Goal: Task Accomplishment & Management: Use online tool/utility

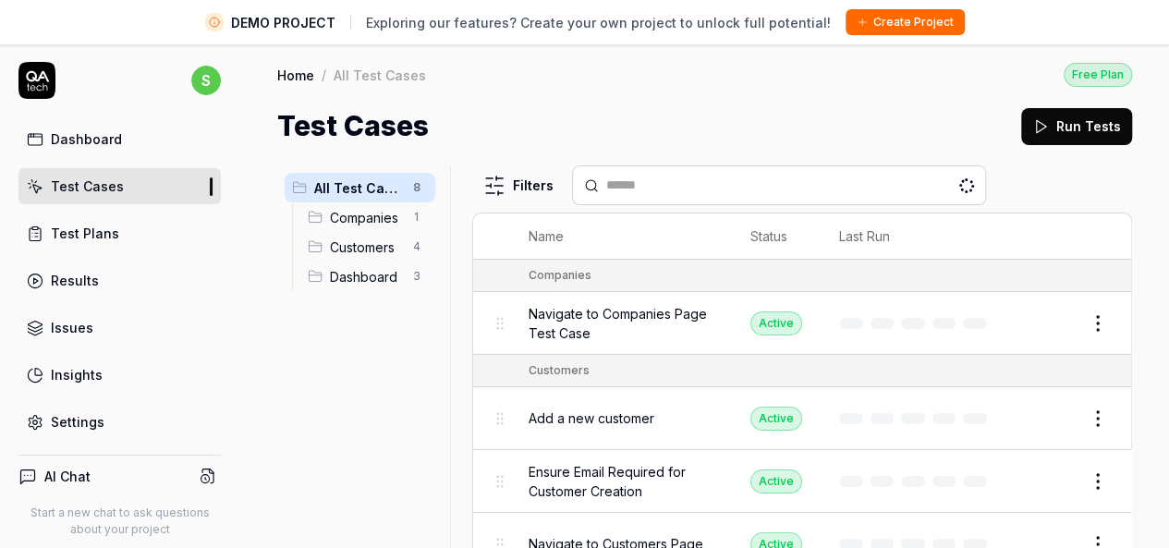
click at [124, 181] on link "Test Cases" at bounding box center [119, 186] width 202 height 36
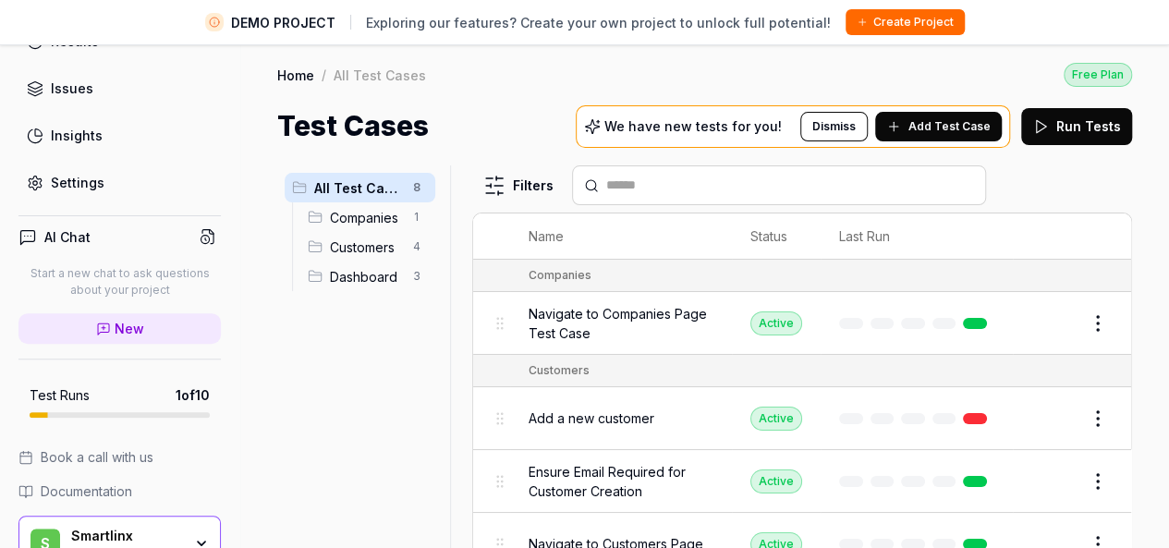
scroll to position [285, 0]
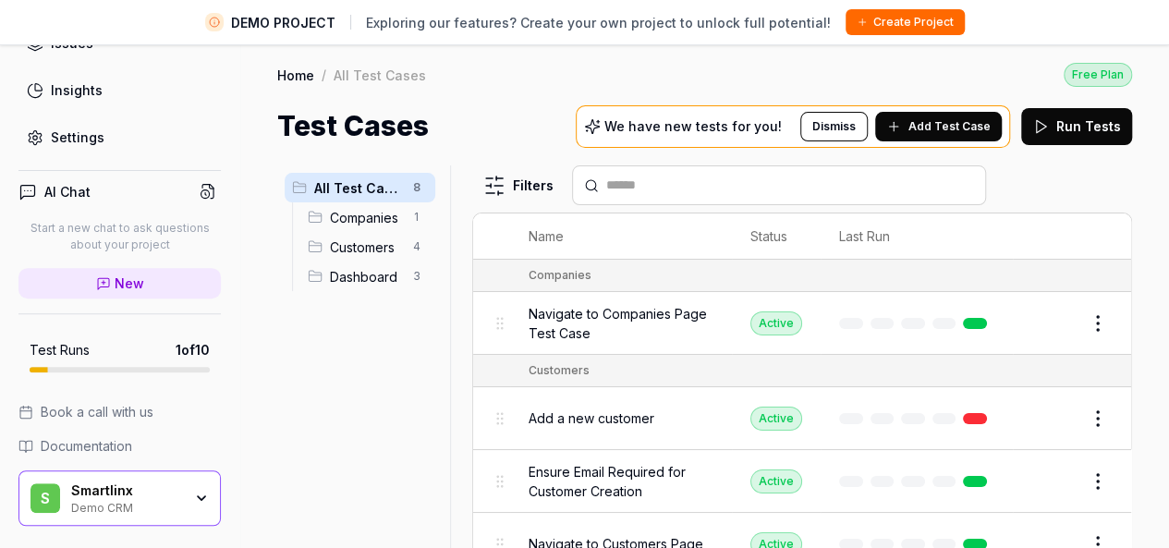
click at [130, 491] on div "Smartlinx" at bounding box center [126, 490] width 111 height 17
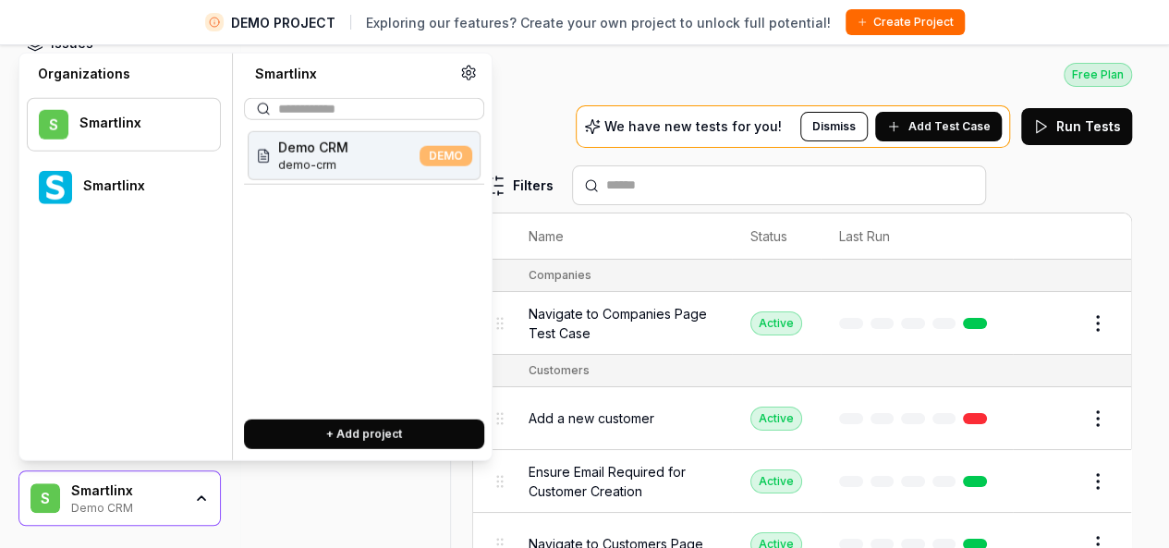
click at [136, 191] on div "Smartlinx" at bounding box center [139, 185] width 113 height 17
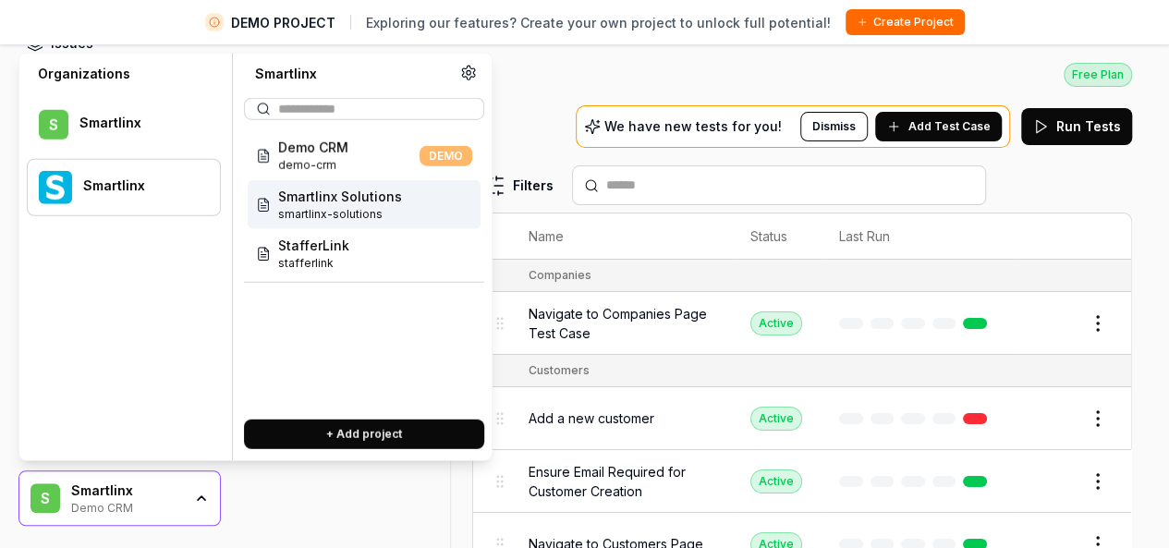
click at [390, 217] on span "smartlinx-solutions" at bounding box center [340, 214] width 124 height 17
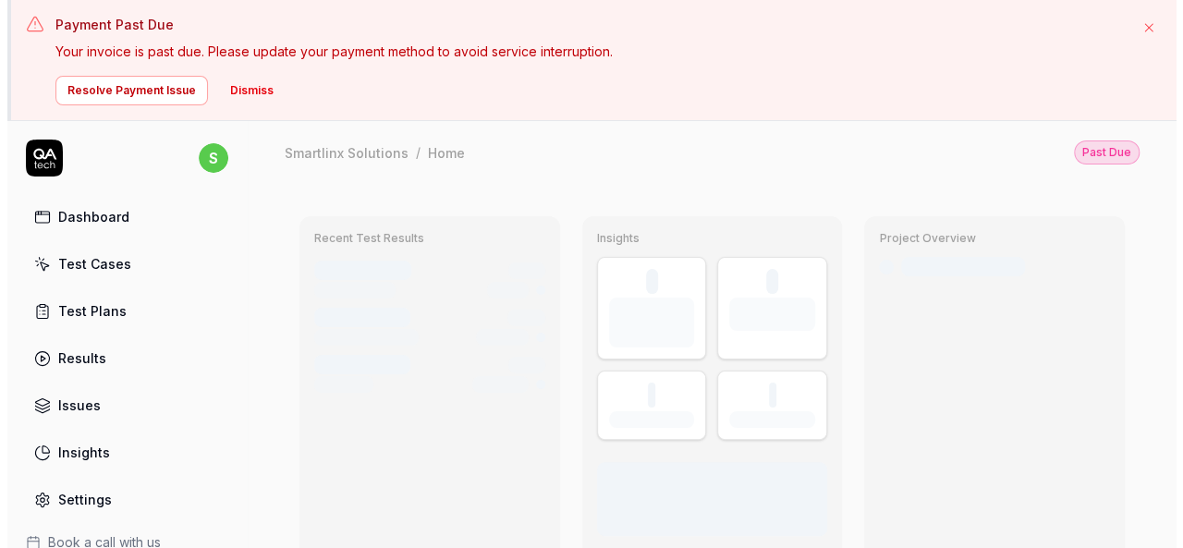
scroll to position [4, 0]
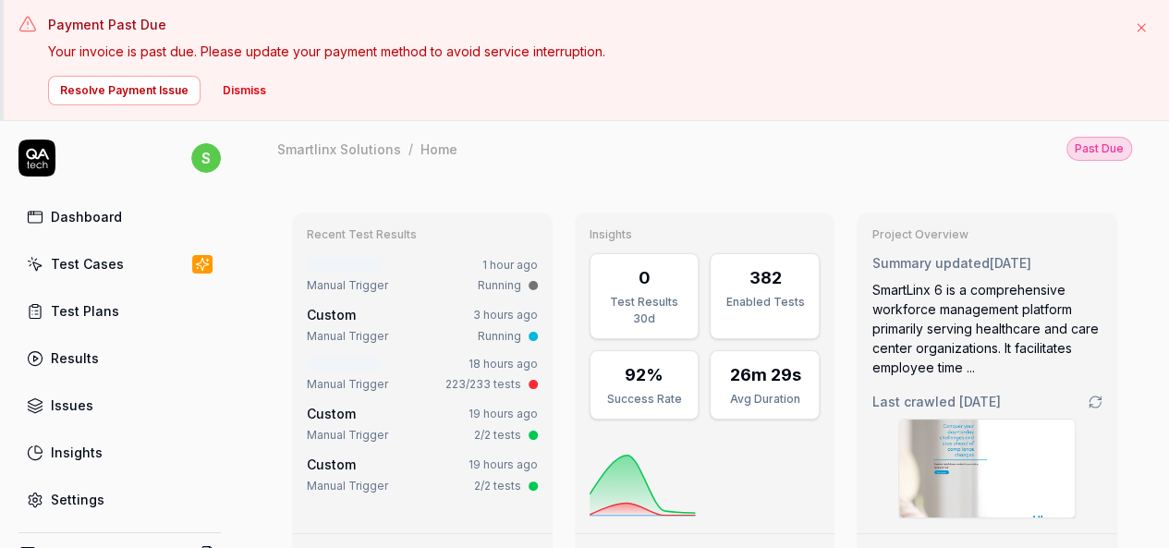
type textarea "*"
click at [233, 86] on button "Dismiss" at bounding box center [245, 91] width 66 height 30
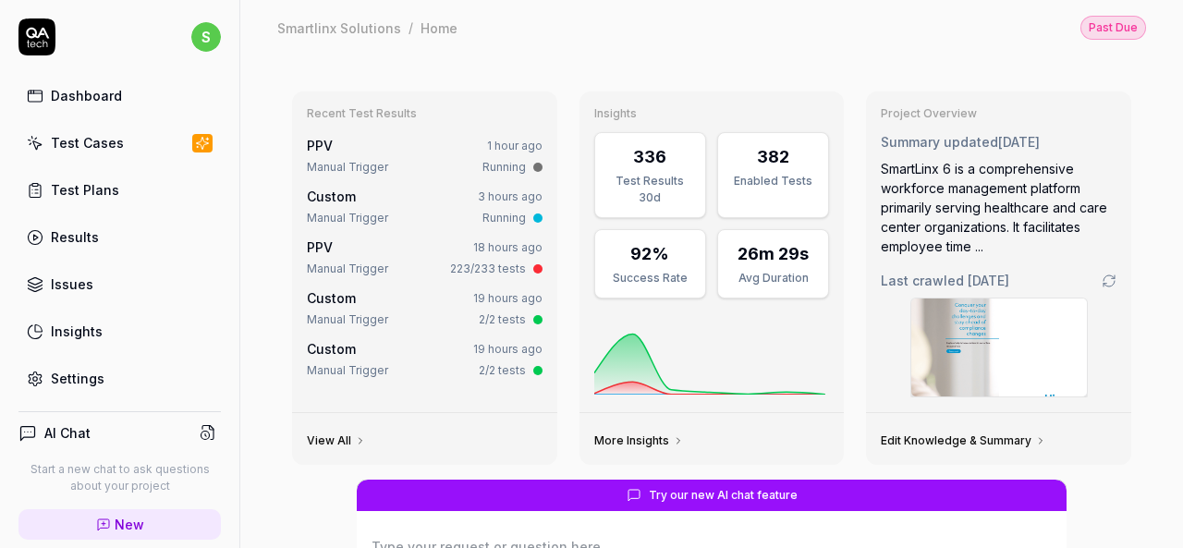
click at [92, 127] on link "Test Cases" at bounding box center [119, 143] width 202 height 36
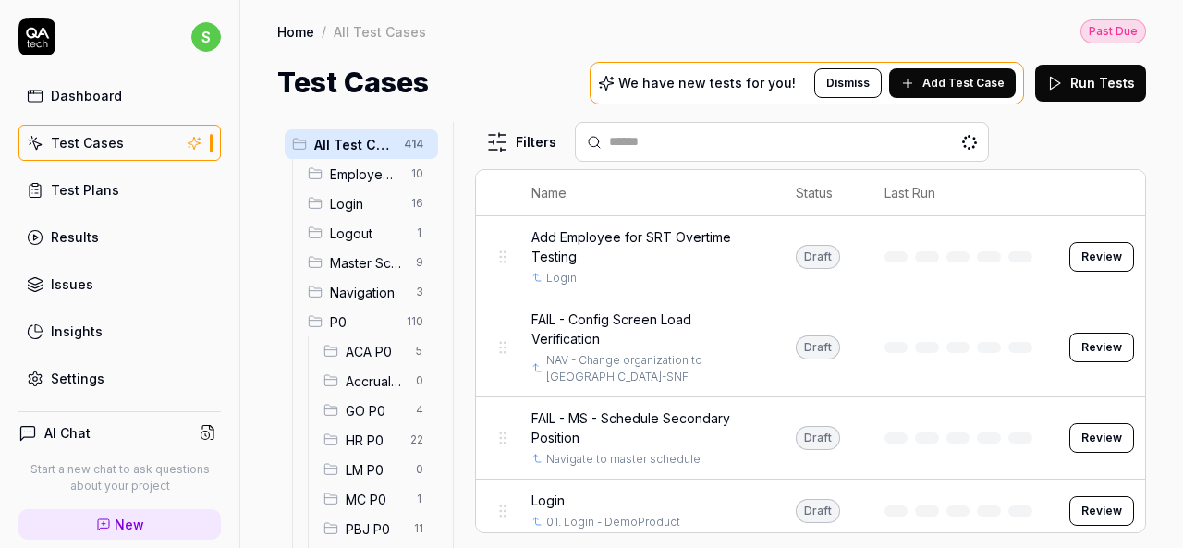
click at [368, 439] on span "HR P0" at bounding box center [373, 440] width 54 height 19
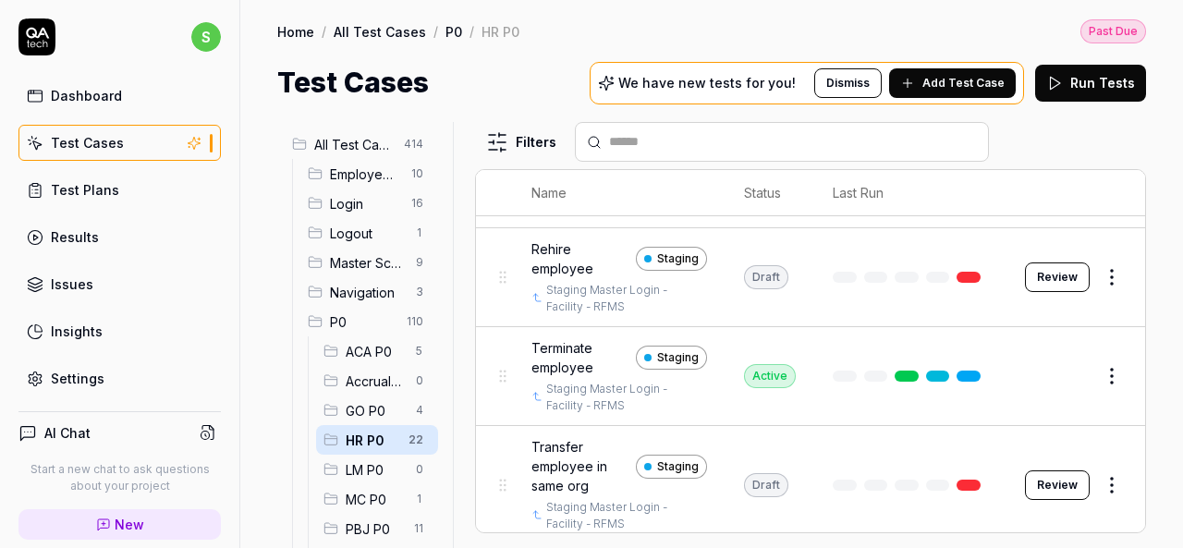
scroll to position [1445, 0]
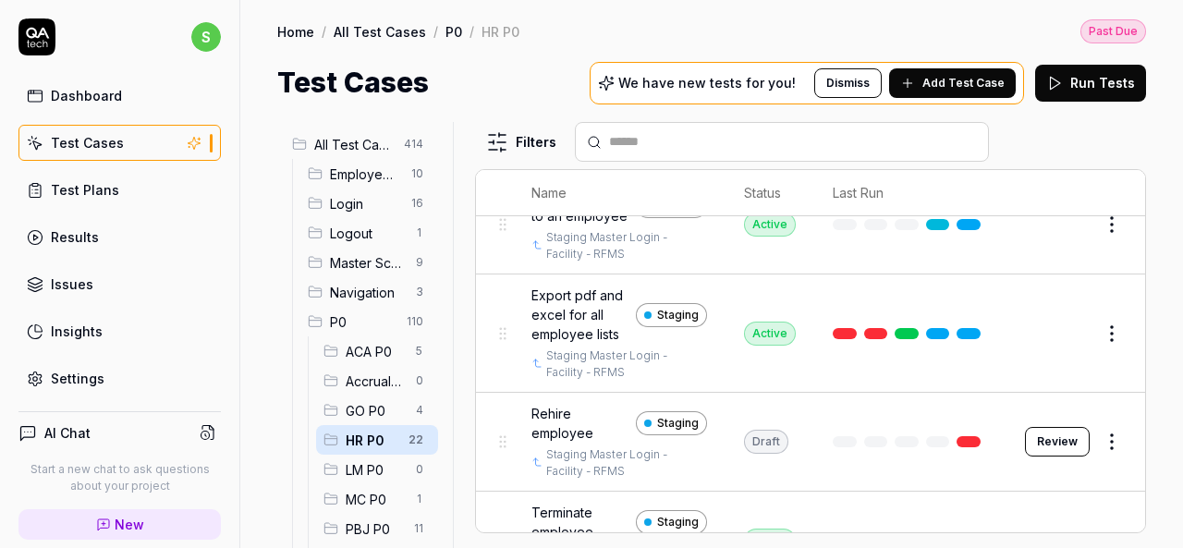
click at [370, 349] on span "ACA P0" at bounding box center [375, 351] width 59 height 19
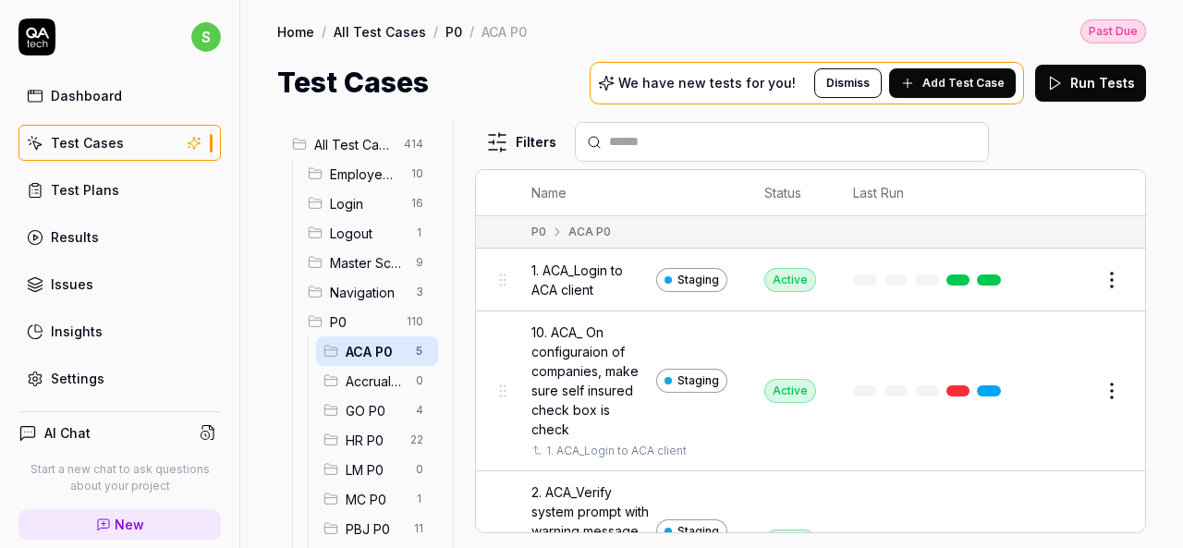
scroll to position [334, 0]
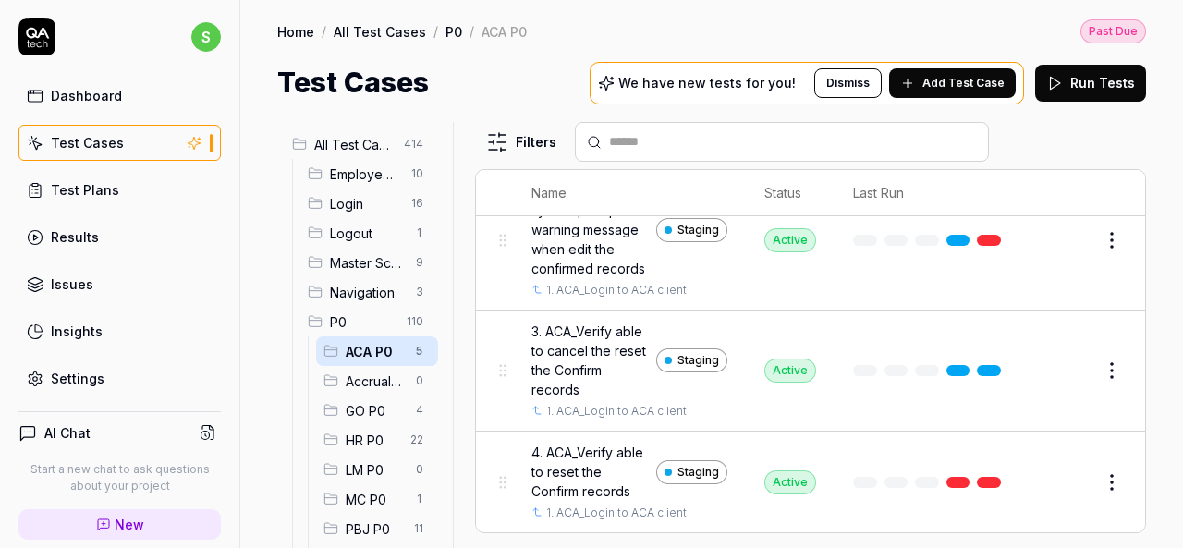
click at [377, 373] on span "Accruals P0" at bounding box center [375, 380] width 59 height 19
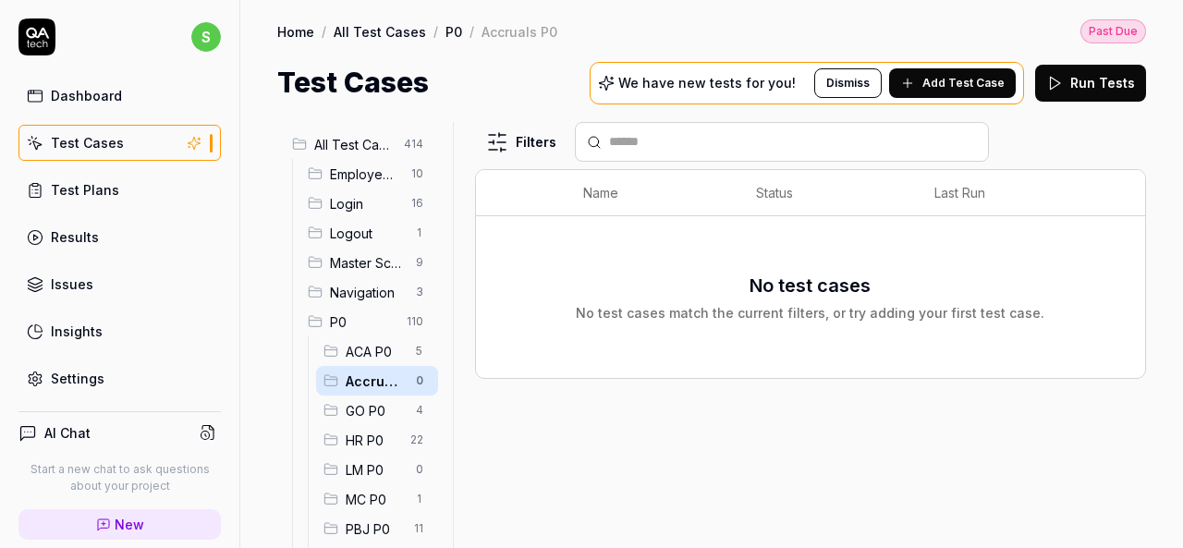
click at [355, 409] on span "GO P0" at bounding box center [375, 410] width 59 height 19
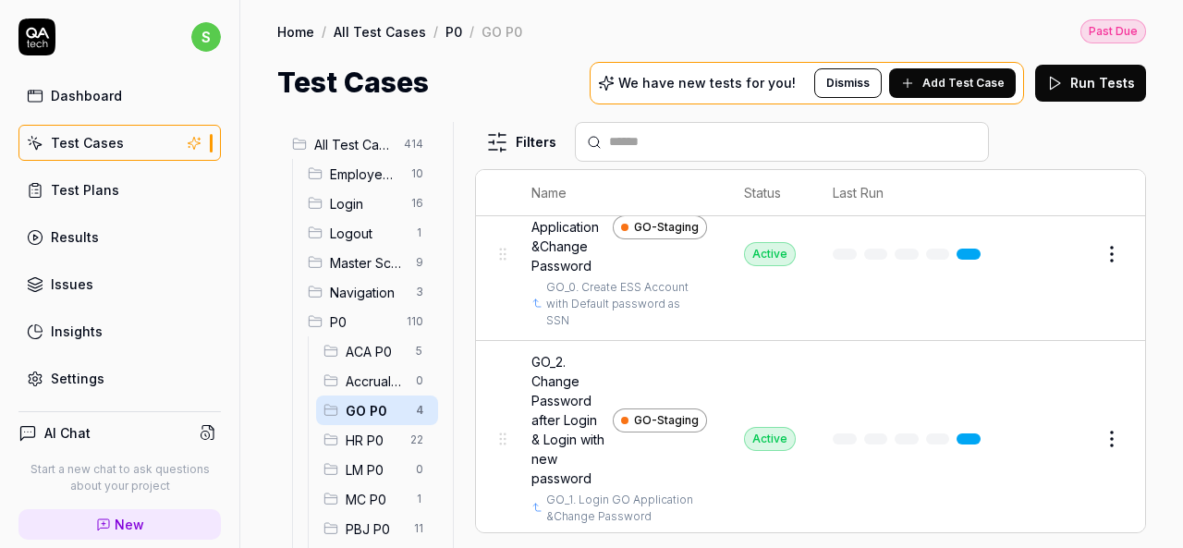
scroll to position [336, 0]
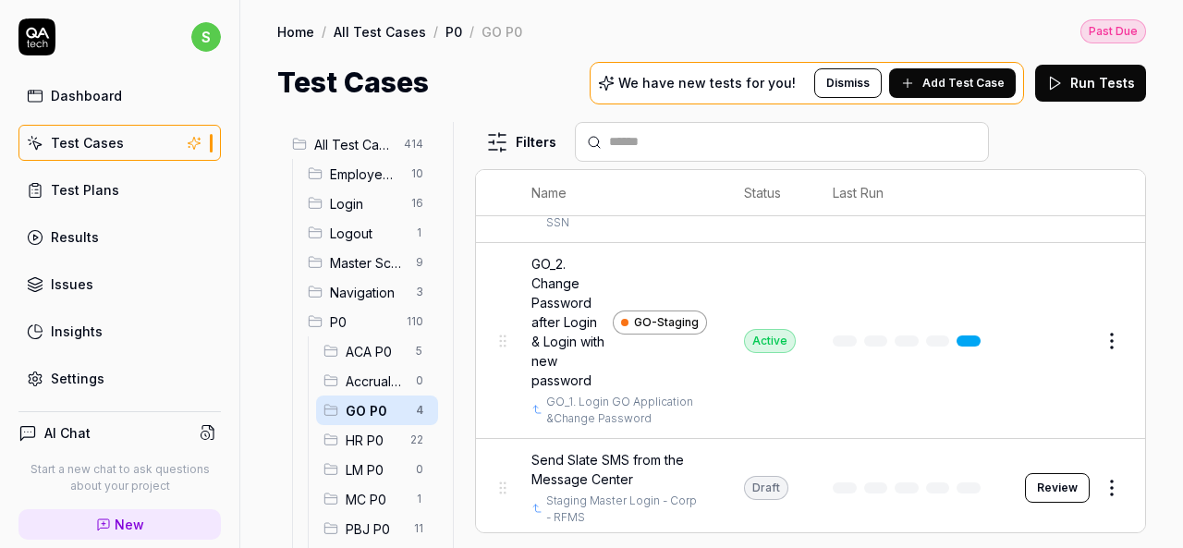
click at [362, 443] on span "HR P0" at bounding box center [373, 440] width 54 height 19
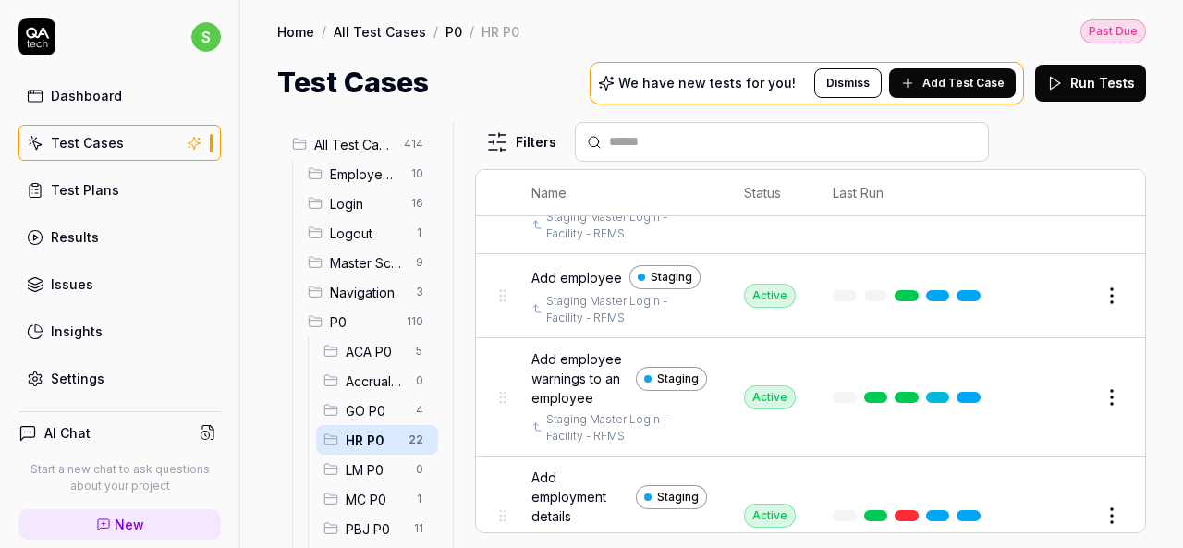
scroll to position [92, 0]
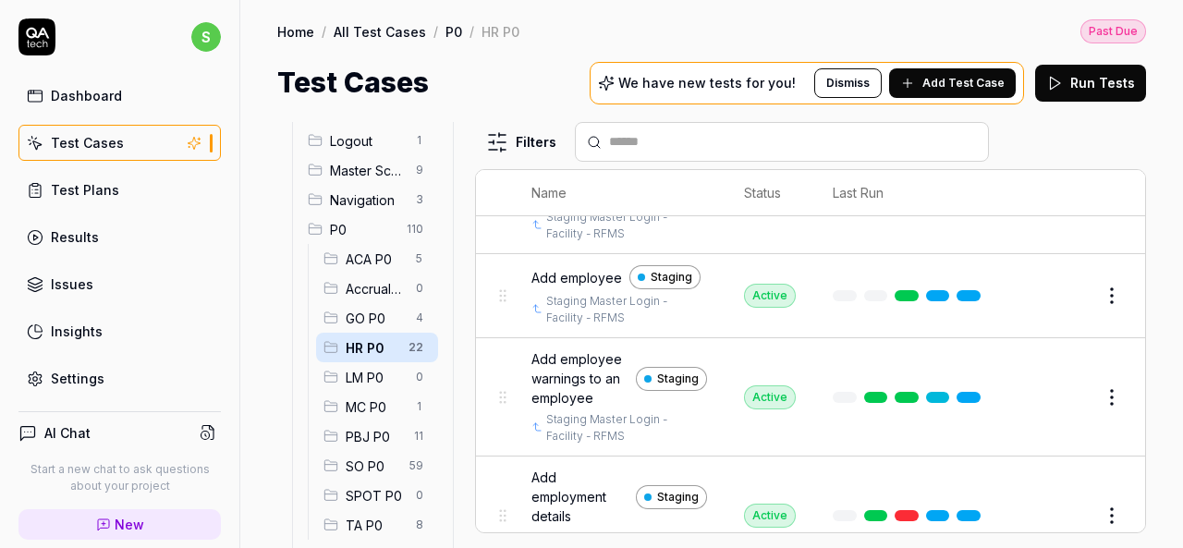
click at [381, 456] on span "SO P0" at bounding box center [372, 465] width 53 height 19
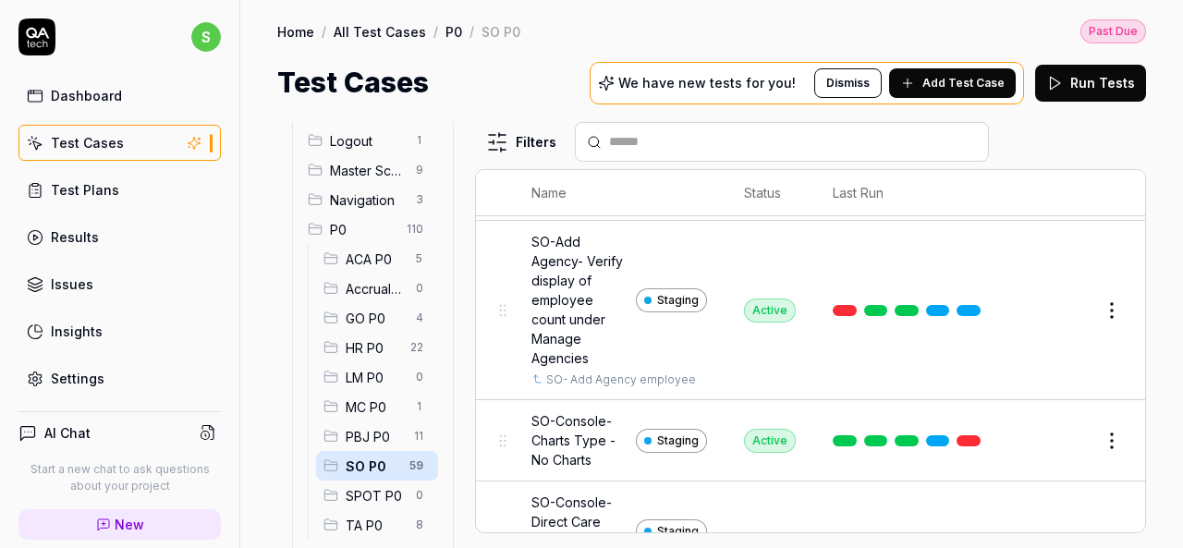
scroll to position [6065, 0]
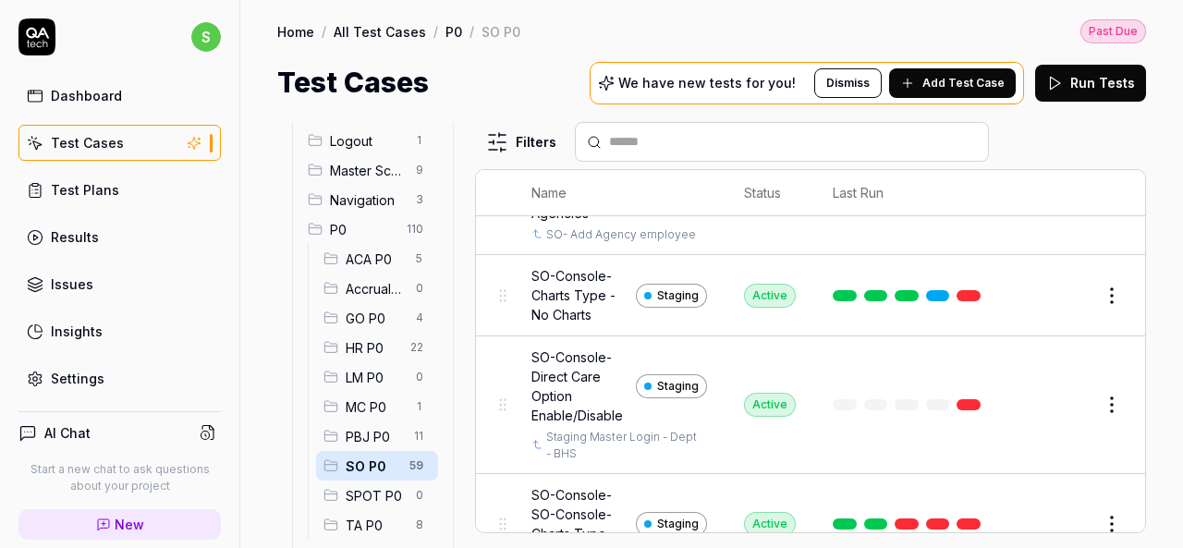
click at [364, 347] on span "HR P0" at bounding box center [373, 347] width 54 height 19
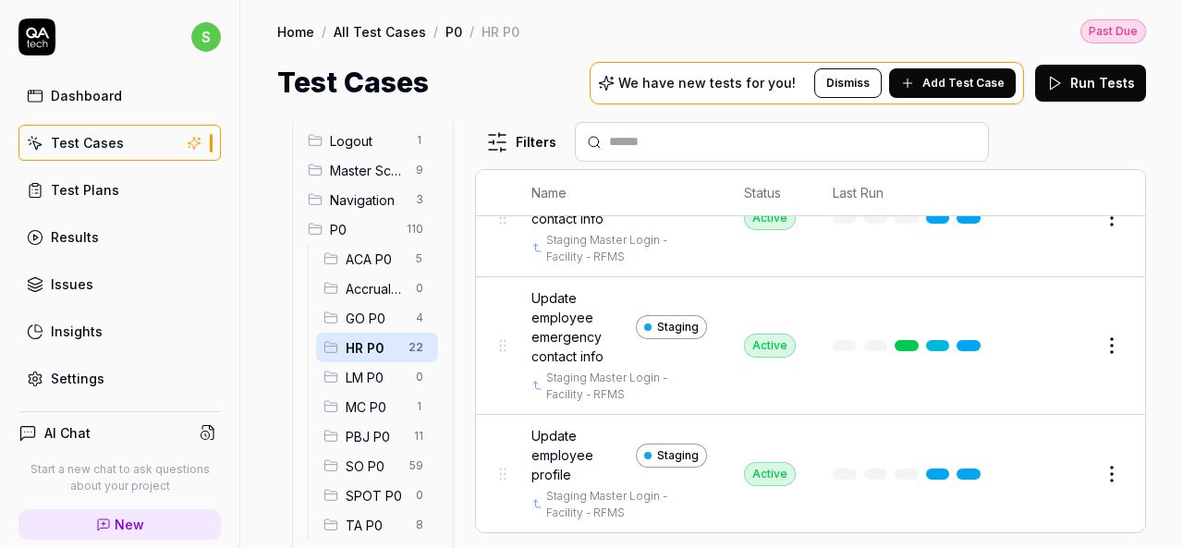
scroll to position [2277, 0]
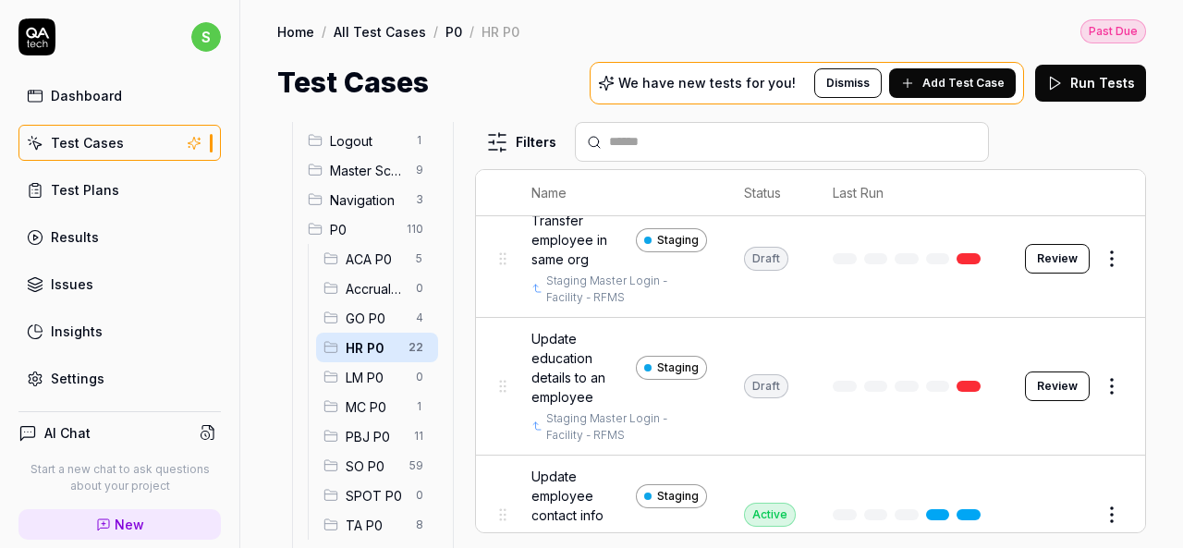
scroll to position [1722, 0]
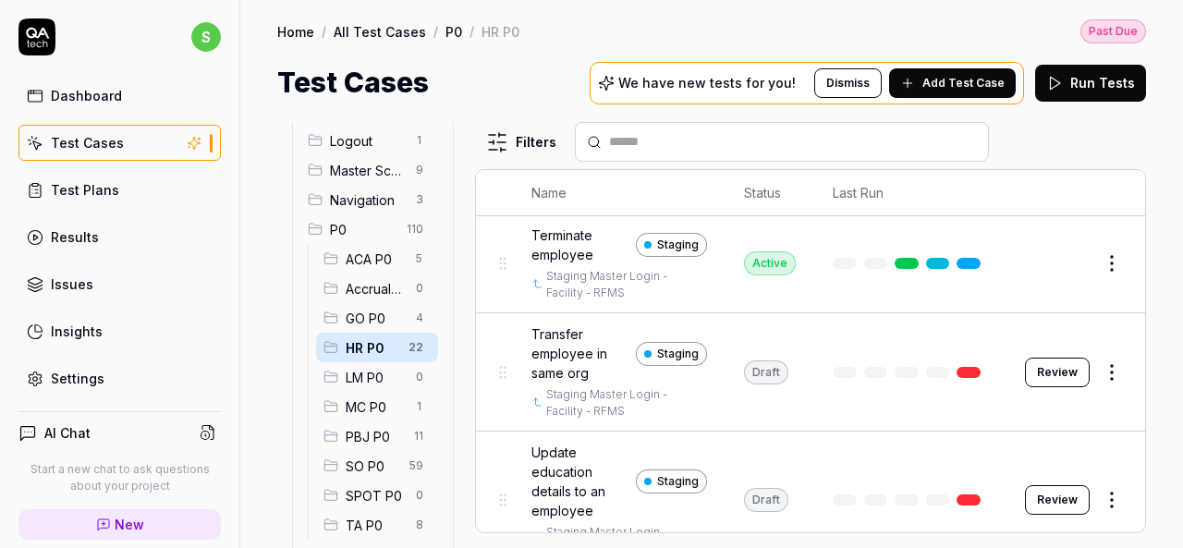
click at [359, 346] on span "HR P0" at bounding box center [372, 347] width 52 height 19
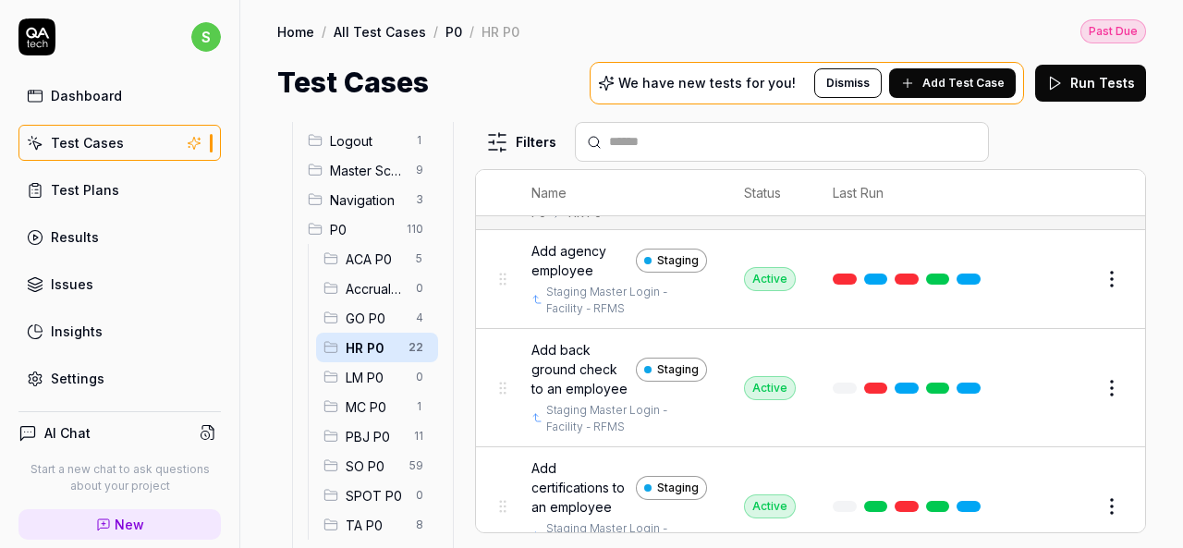
scroll to position [0, 0]
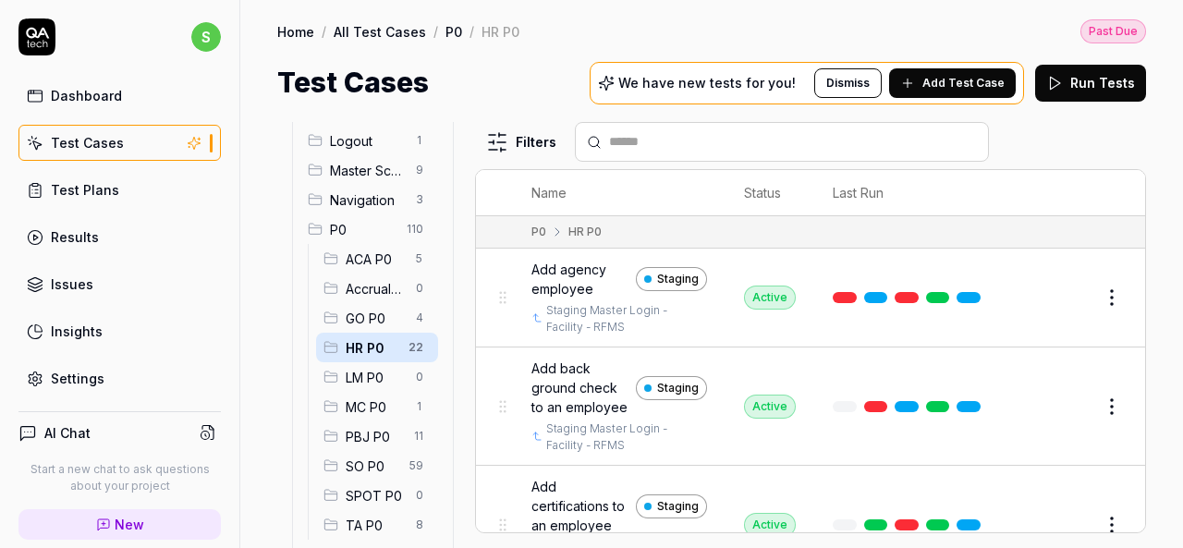
click at [372, 319] on span "GO P0" at bounding box center [375, 318] width 59 height 19
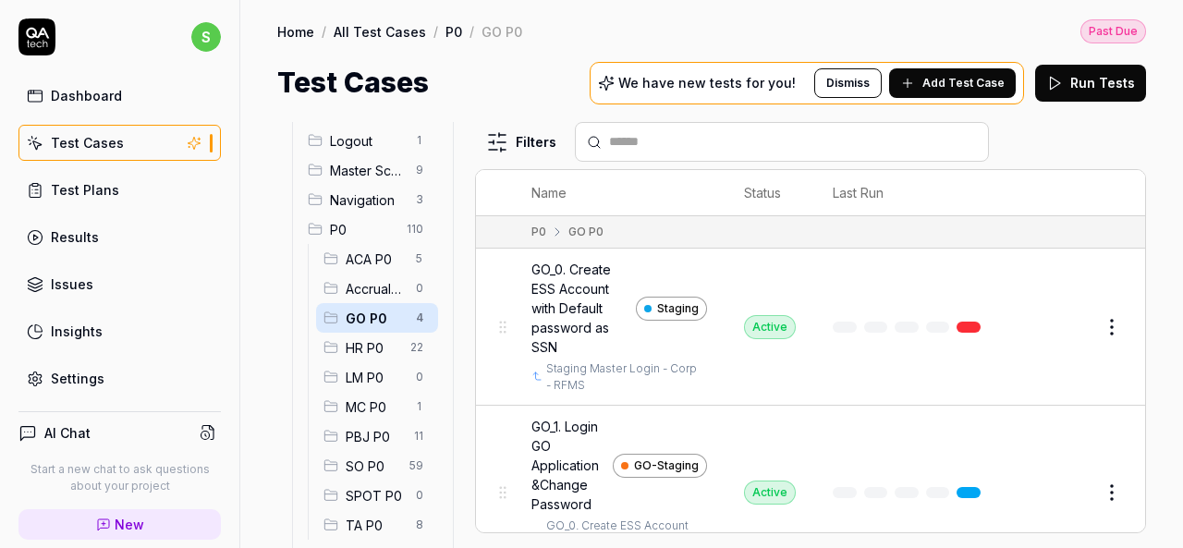
click at [359, 352] on span "HR P0" at bounding box center [373, 347] width 54 height 19
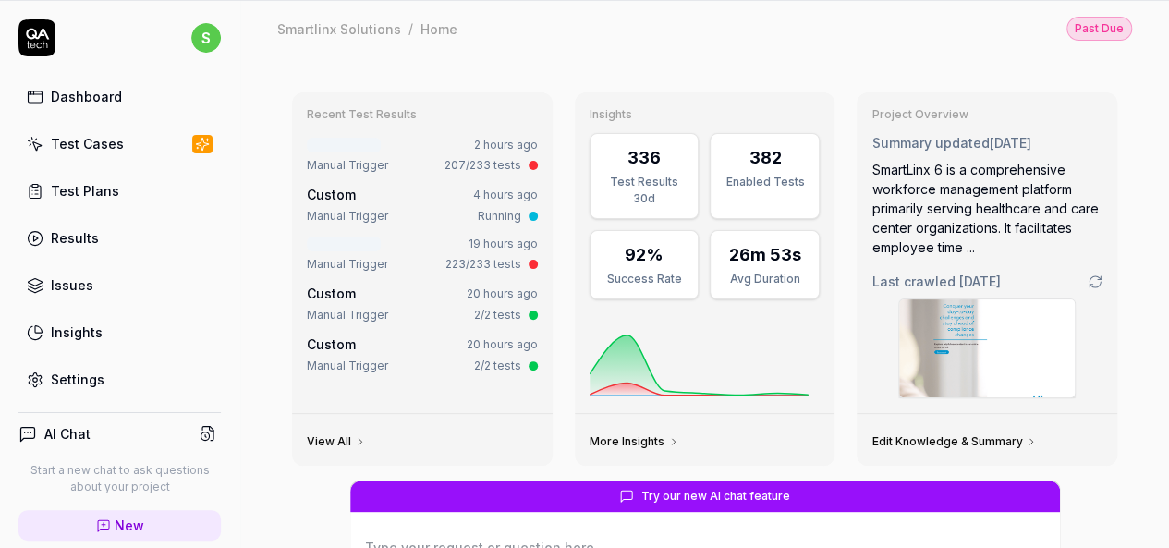
click at [102, 143] on div "Test Cases" at bounding box center [87, 143] width 73 height 19
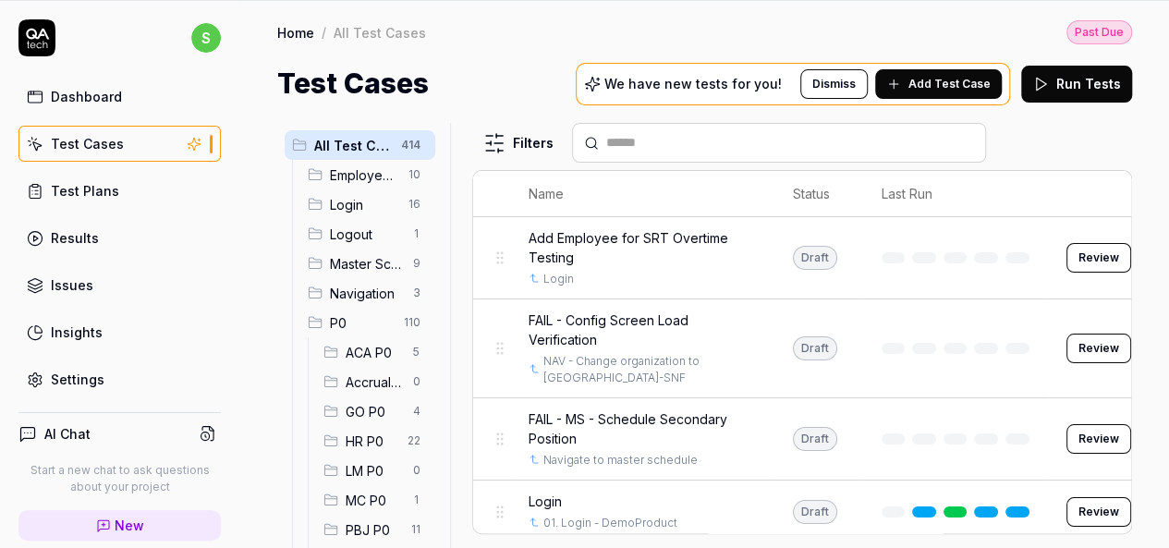
click at [360, 432] on span "HR P0" at bounding box center [371, 441] width 51 height 19
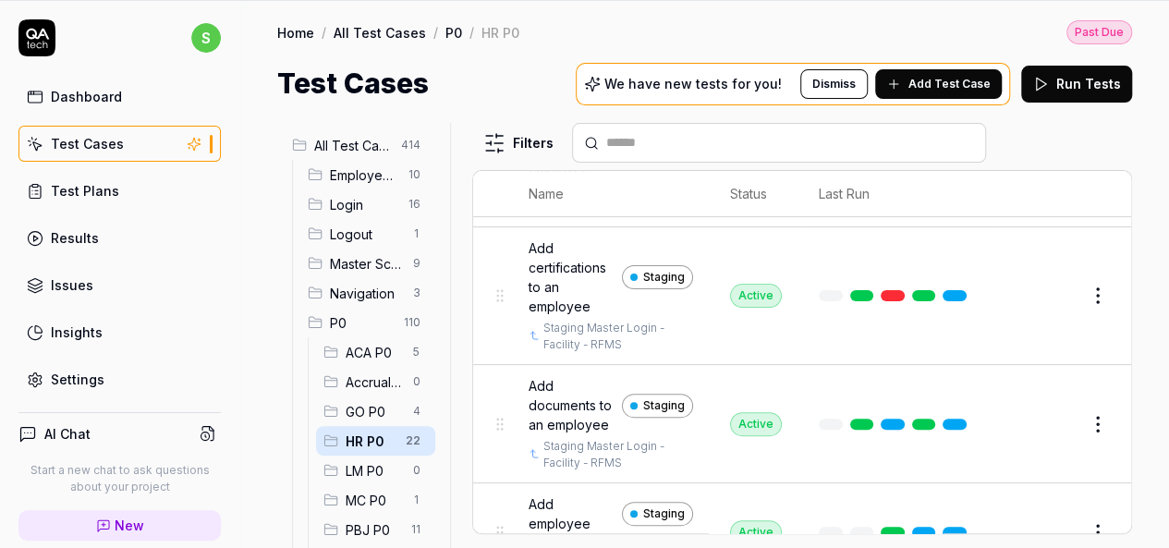
scroll to position [277, 0]
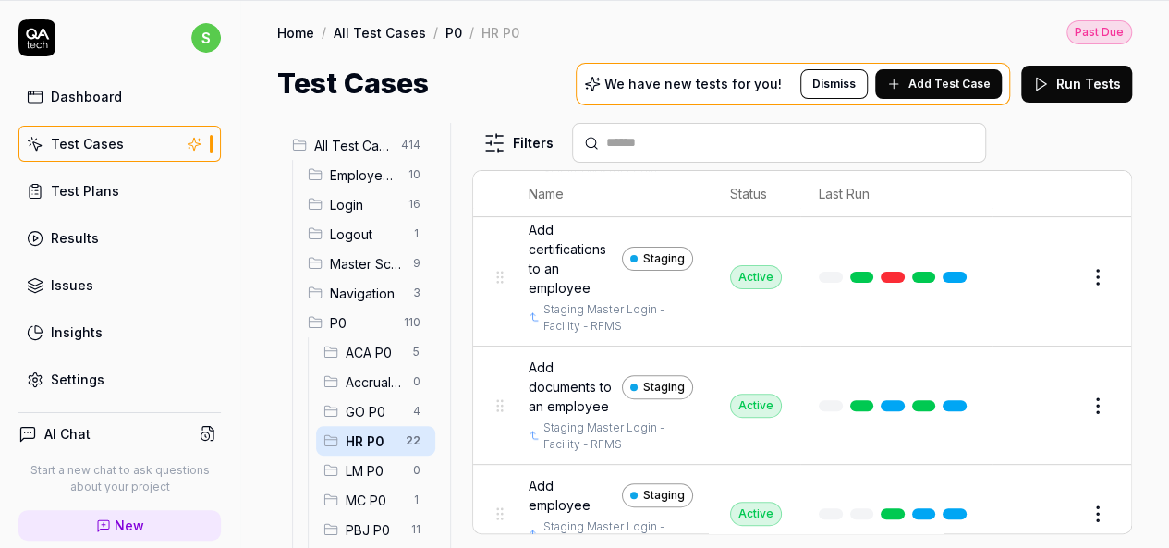
click at [573, 269] on span "Add certifications to an employee" at bounding box center [572, 259] width 86 height 78
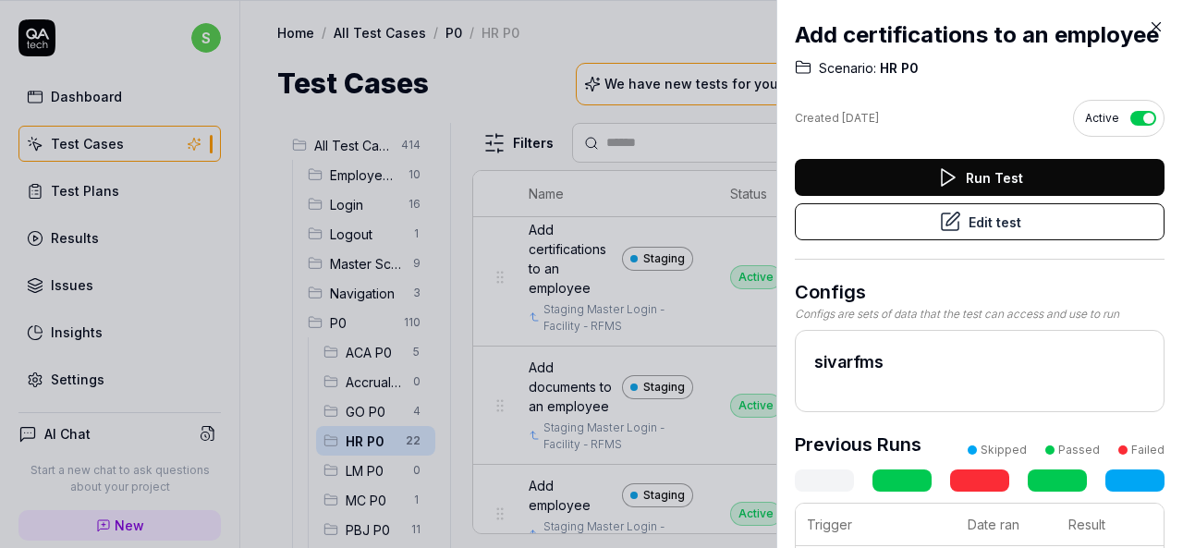
click at [1000, 240] on button "Edit test" at bounding box center [980, 221] width 370 height 37
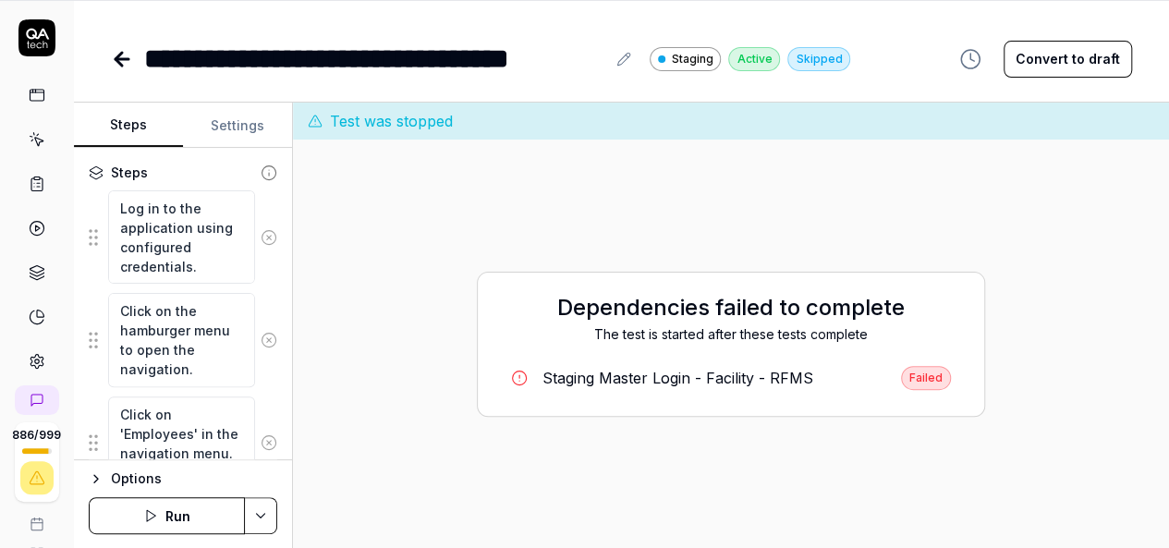
scroll to position [647, 0]
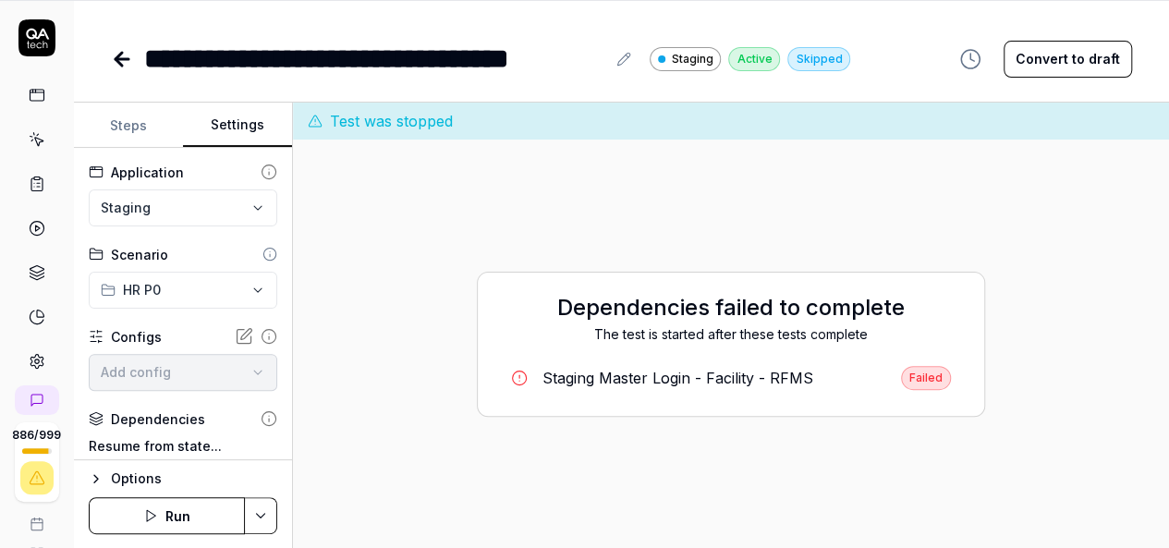
click at [237, 103] on button "Settings" at bounding box center [237, 125] width 109 height 44
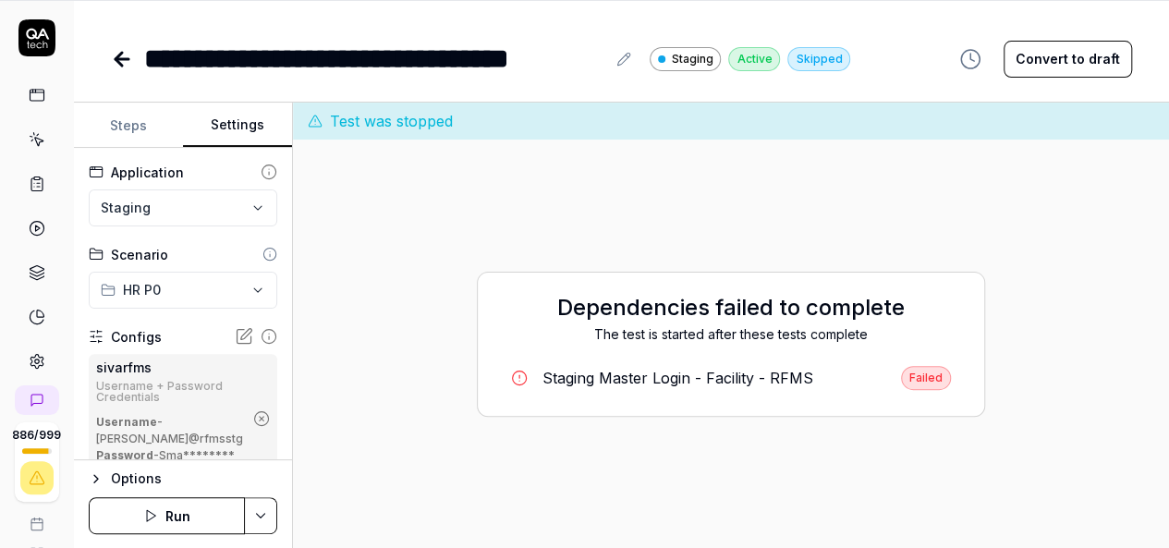
click at [253, 427] on icon "button" at bounding box center [261, 418] width 17 height 17
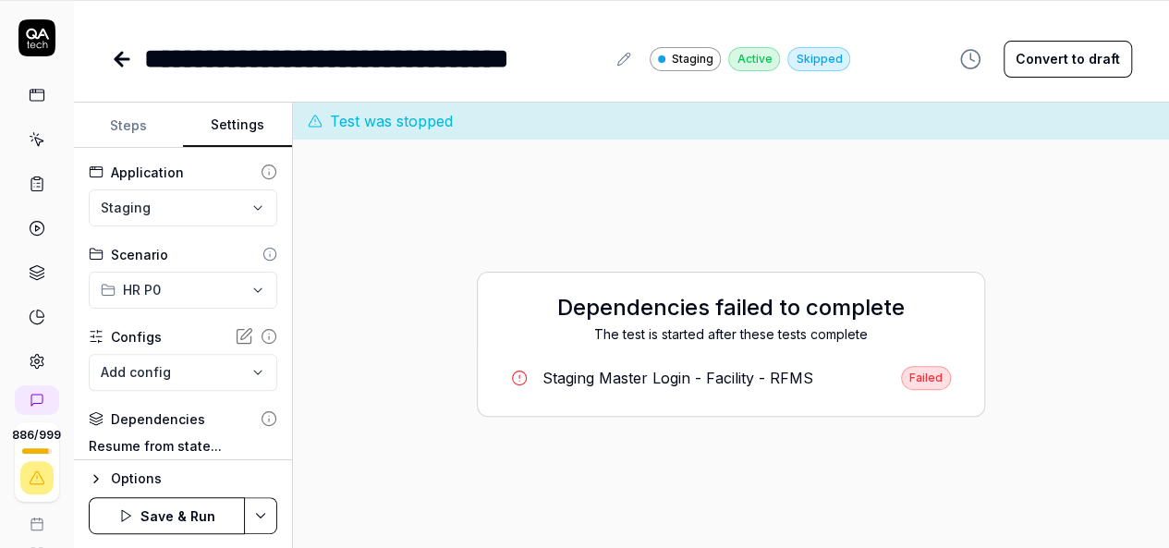
click at [255, 515] on html "**********" at bounding box center [584, 214] width 1169 height 669
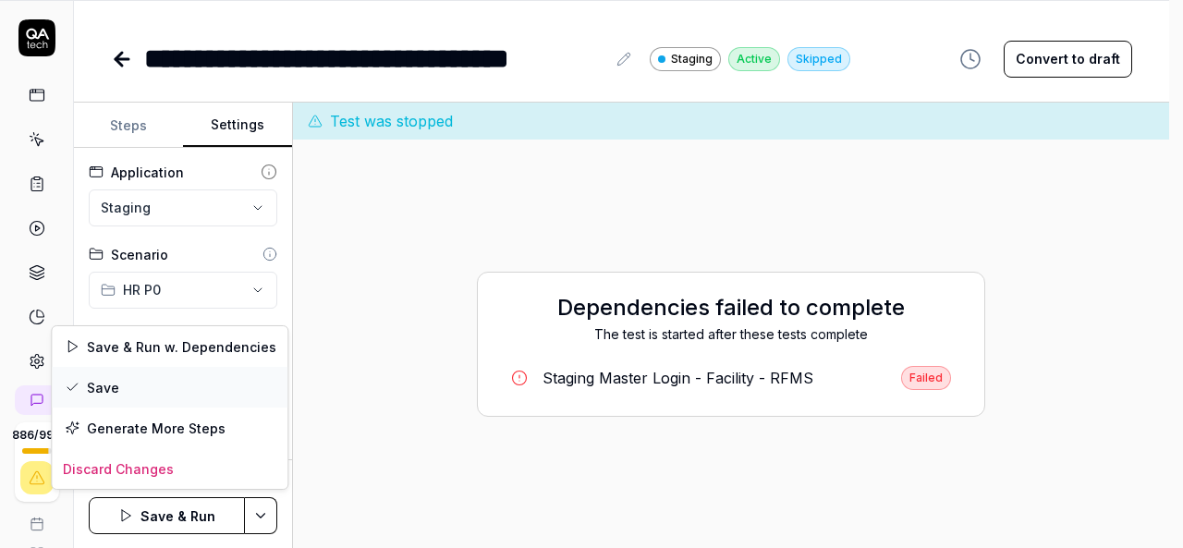
click at [137, 383] on div "Save" at bounding box center [170, 387] width 236 height 41
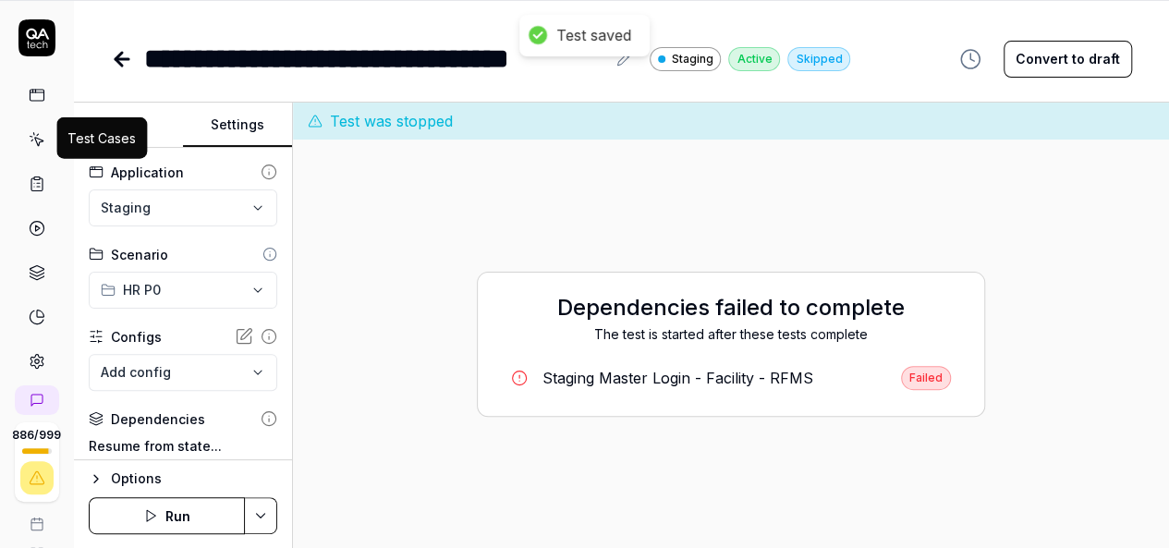
click at [29, 132] on icon at bounding box center [37, 139] width 17 height 17
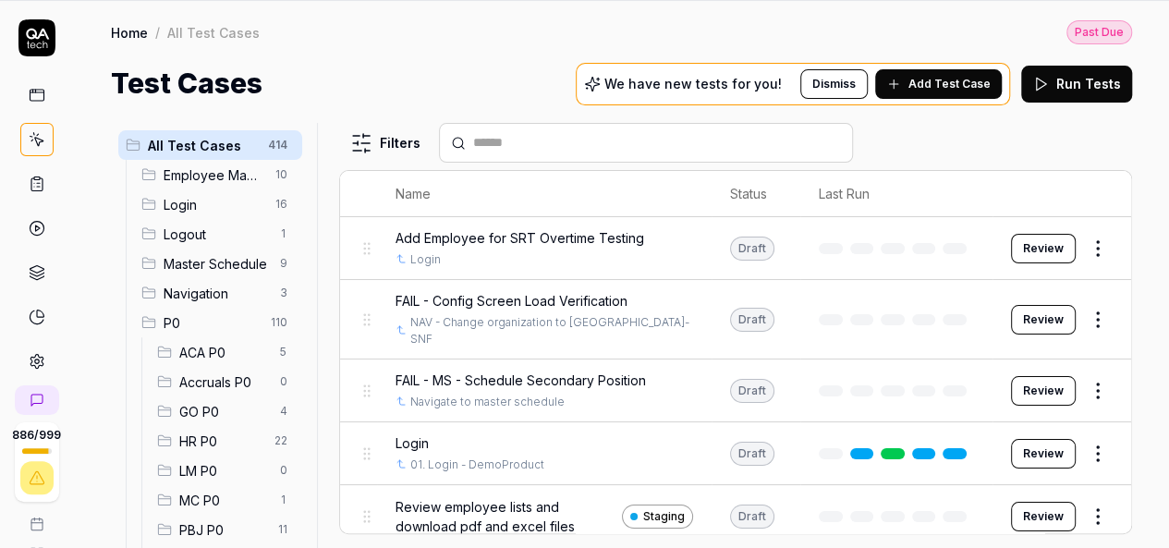
click at [190, 434] on span "HR P0" at bounding box center [221, 441] width 84 height 19
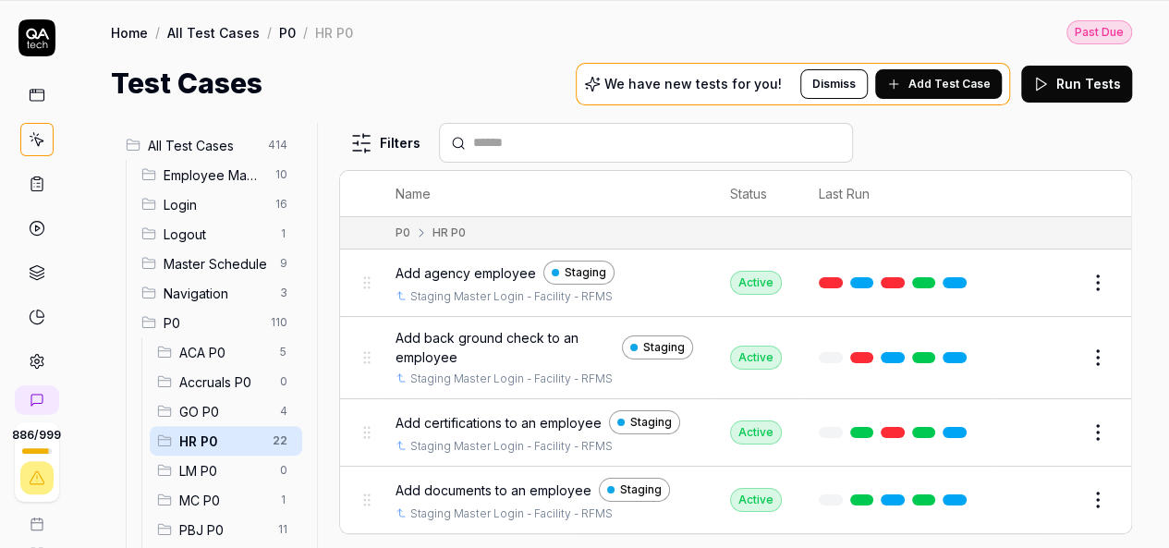
scroll to position [92, 0]
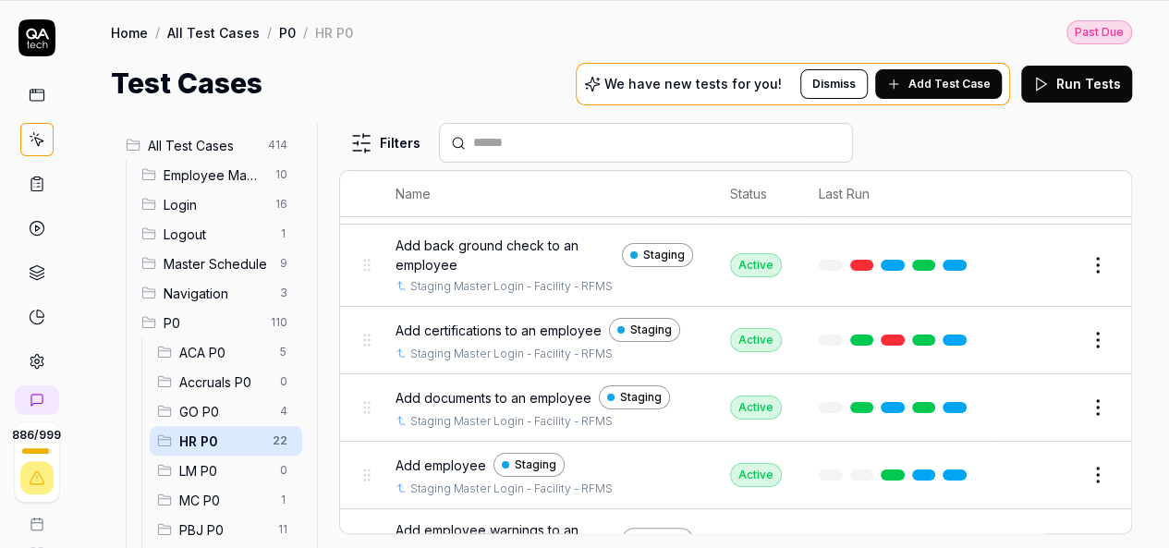
click at [529, 395] on span "Add documents to an employee" at bounding box center [493, 397] width 196 height 19
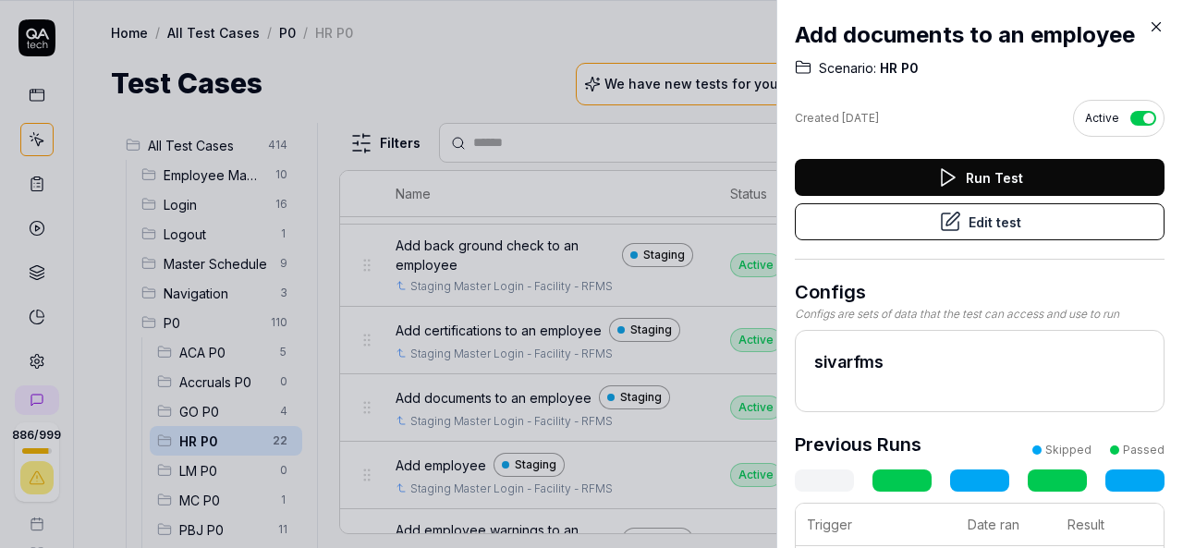
click at [999, 227] on button "Edit test" at bounding box center [980, 221] width 370 height 37
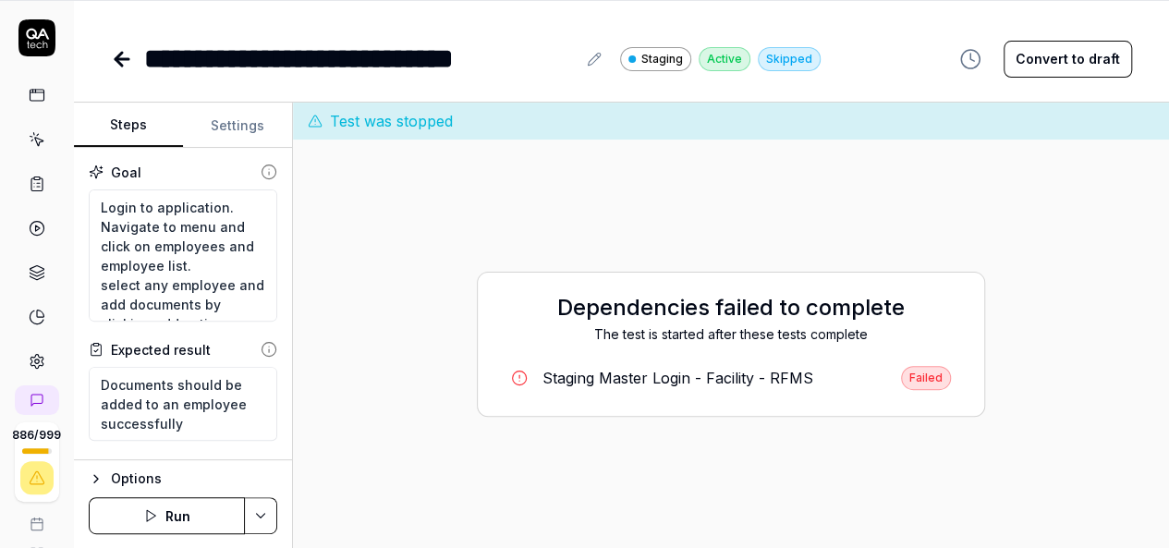
click at [244, 128] on button "Settings" at bounding box center [237, 125] width 109 height 44
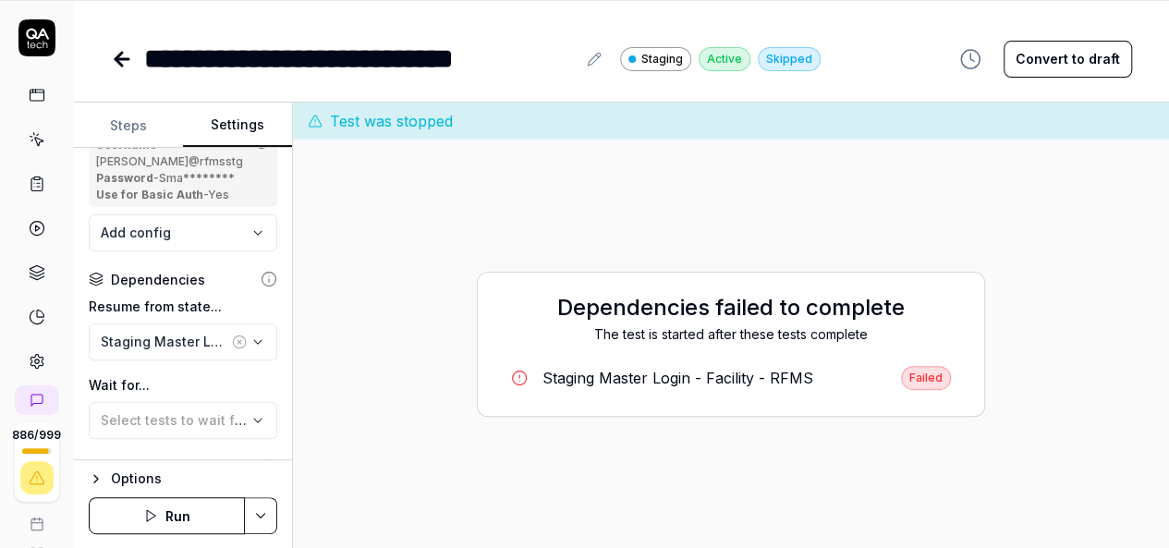
scroll to position [185, 0]
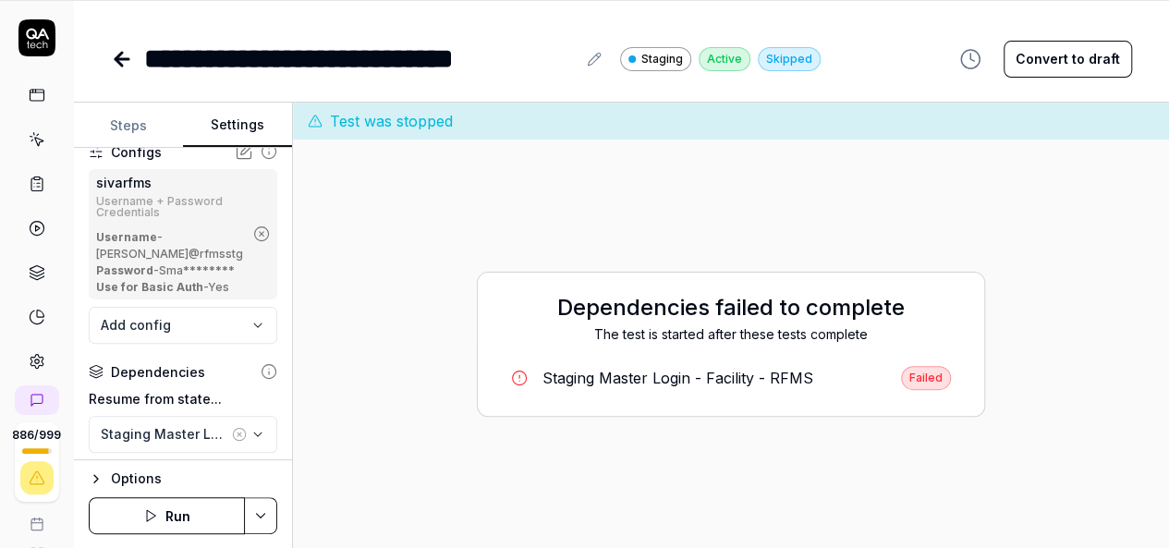
click at [253, 242] on icon "button" at bounding box center [261, 233] width 17 height 17
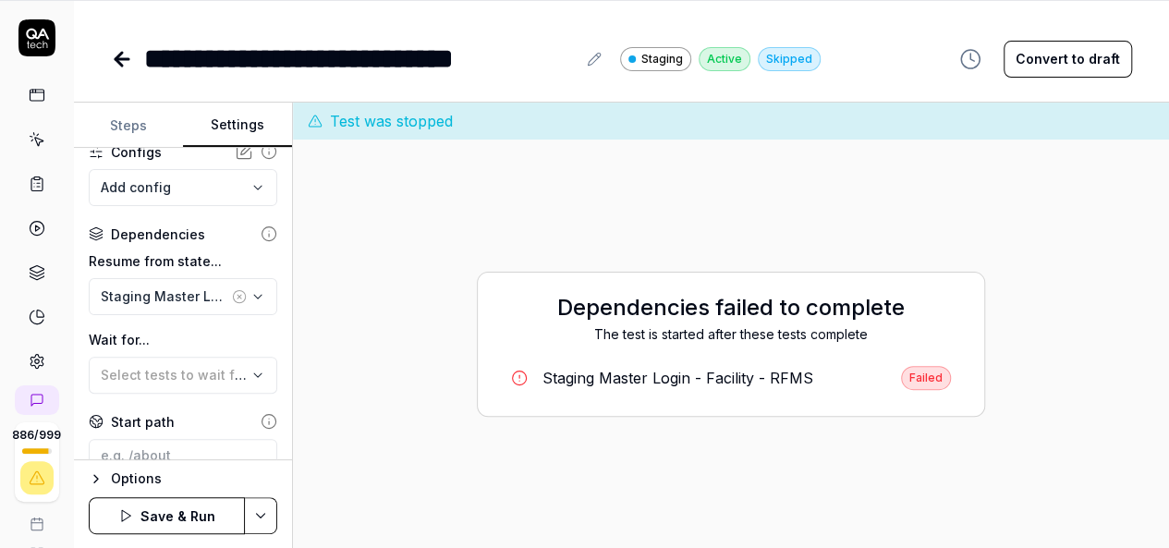
click at [267, 505] on html "**********" at bounding box center [584, 214] width 1169 height 669
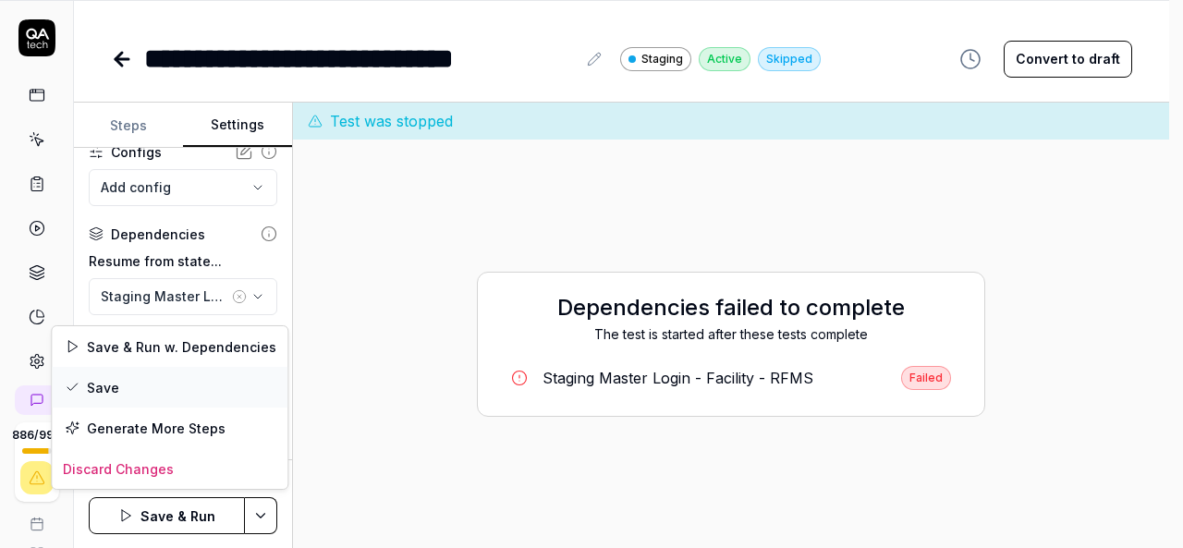
click at [161, 389] on div "Save" at bounding box center [170, 387] width 236 height 41
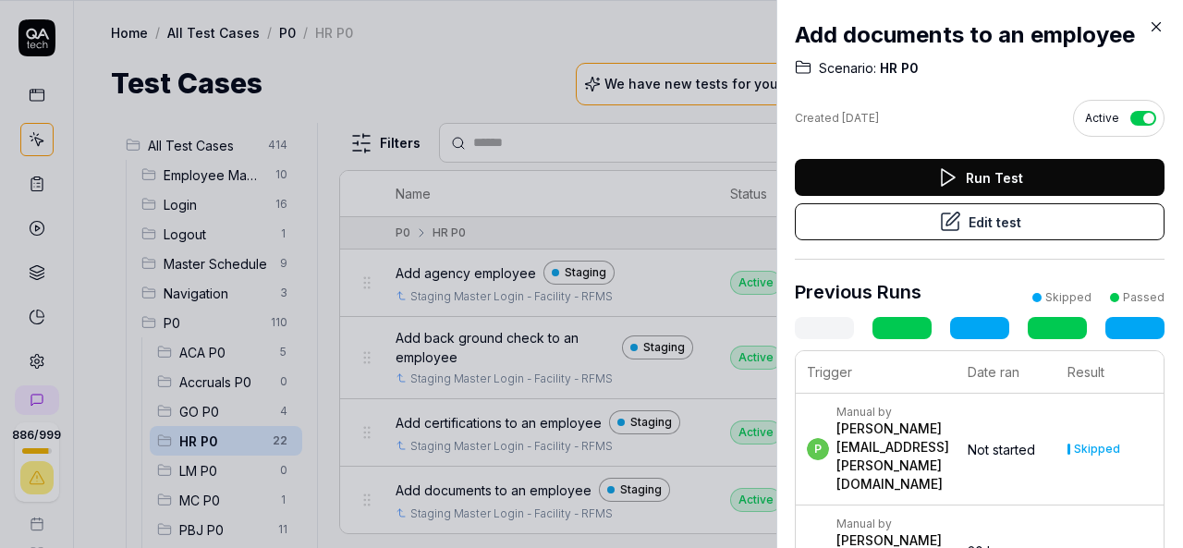
click at [1155, 25] on icon at bounding box center [1156, 26] width 17 height 17
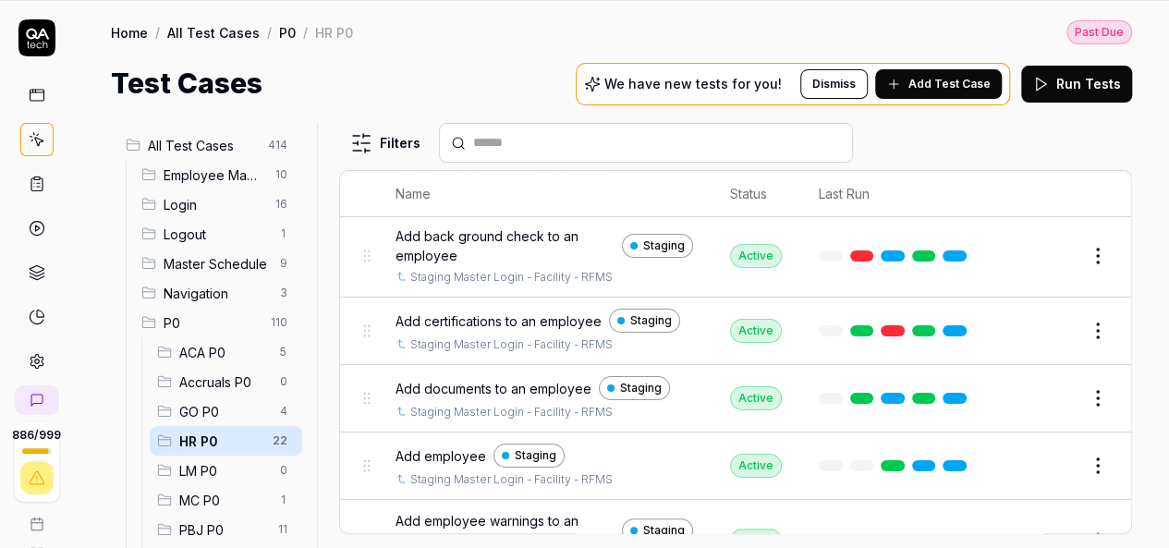
scroll to position [185, 0]
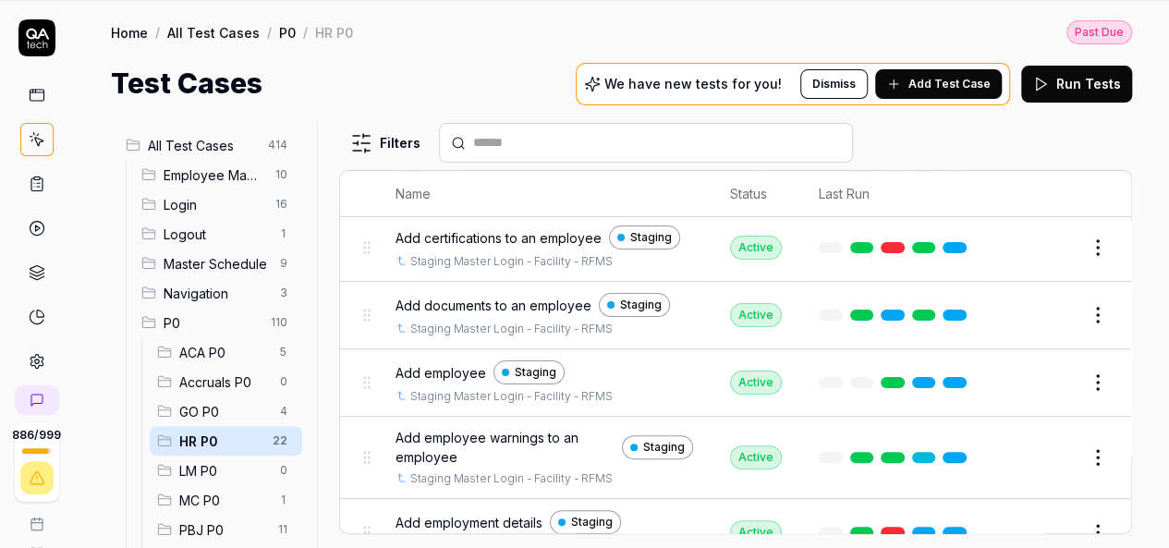
click at [1043, 371] on button "Edit" at bounding box center [1053, 383] width 44 height 30
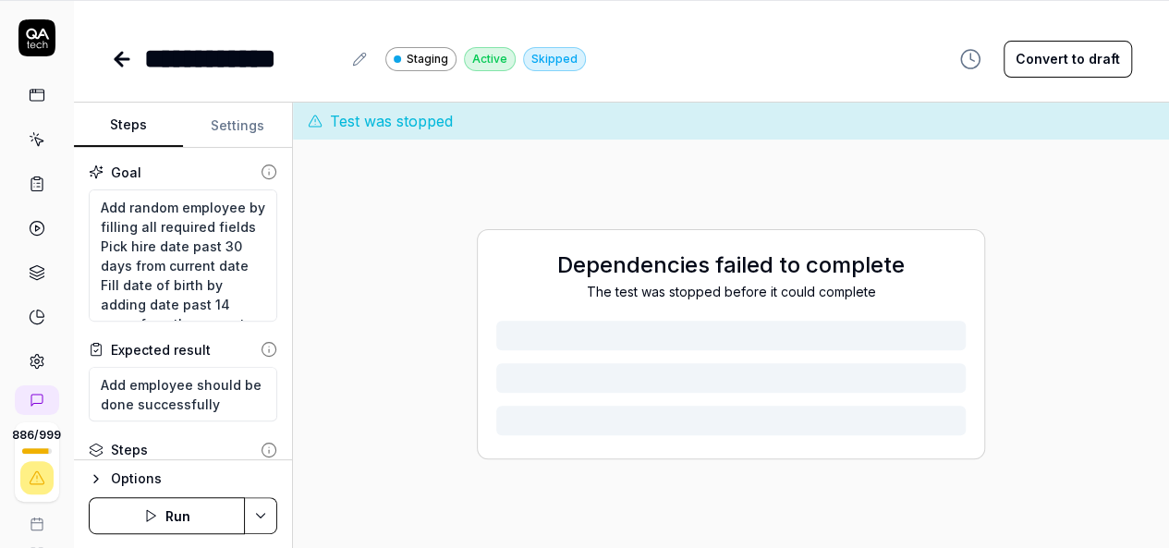
click at [237, 116] on button "Settings" at bounding box center [237, 125] width 109 height 44
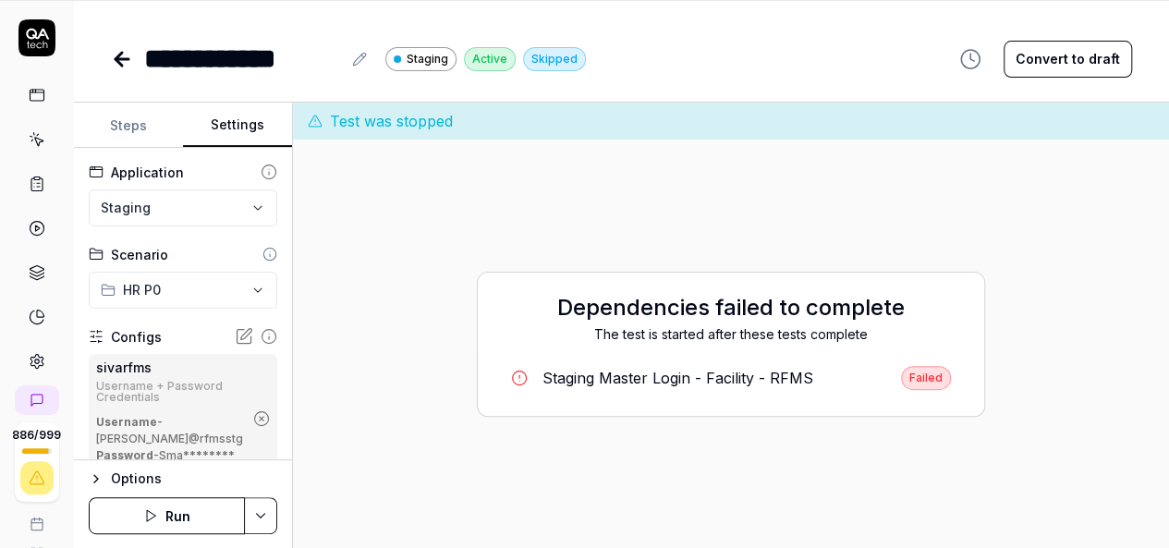
click at [253, 427] on icon "button" at bounding box center [261, 418] width 17 height 17
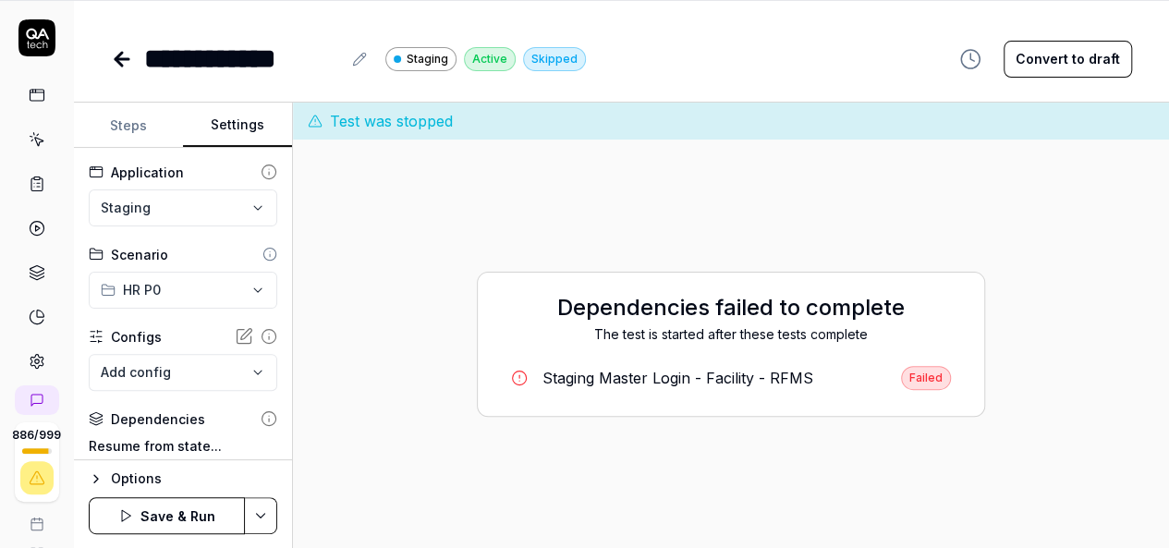
click at [260, 515] on html "**********" at bounding box center [584, 214] width 1169 height 669
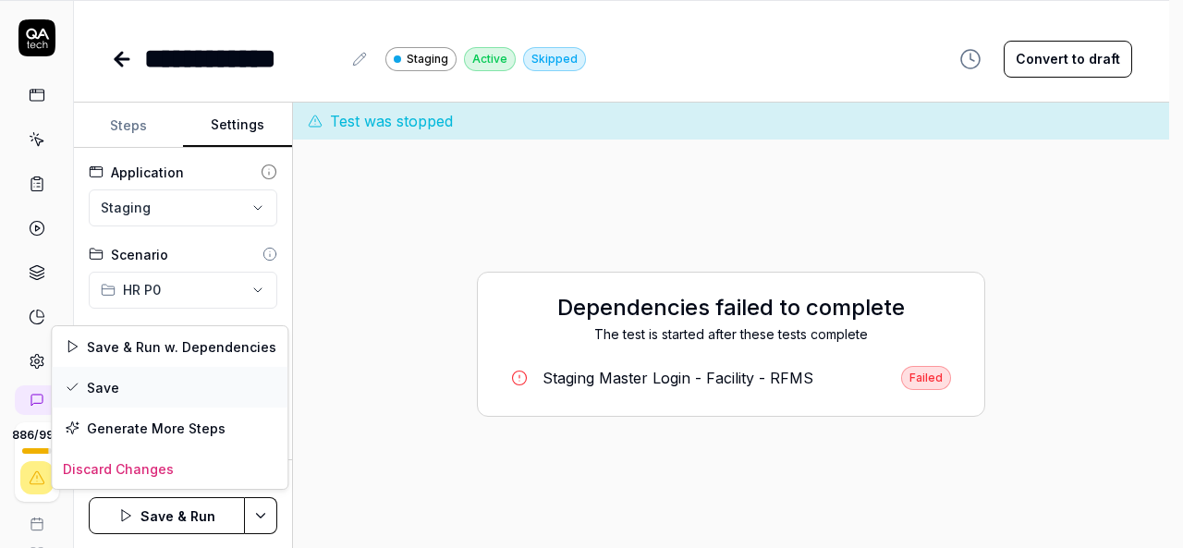
click at [120, 391] on div "Save" at bounding box center [170, 387] width 236 height 41
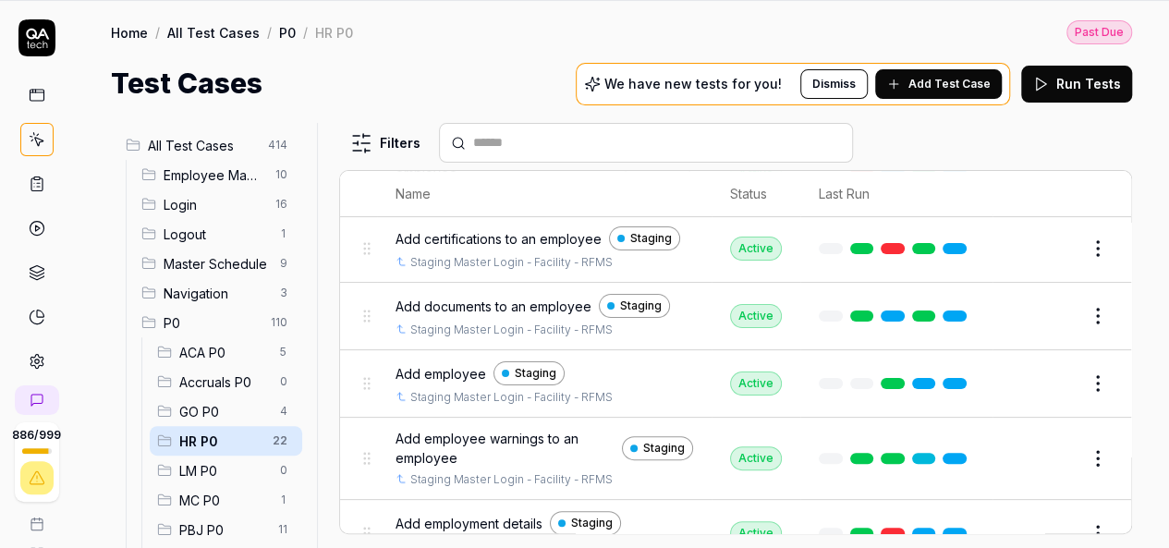
scroll to position [185, 0]
click at [1040, 456] on button "Edit" at bounding box center [1053, 458] width 44 height 30
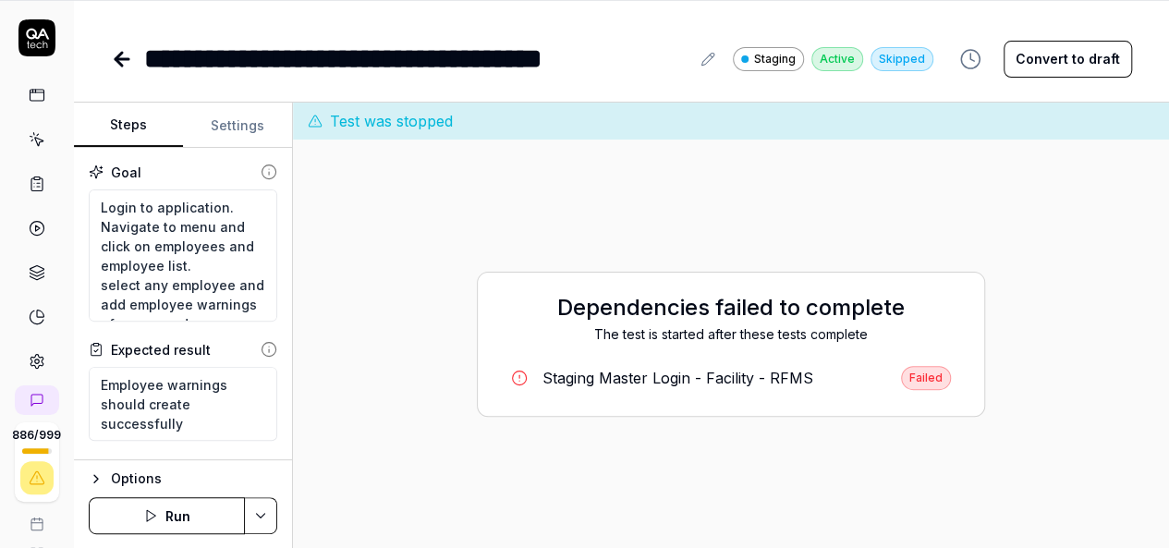
click at [246, 118] on button "Settings" at bounding box center [237, 125] width 109 height 44
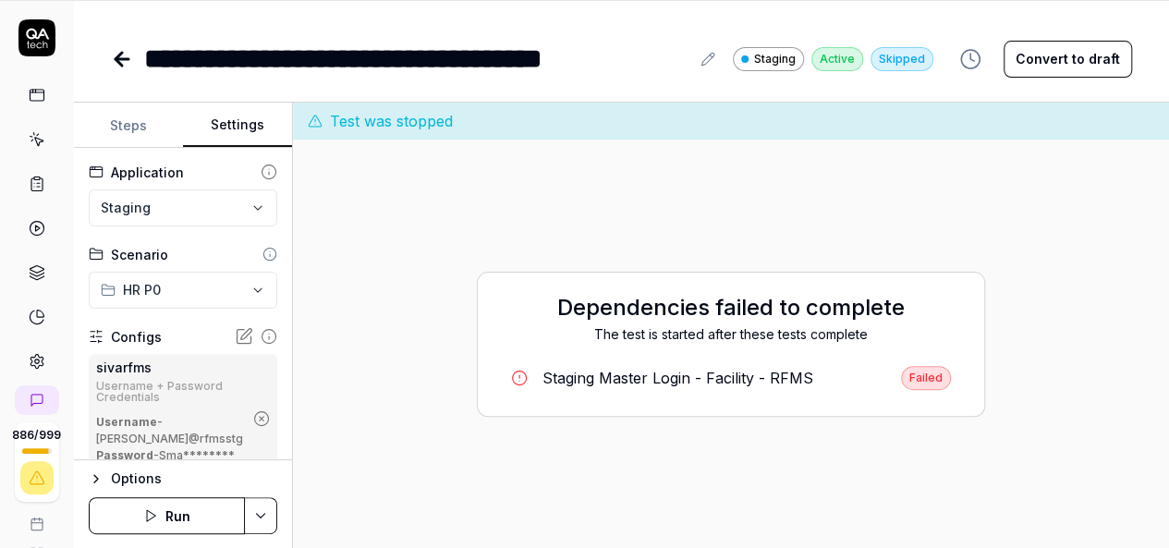
click at [260, 421] on icon "button" at bounding box center [262, 419] width 5 height 5
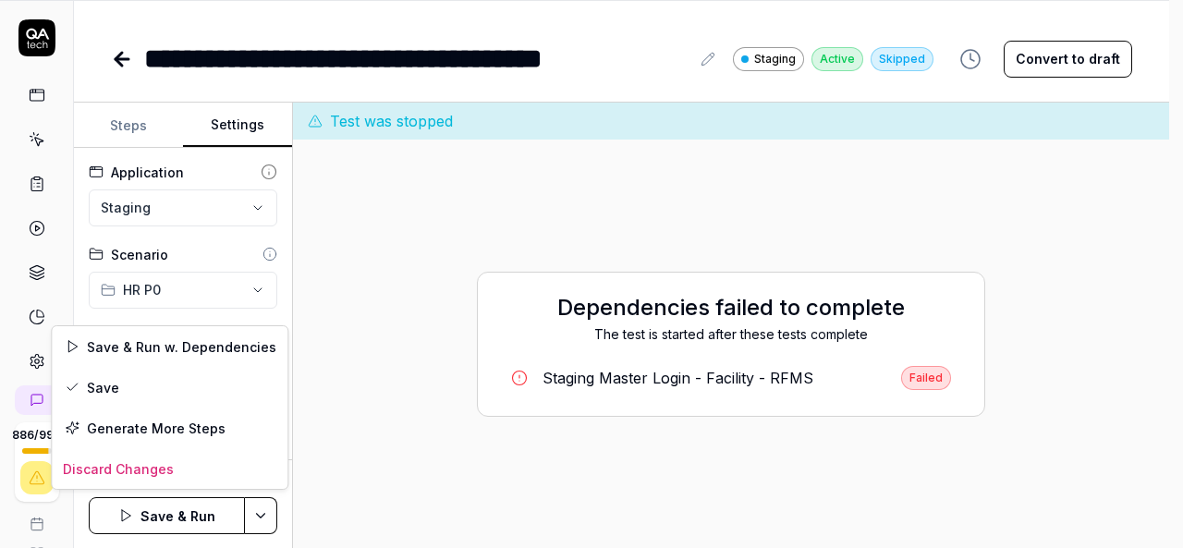
click at [269, 518] on html "**********" at bounding box center [591, 214] width 1183 height 669
click at [124, 382] on div "Save" at bounding box center [170, 387] width 236 height 41
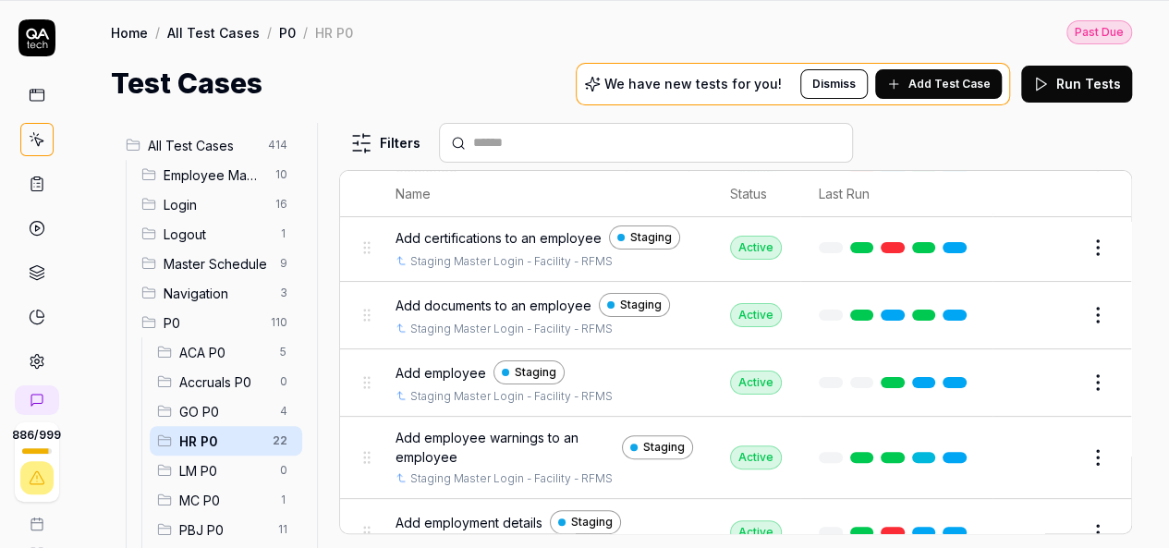
scroll to position [277, 0]
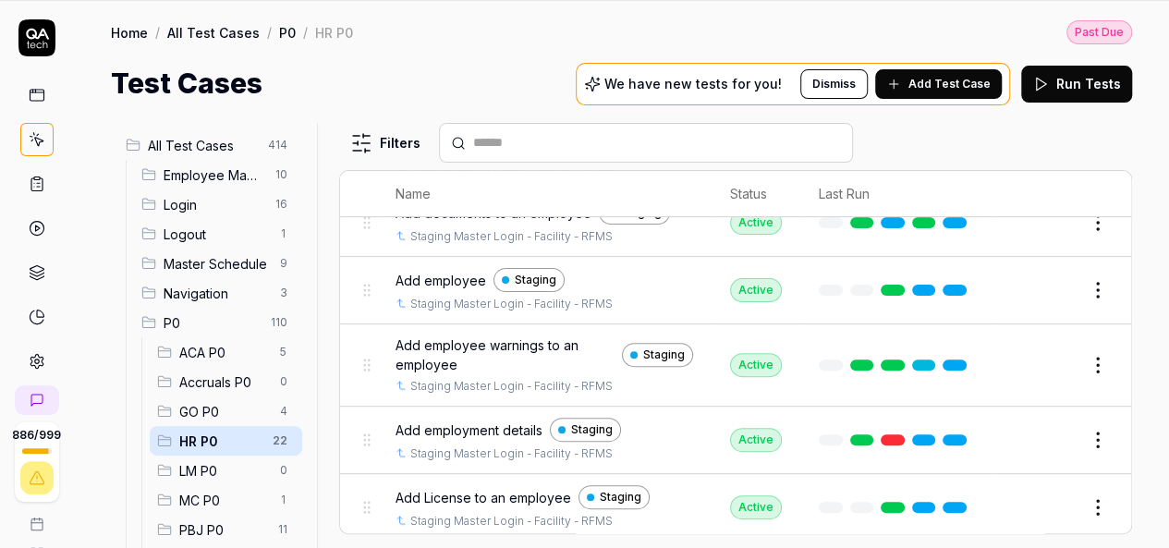
click at [1031, 430] on button "Edit" at bounding box center [1053, 440] width 44 height 30
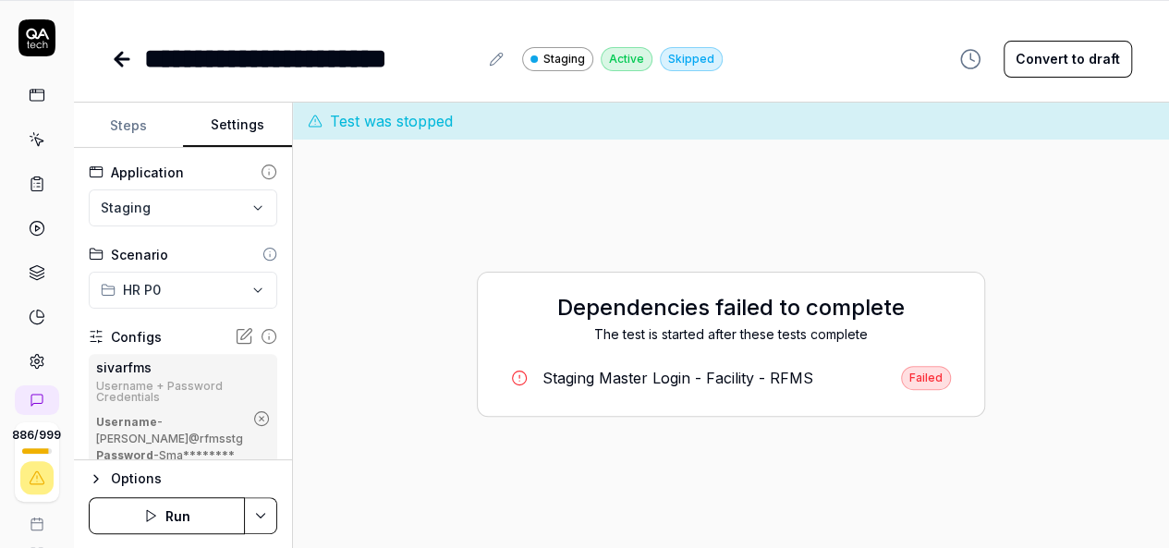
click at [243, 116] on button "Settings" at bounding box center [237, 125] width 109 height 44
click at [253, 427] on icon "button" at bounding box center [261, 418] width 17 height 17
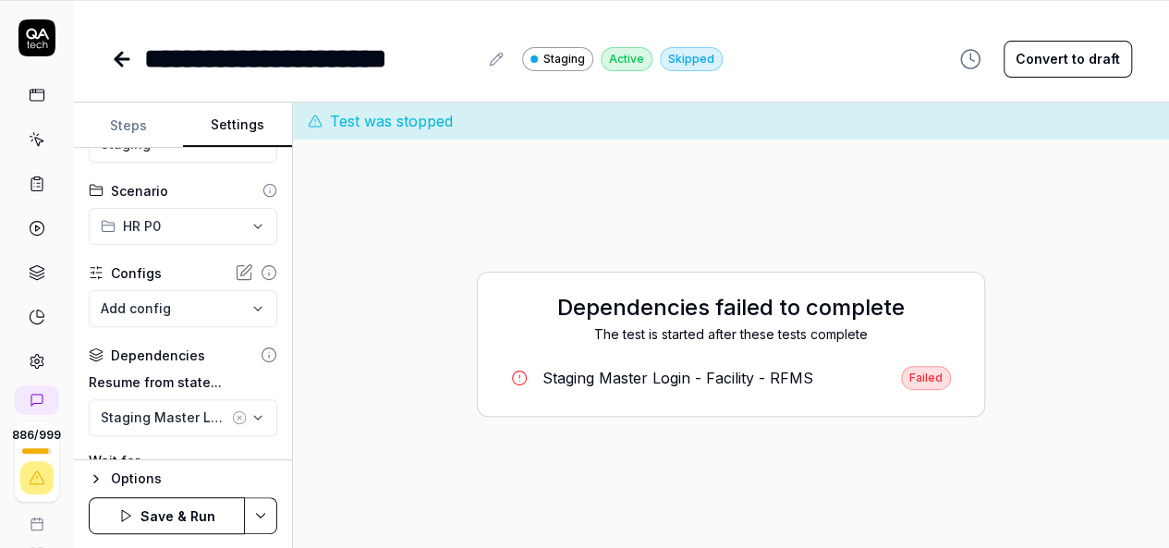
scroll to position [92, 0]
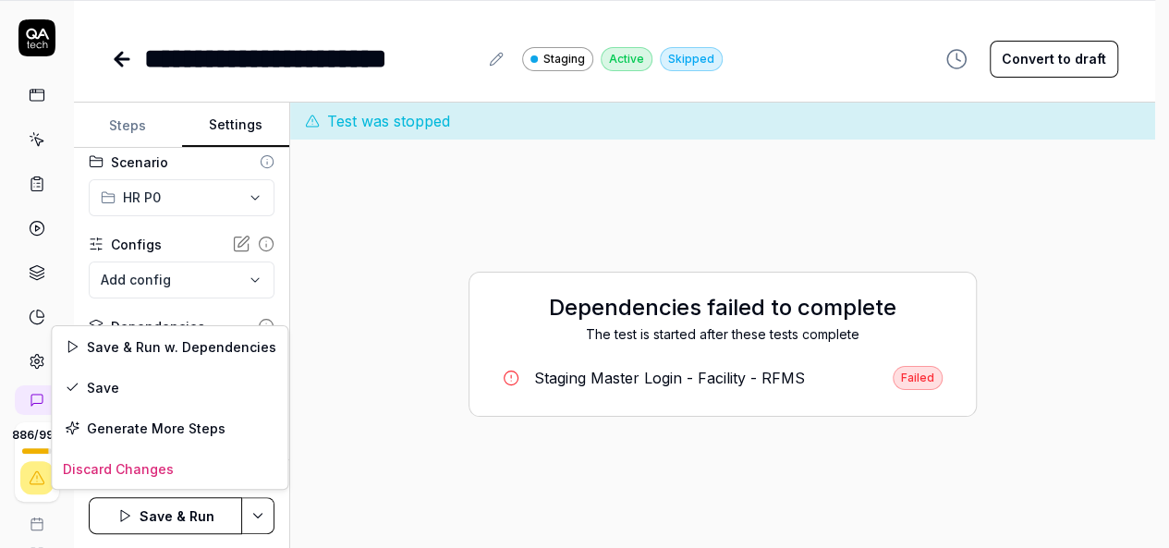
click at [258, 511] on html "**********" at bounding box center [584, 214] width 1169 height 669
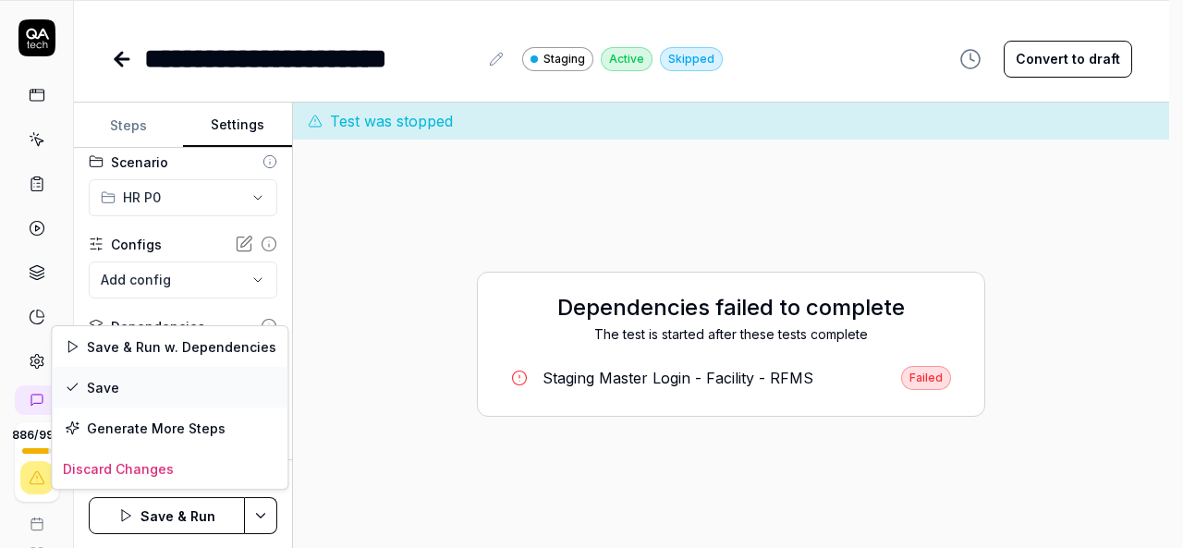
click at [161, 390] on div "Save" at bounding box center [170, 387] width 236 height 41
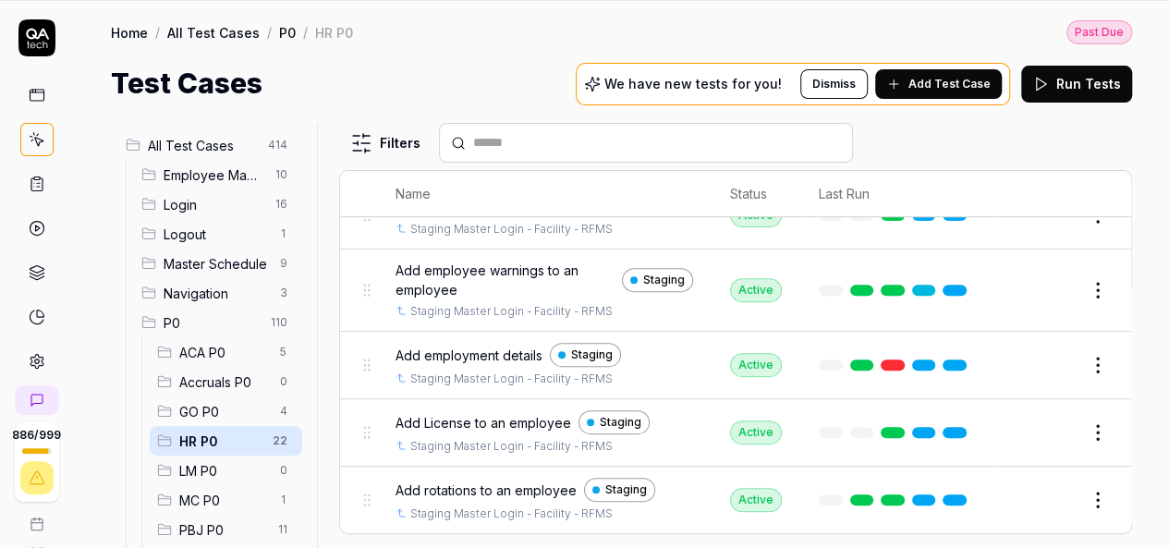
scroll to position [370, 0]
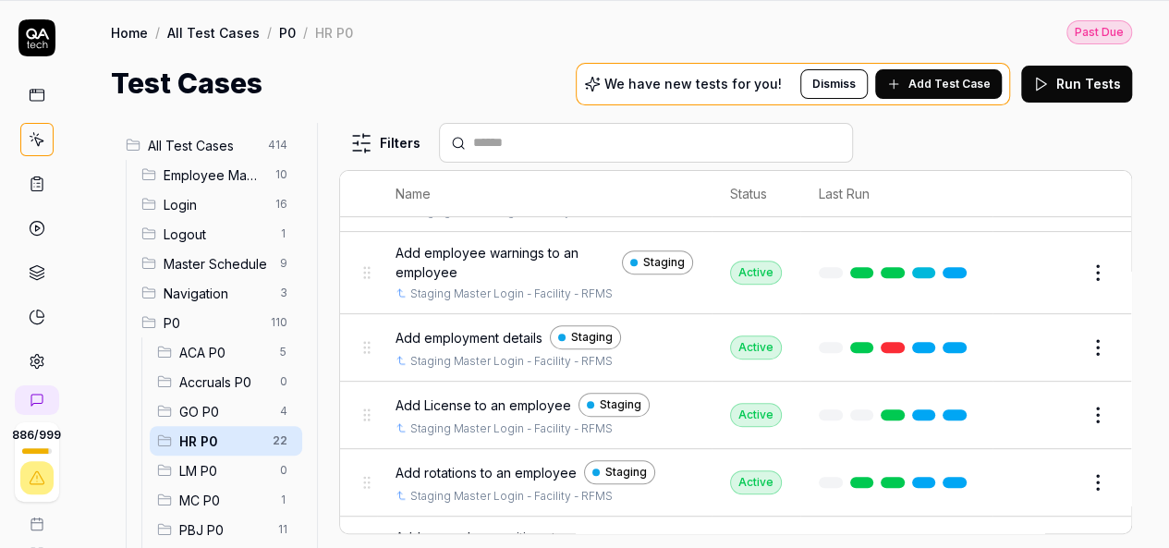
click at [1035, 403] on button "Edit" at bounding box center [1053, 415] width 44 height 30
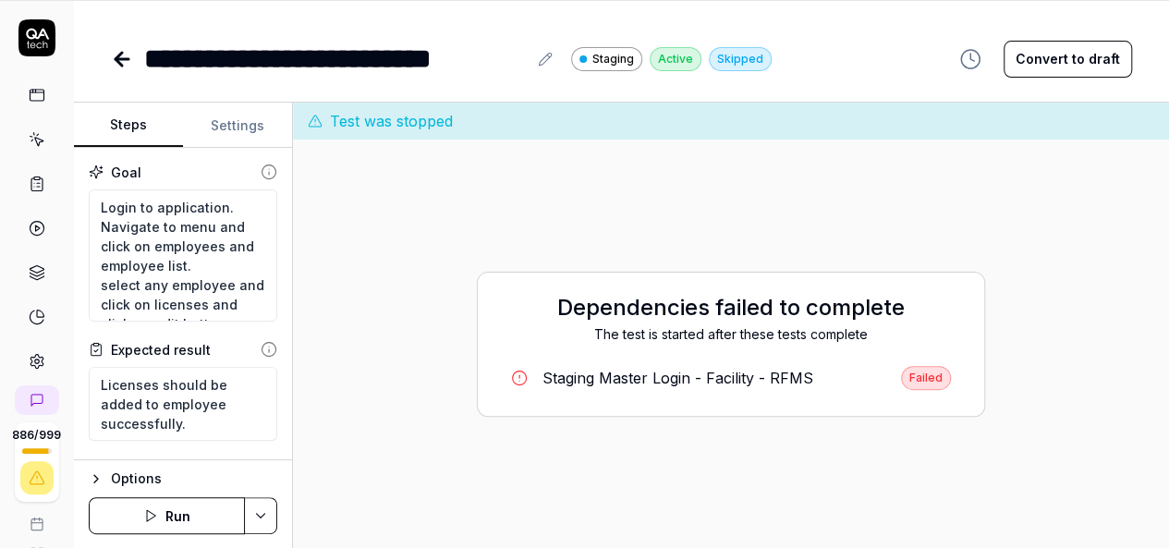
click at [244, 120] on button "Settings" at bounding box center [237, 125] width 109 height 44
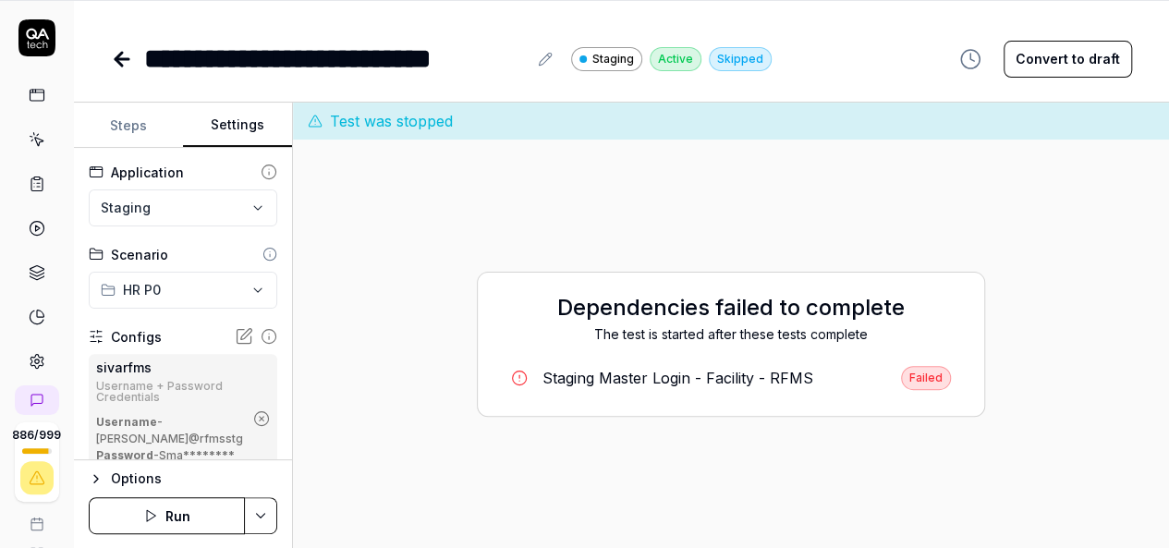
click at [253, 427] on icon "button" at bounding box center [261, 418] width 17 height 17
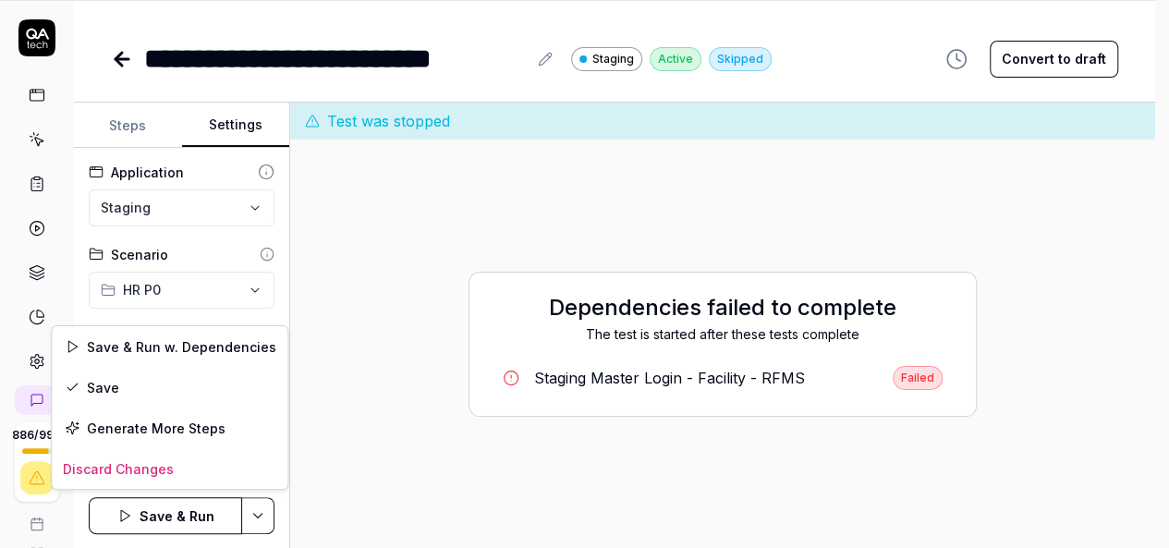
click at [266, 505] on html "**********" at bounding box center [584, 214] width 1169 height 669
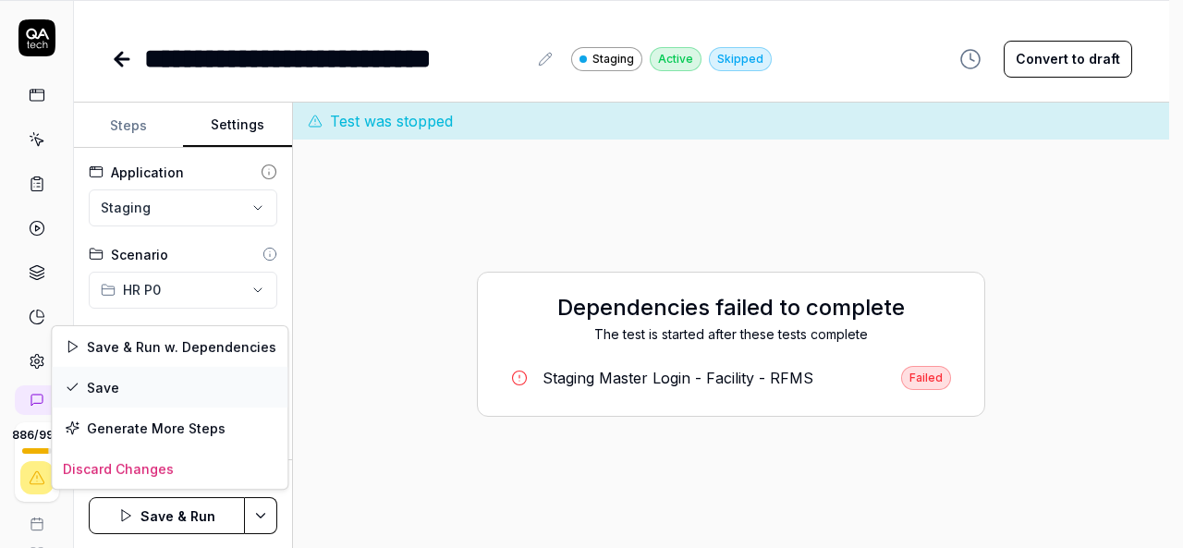
click at [153, 390] on div "Save" at bounding box center [170, 387] width 236 height 41
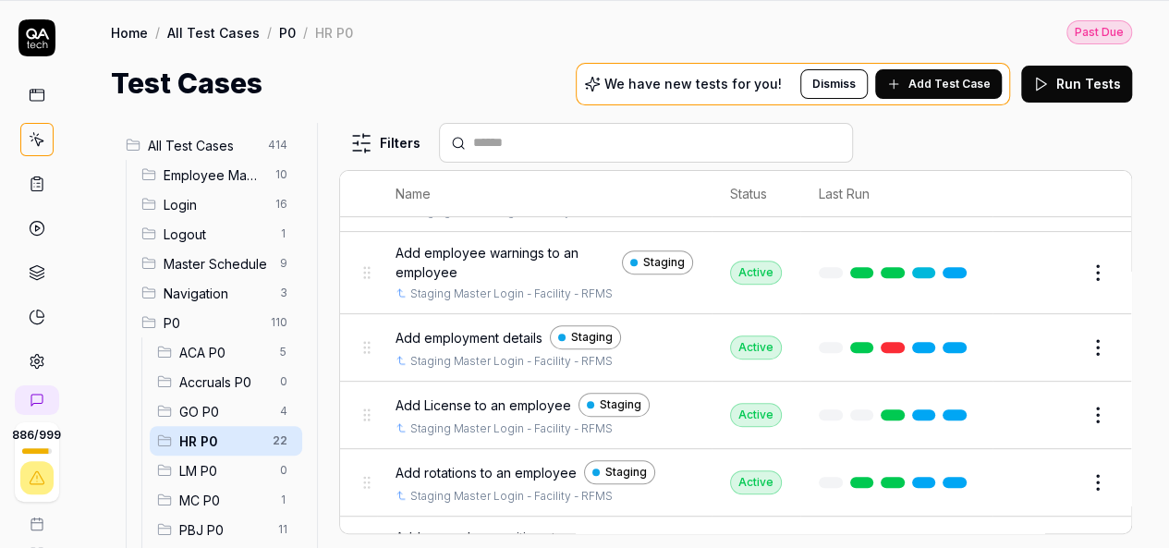
scroll to position [462, 0]
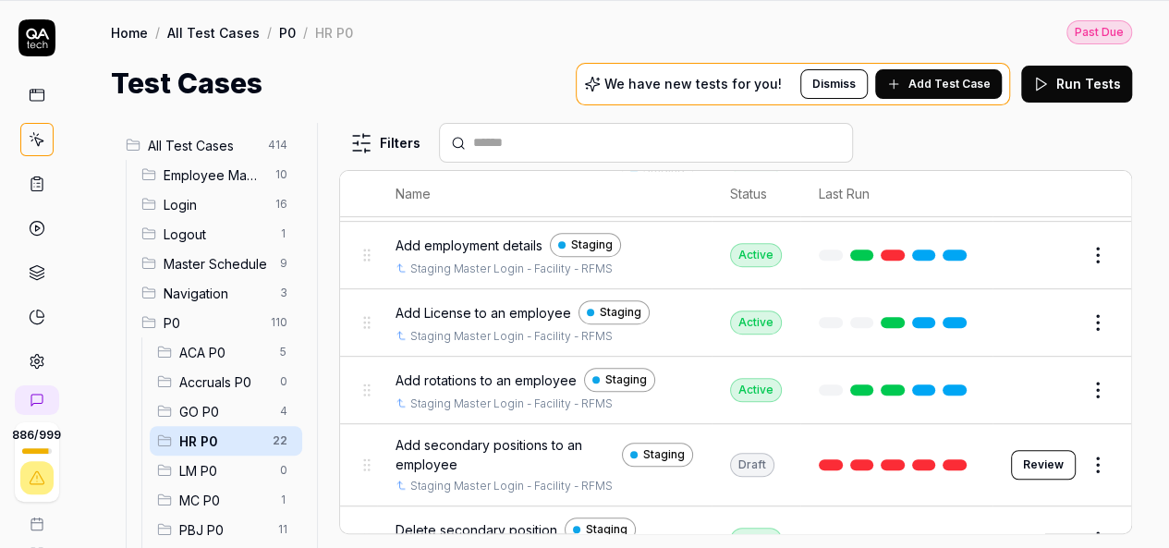
click at [1043, 377] on button "Edit" at bounding box center [1053, 390] width 44 height 30
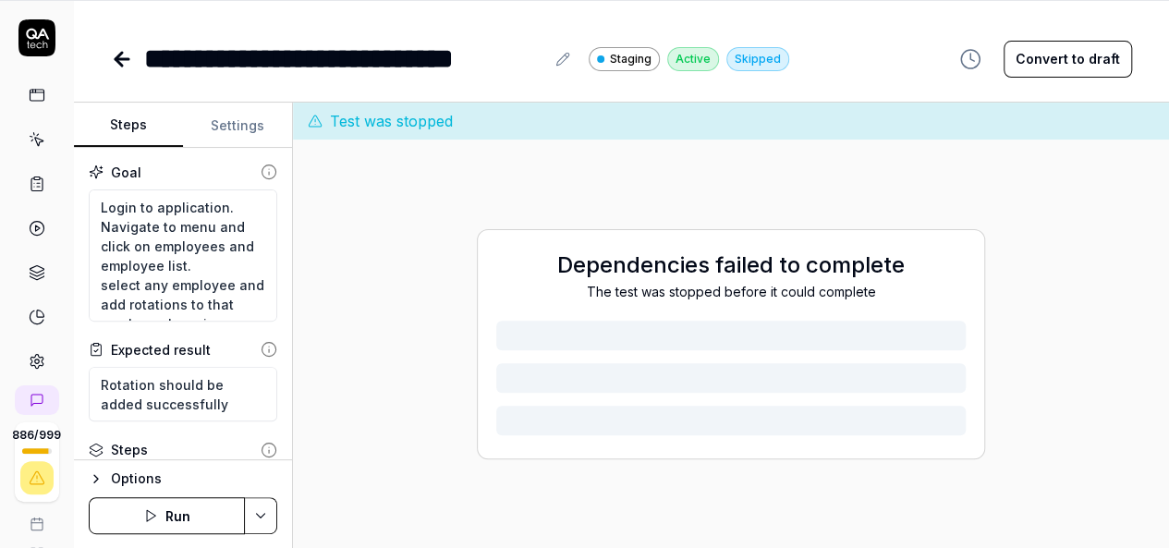
click at [253, 117] on button "Settings" at bounding box center [237, 125] width 109 height 44
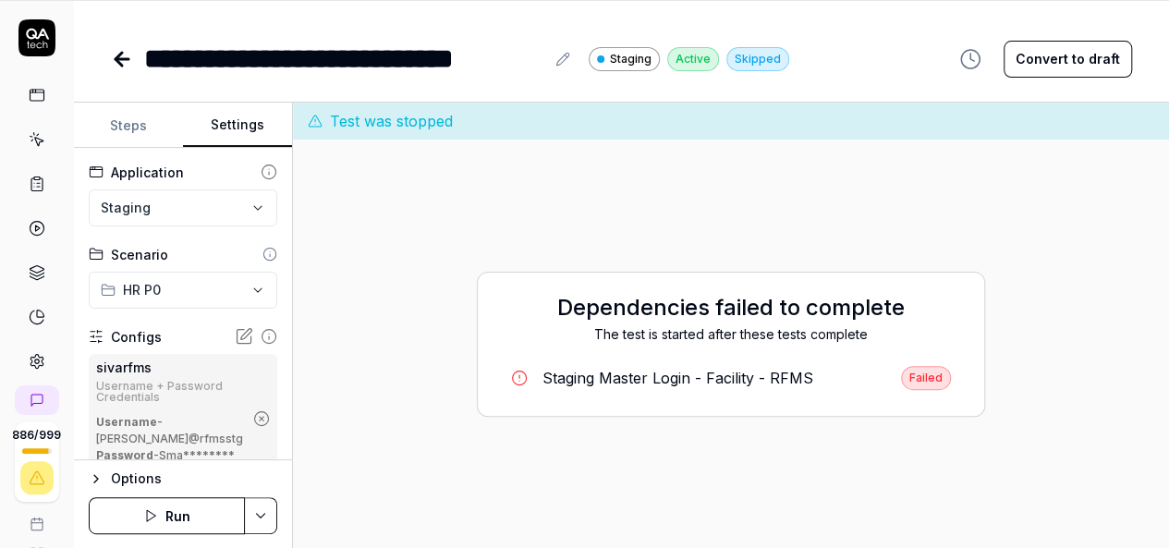
click at [253, 427] on icon "button" at bounding box center [261, 418] width 17 height 17
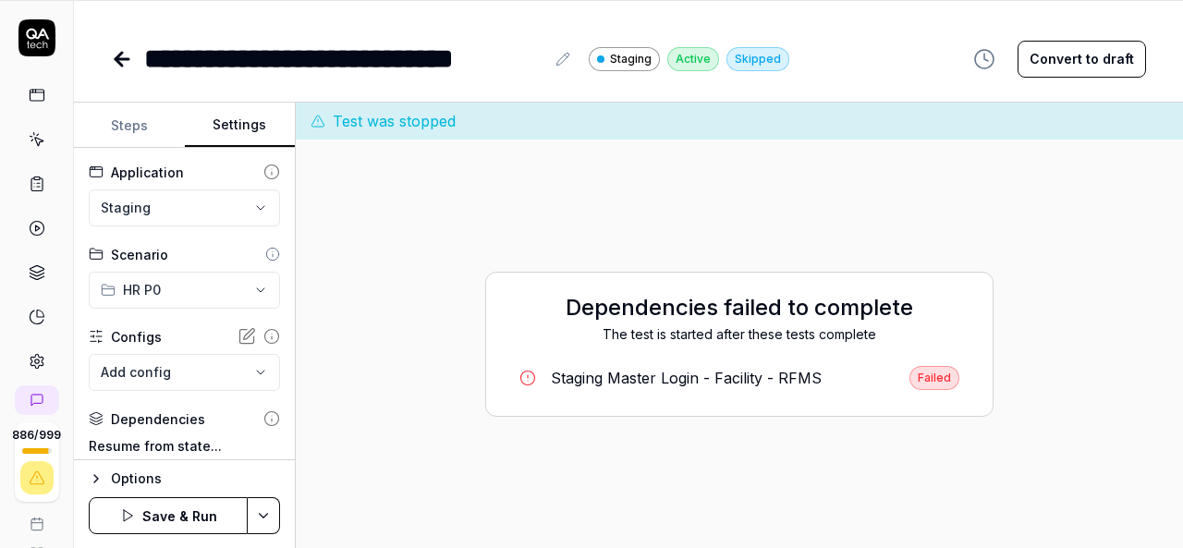
click at [254, 504] on html "**********" at bounding box center [591, 214] width 1183 height 669
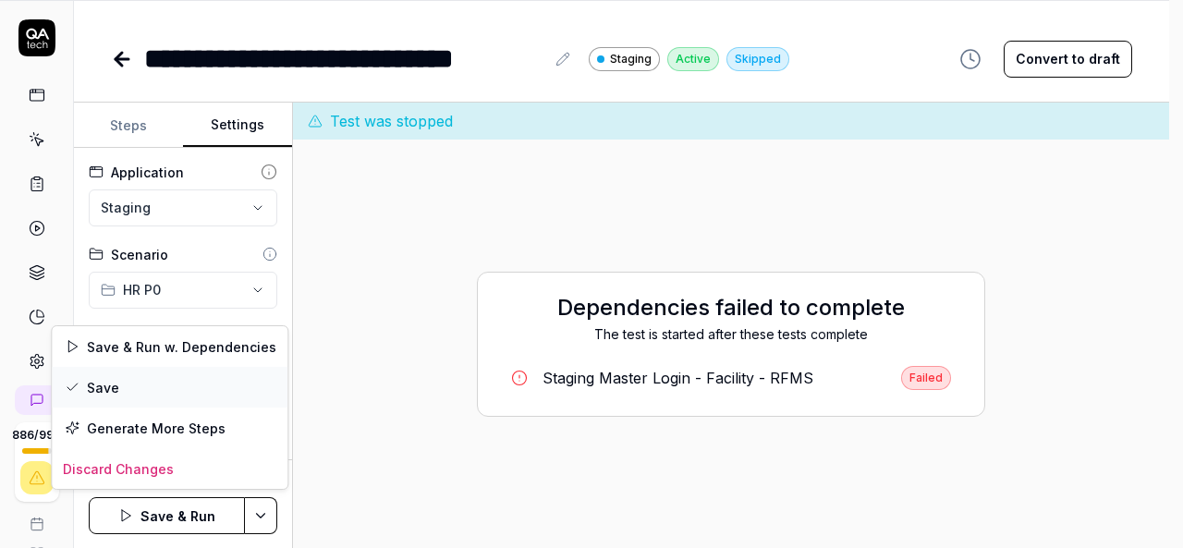
drag, startPoint x: 142, startPoint y: 391, endPoint x: 122, endPoint y: 351, distance: 44.6
click at [142, 390] on div "Save" at bounding box center [170, 387] width 236 height 41
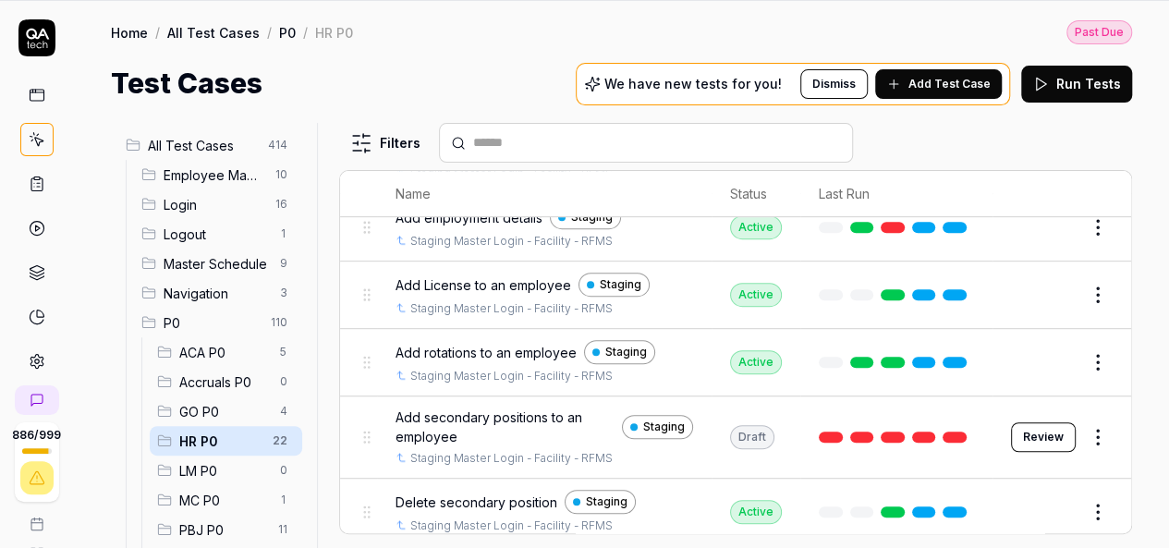
scroll to position [462, 0]
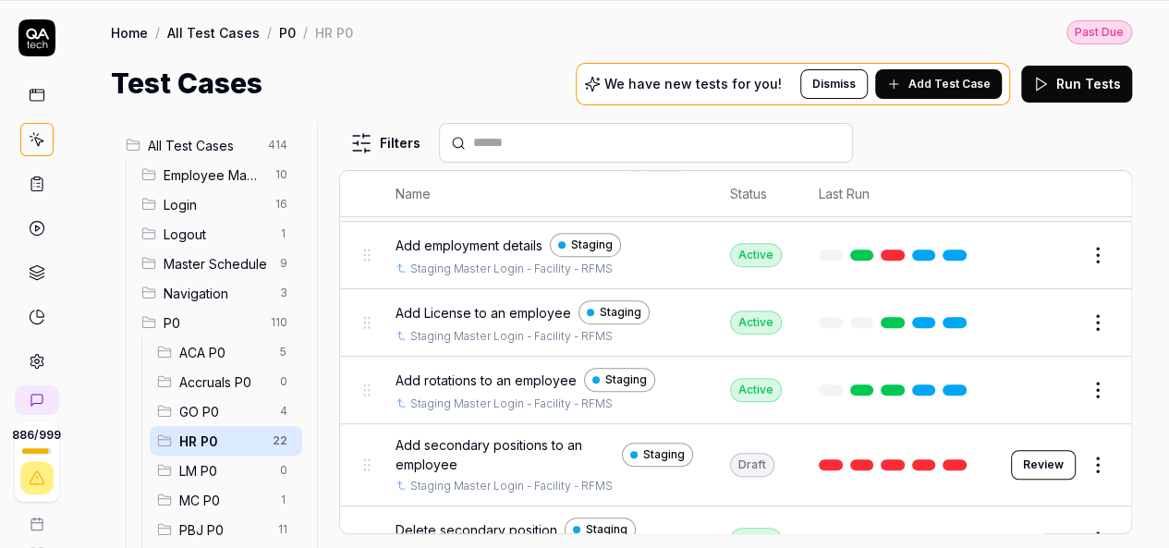
click at [1028, 457] on button "Review" at bounding box center [1043, 465] width 65 height 30
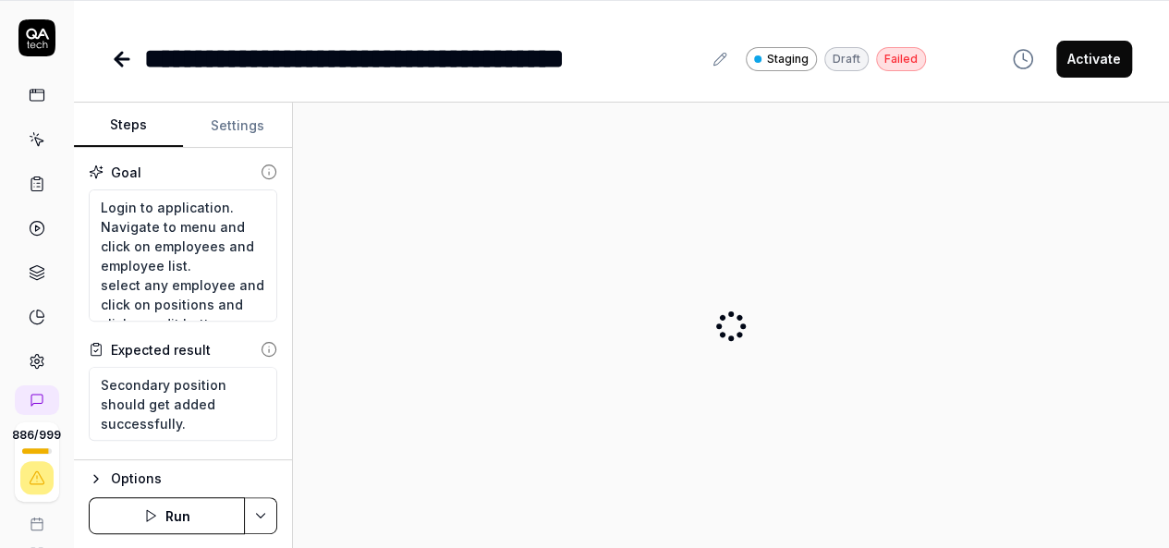
click at [238, 133] on button "Settings" at bounding box center [237, 125] width 109 height 44
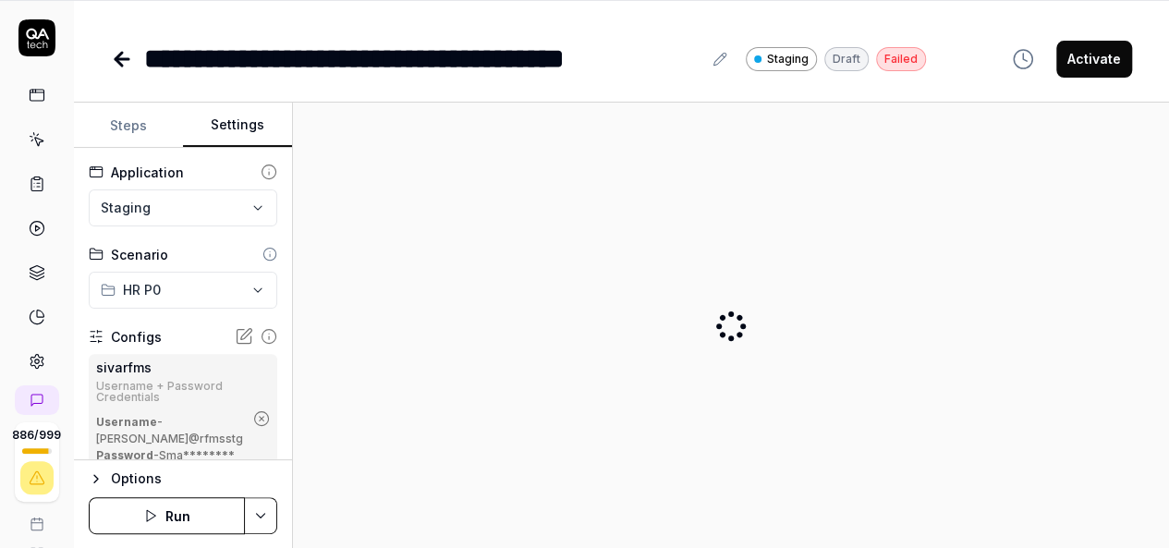
click at [253, 427] on icon "button" at bounding box center [261, 418] width 17 height 17
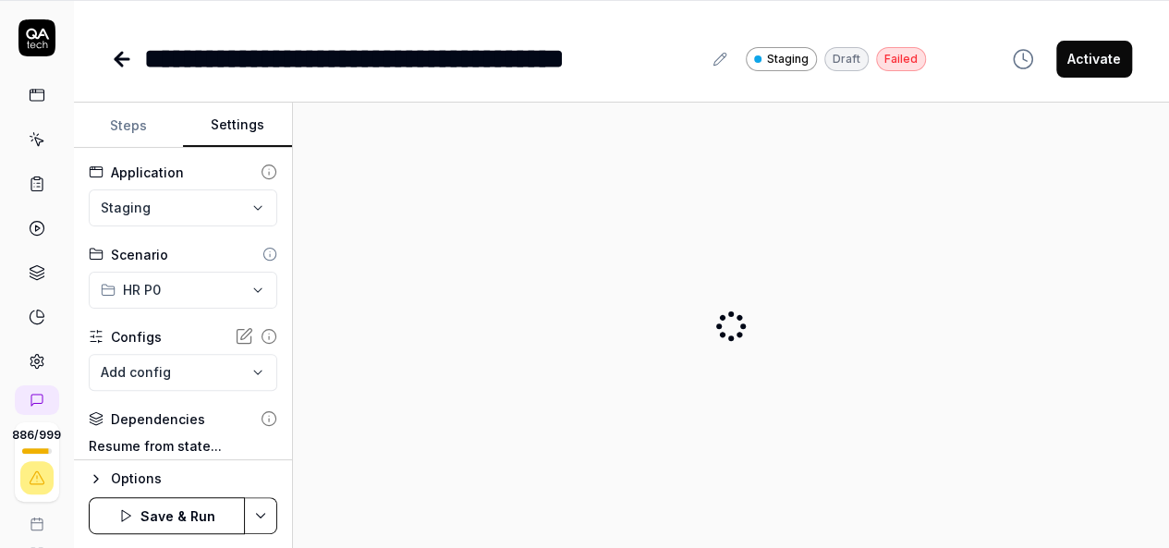
click at [266, 524] on html "**********" at bounding box center [584, 214] width 1169 height 669
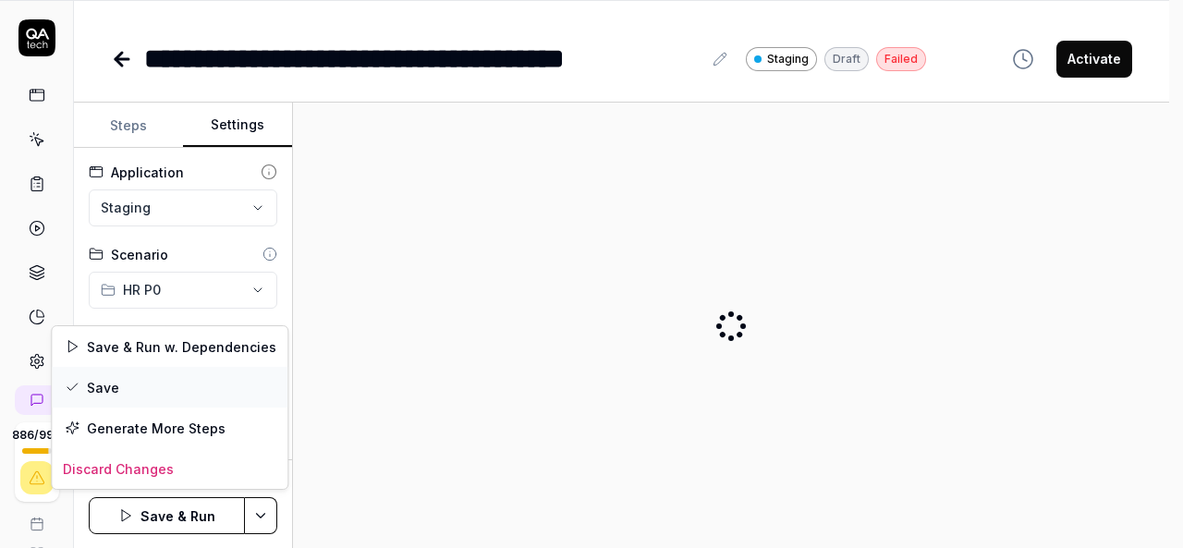
click at [120, 378] on div "Save" at bounding box center [170, 387] width 236 height 41
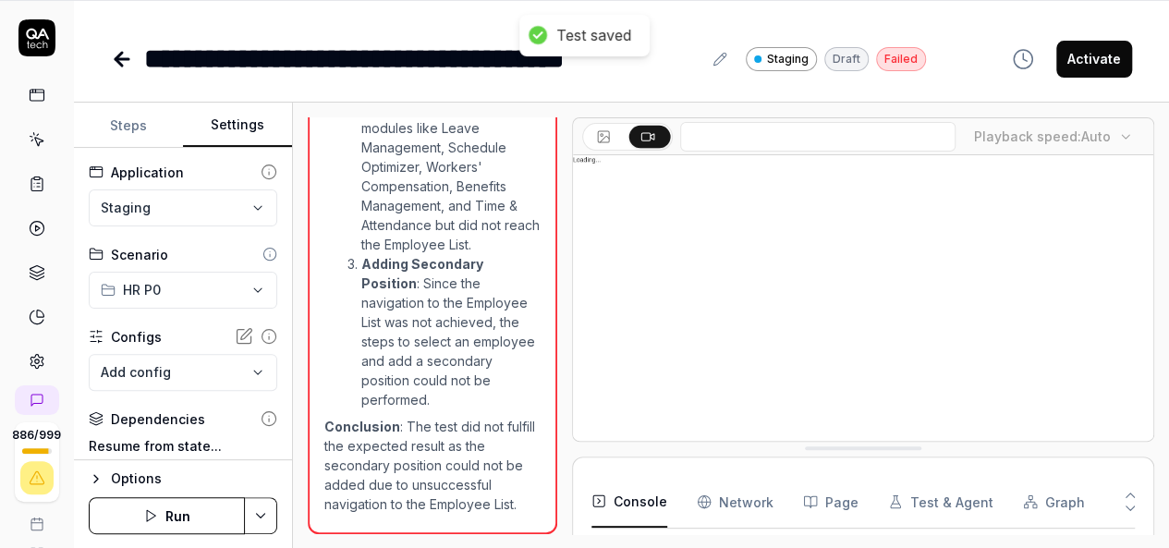
scroll to position [278, 0]
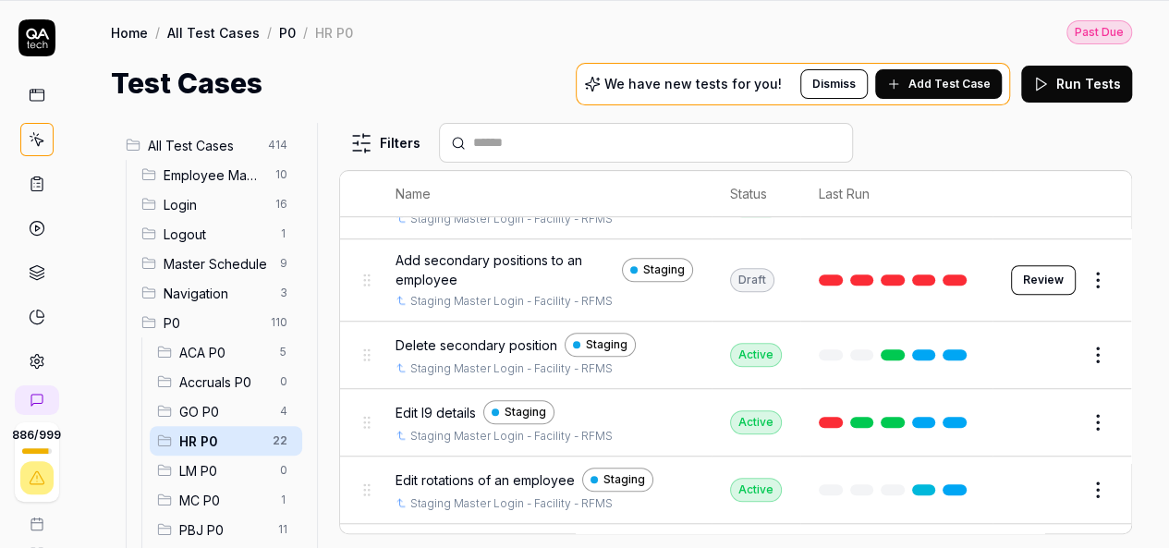
scroll to position [554, 0]
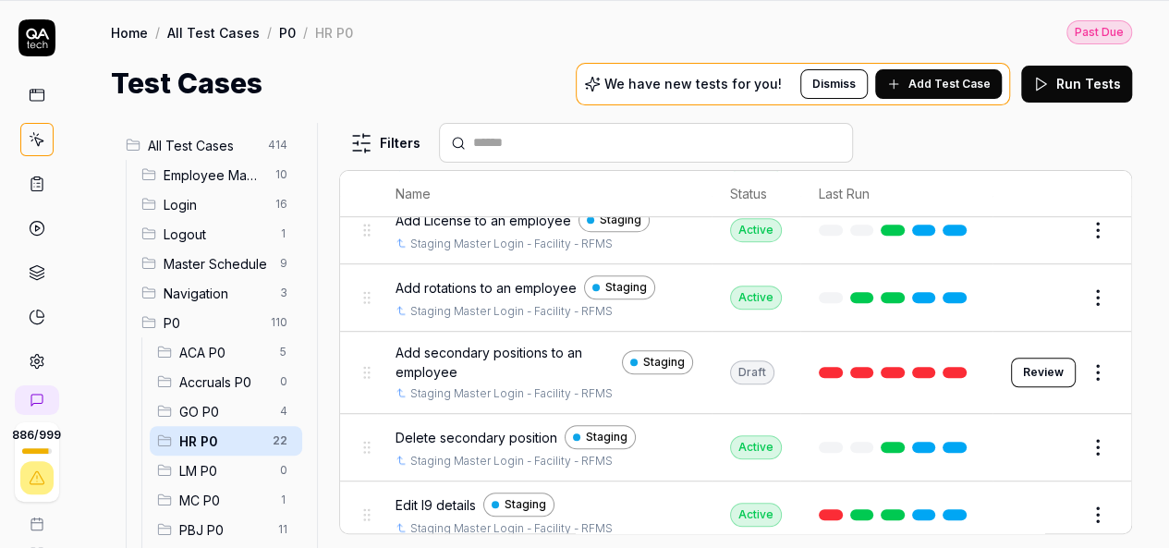
click at [1031, 434] on button "Edit" at bounding box center [1053, 447] width 44 height 30
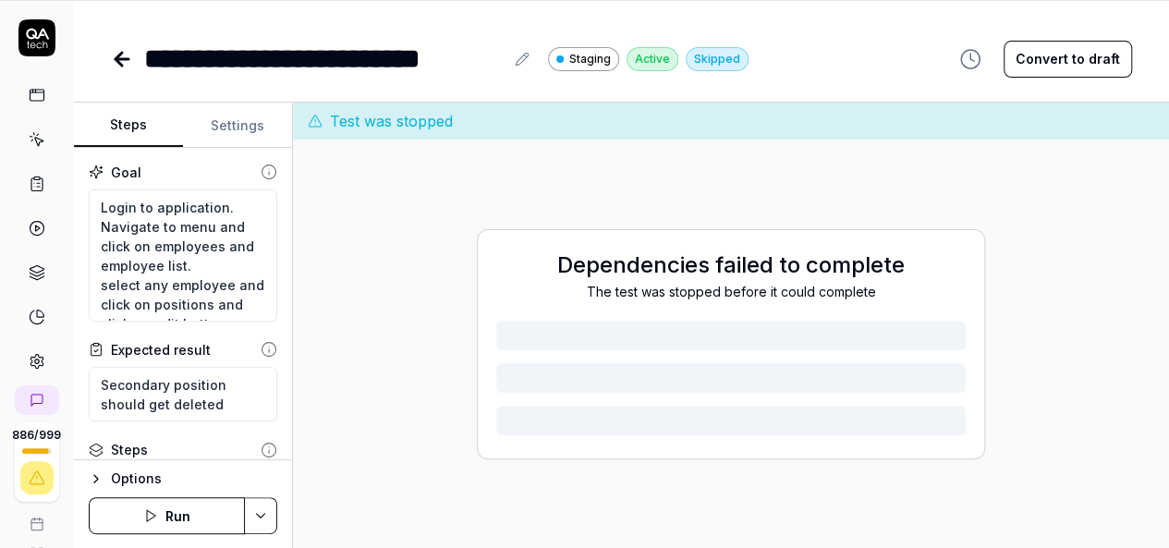
drag, startPoint x: 237, startPoint y: 123, endPoint x: 238, endPoint y: 149, distance: 25.9
click at [238, 124] on button "Settings" at bounding box center [237, 125] width 109 height 44
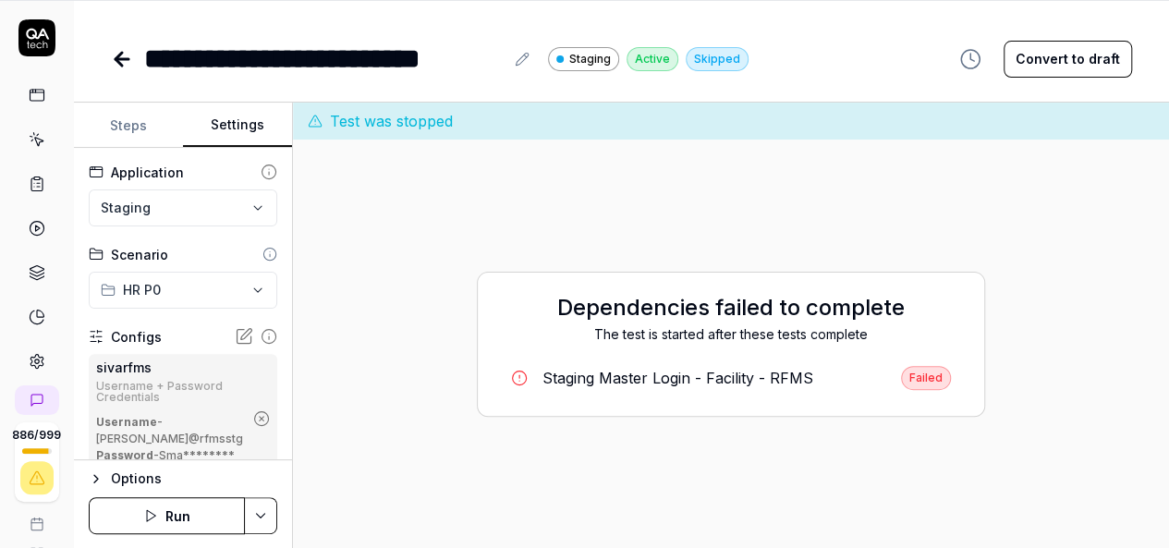
click at [255, 426] on circle "button" at bounding box center [262, 419] width 14 height 14
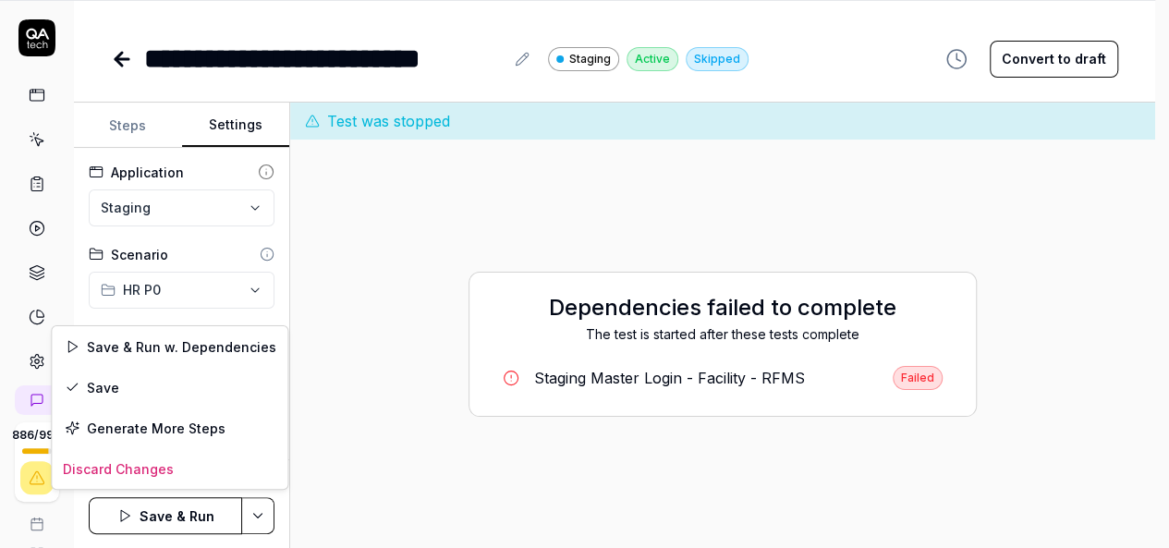
click at [259, 504] on html "**********" at bounding box center [584, 214] width 1169 height 669
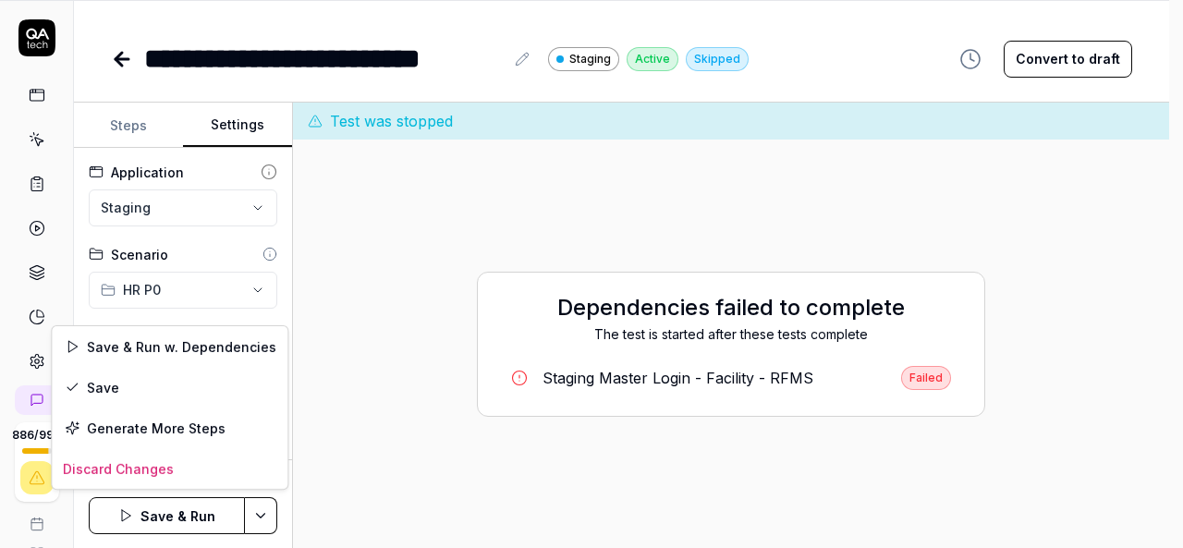
click at [121, 396] on body "**********" at bounding box center [584, 214] width 1169 height 669
click at [138, 387] on div "Save" at bounding box center [170, 387] width 236 height 41
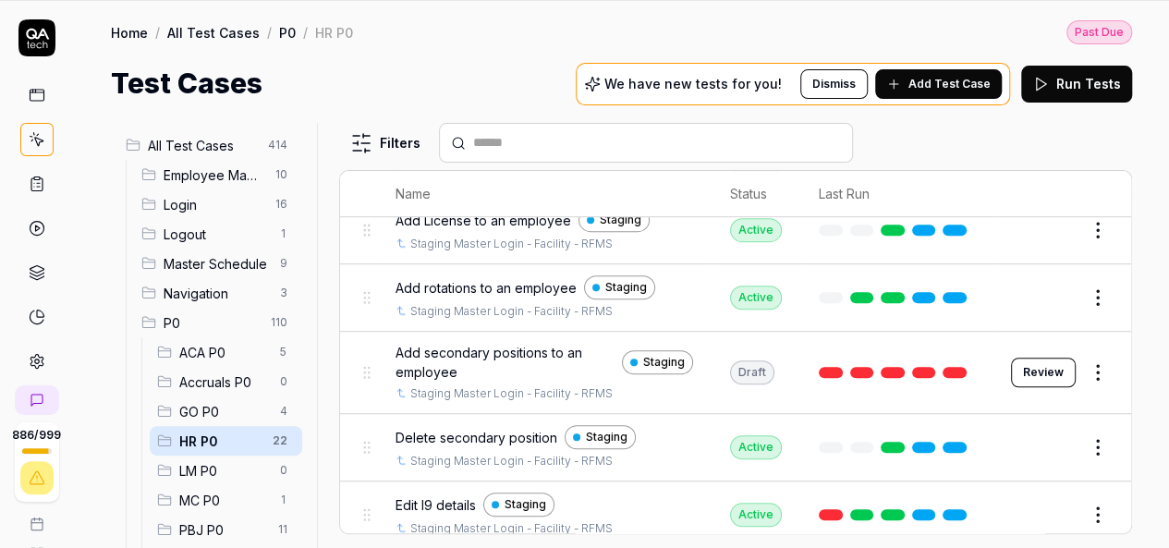
scroll to position [647, 0]
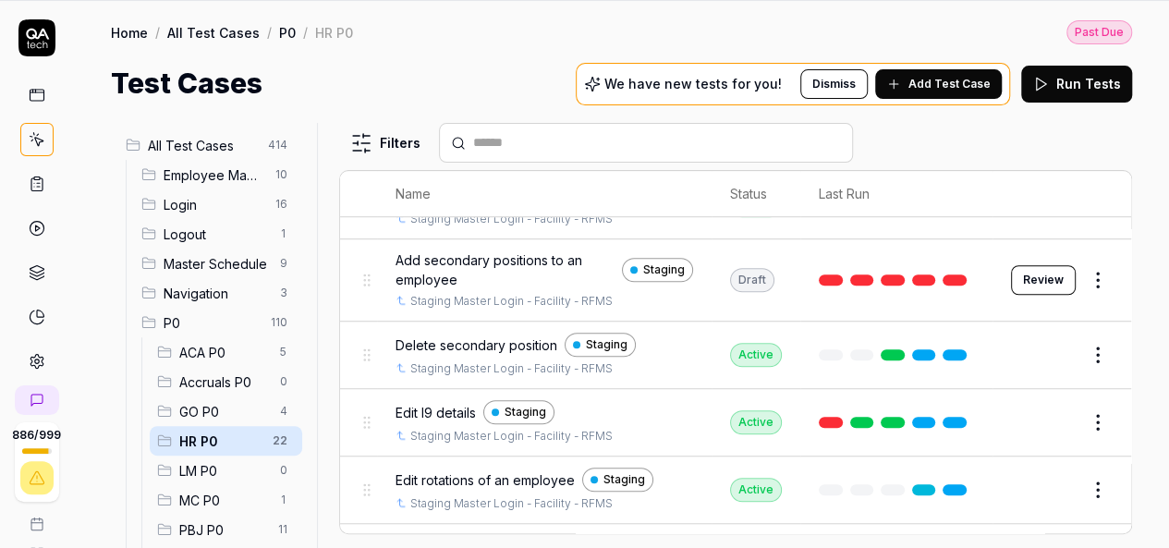
click at [1040, 411] on button "Edit" at bounding box center [1053, 422] width 44 height 30
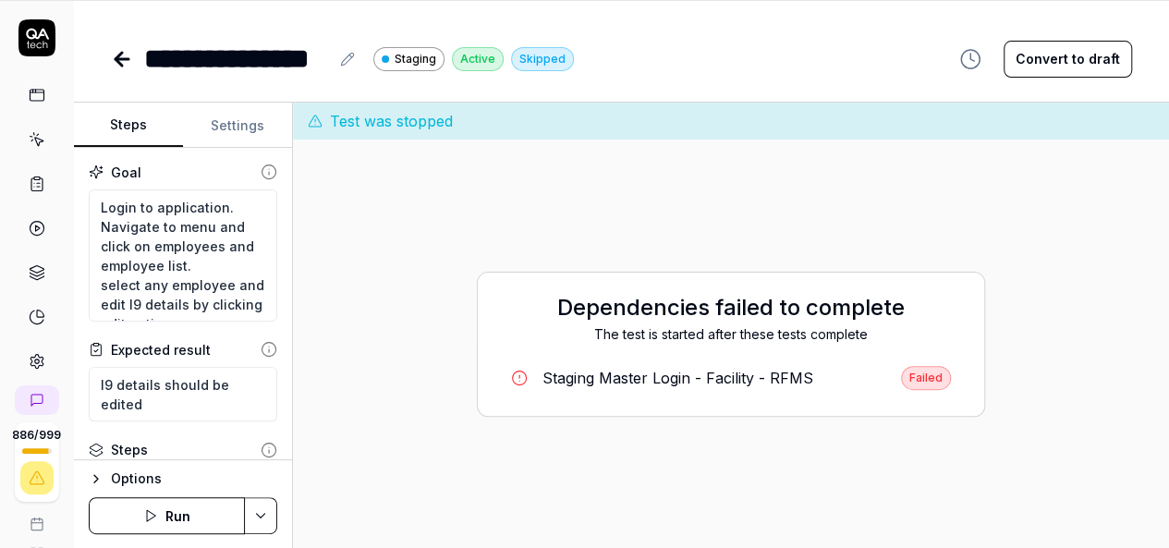
click at [242, 125] on button "Settings" at bounding box center [237, 125] width 109 height 44
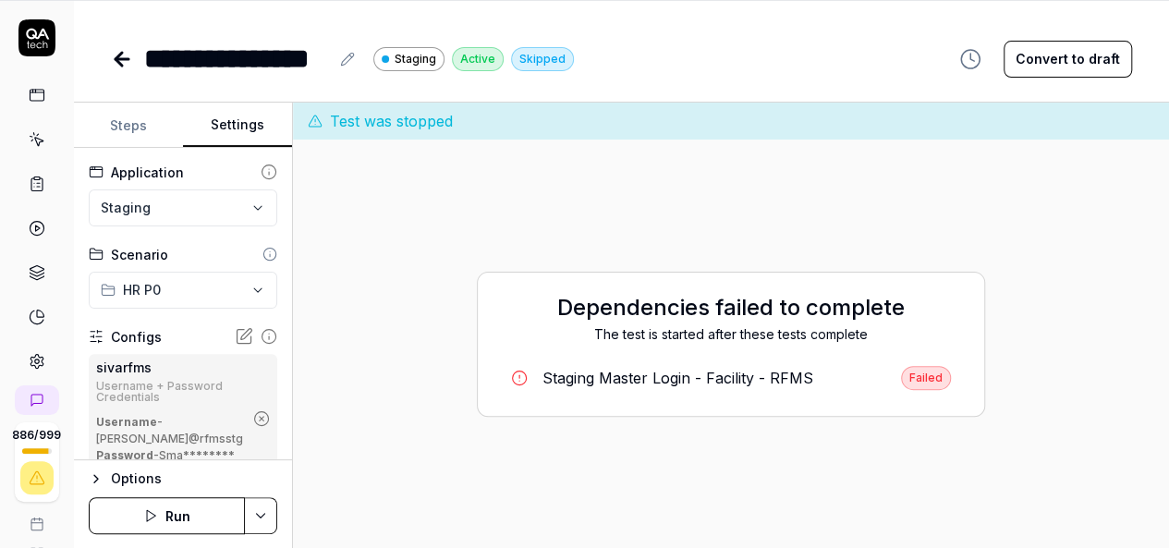
click at [253, 426] on icon "button" at bounding box center [261, 418] width 17 height 17
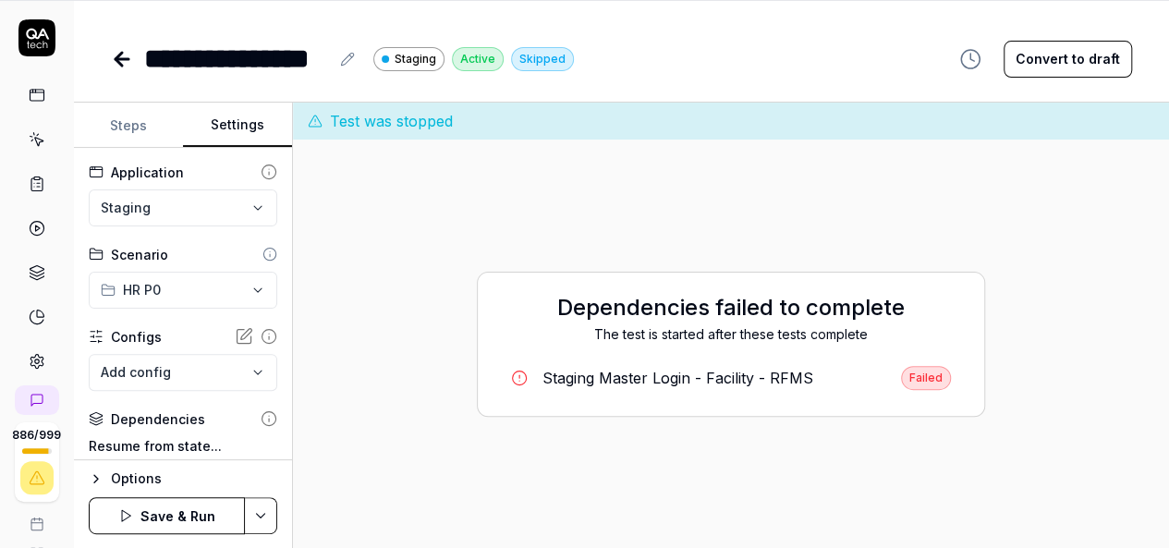
click at [267, 509] on html "**********" at bounding box center [584, 214] width 1169 height 669
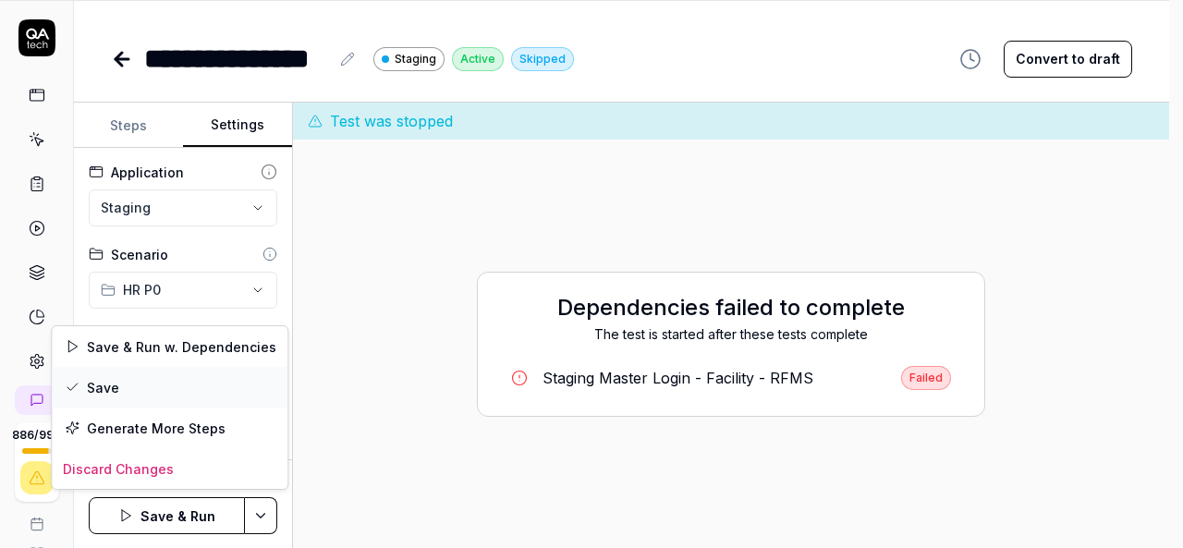
click at [131, 367] on div "Save" at bounding box center [170, 387] width 236 height 41
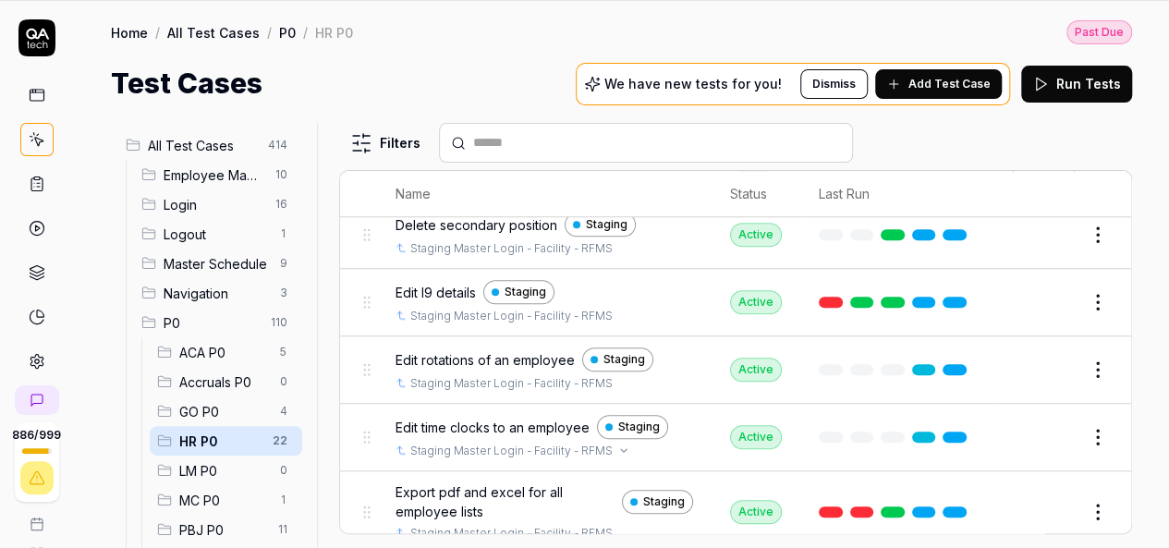
scroll to position [739, 0]
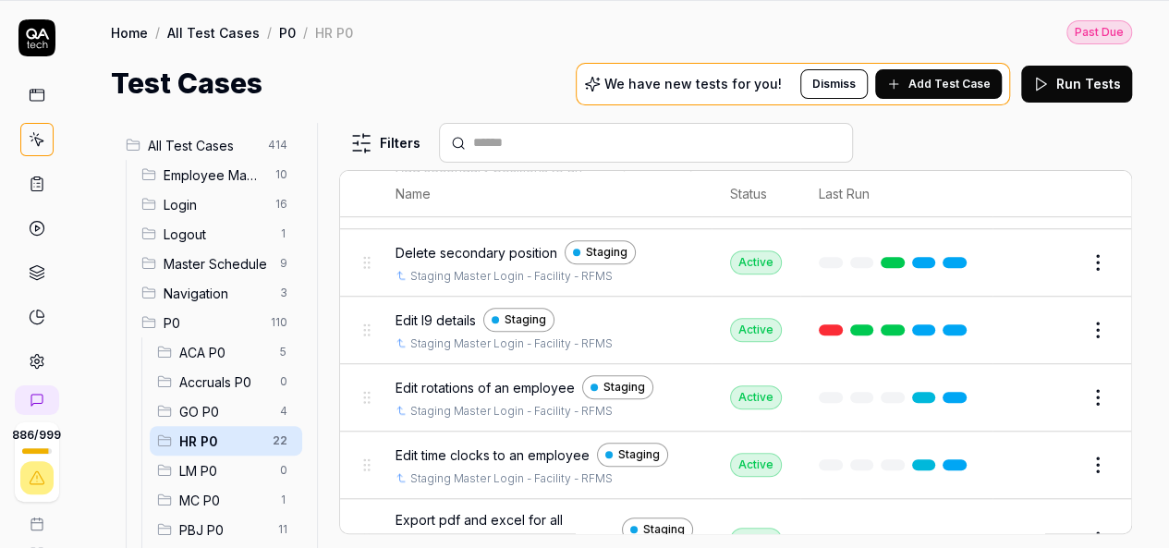
click at [1033, 384] on button "Edit" at bounding box center [1053, 398] width 44 height 30
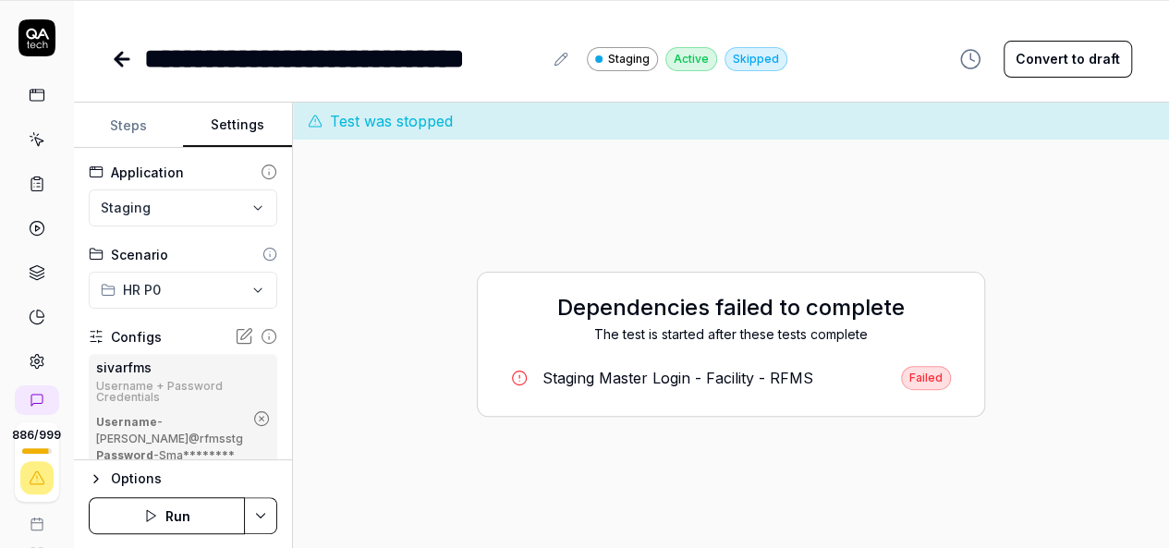
click at [224, 121] on button "Settings" at bounding box center [237, 125] width 109 height 44
click at [253, 425] on icon "button" at bounding box center [261, 418] width 17 height 17
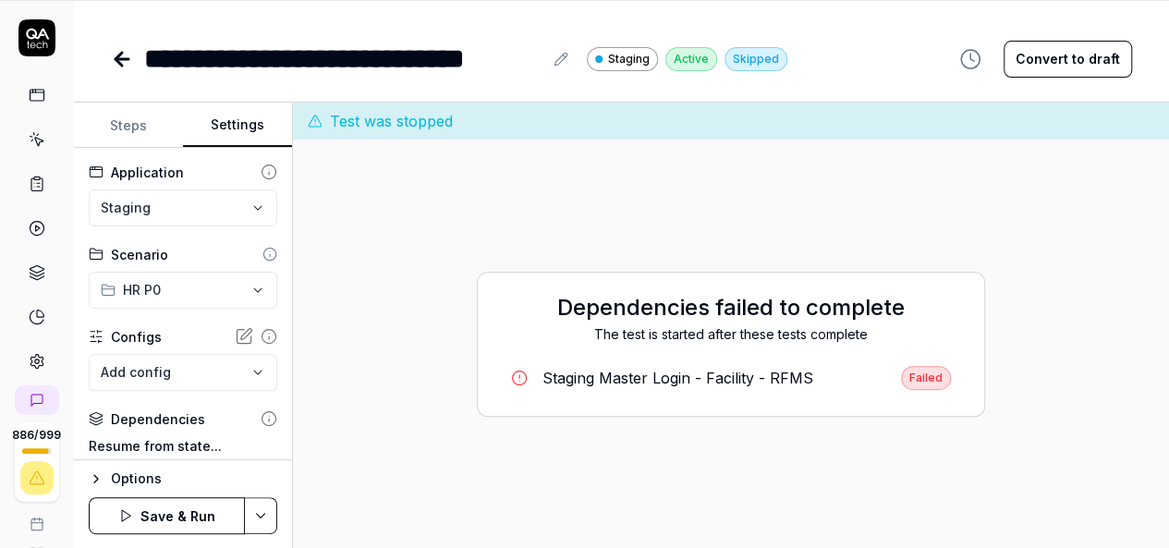
click at [257, 516] on html "**********" at bounding box center [584, 214] width 1169 height 669
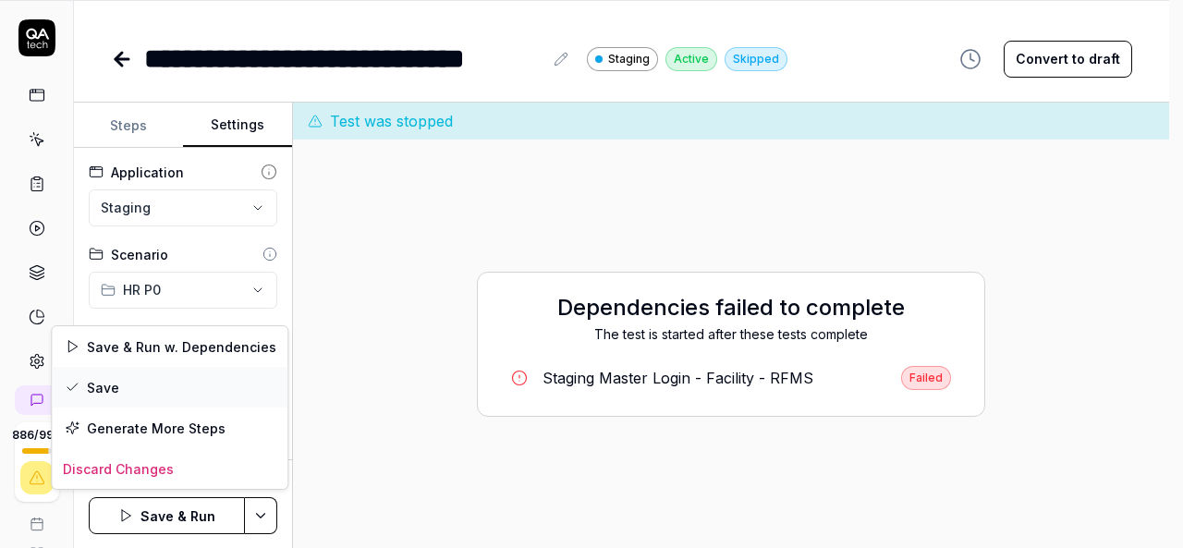
click at [107, 390] on div "Save" at bounding box center [170, 387] width 236 height 41
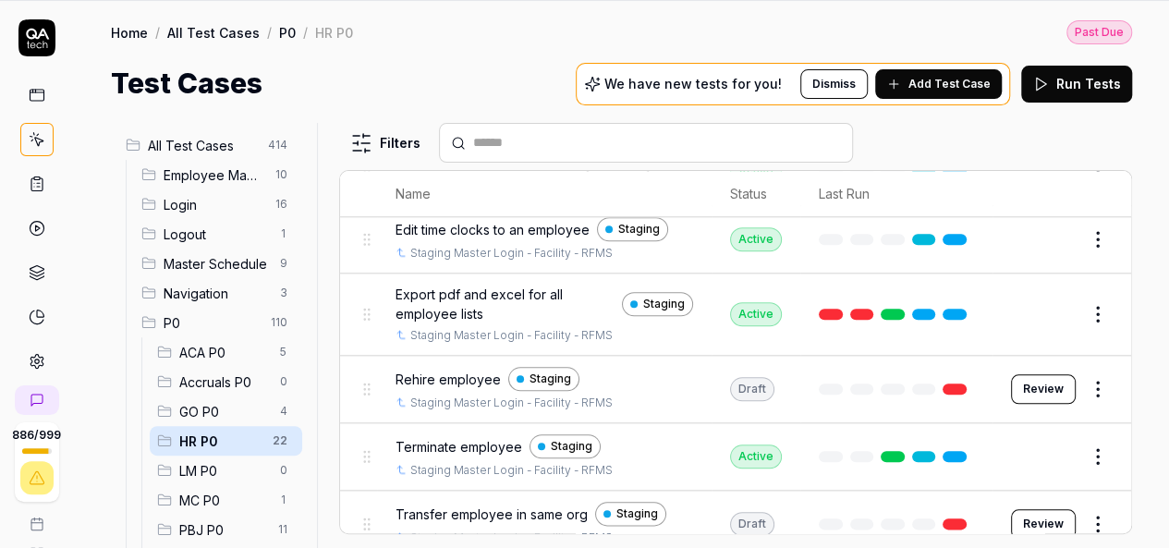
scroll to position [898, 0]
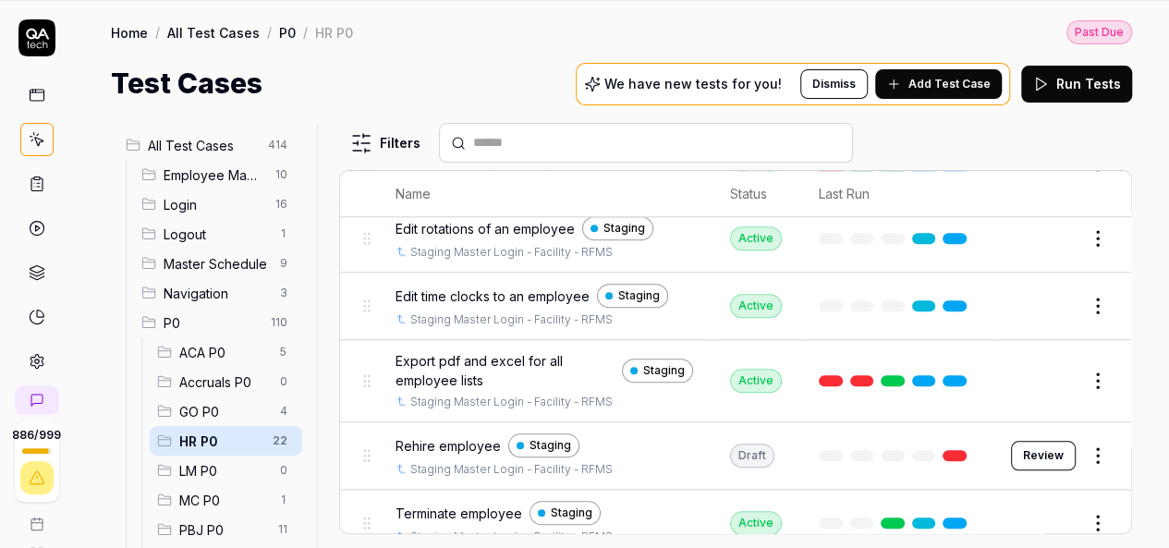
click at [1031, 291] on button "Edit" at bounding box center [1053, 306] width 44 height 30
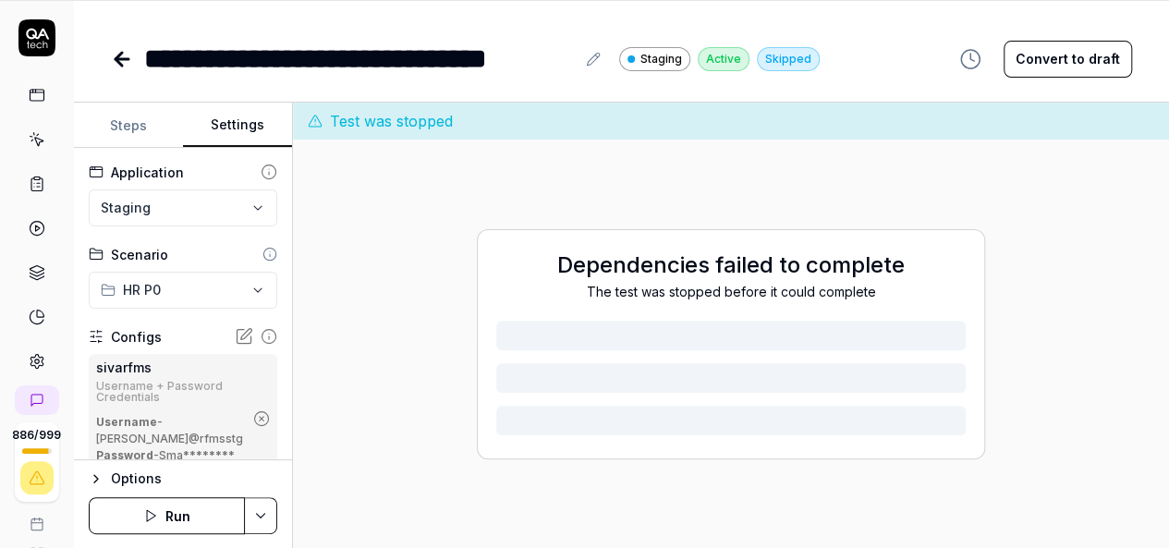
click at [249, 121] on button "Settings" at bounding box center [237, 125] width 109 height 44
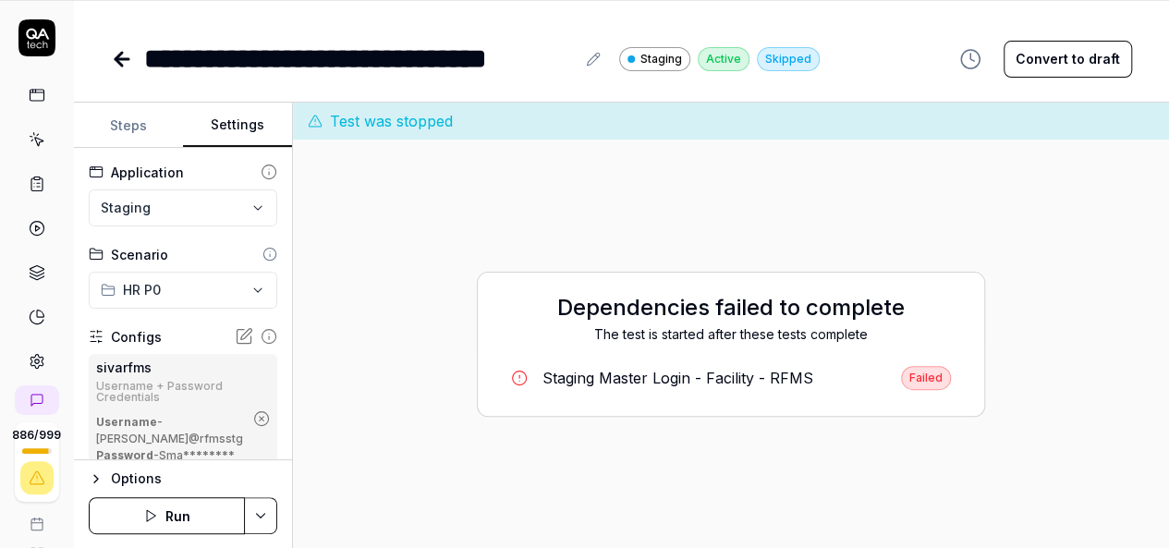
click at [253, 427] on icon "button" at bounding box center [261, 418] width 17 height 17
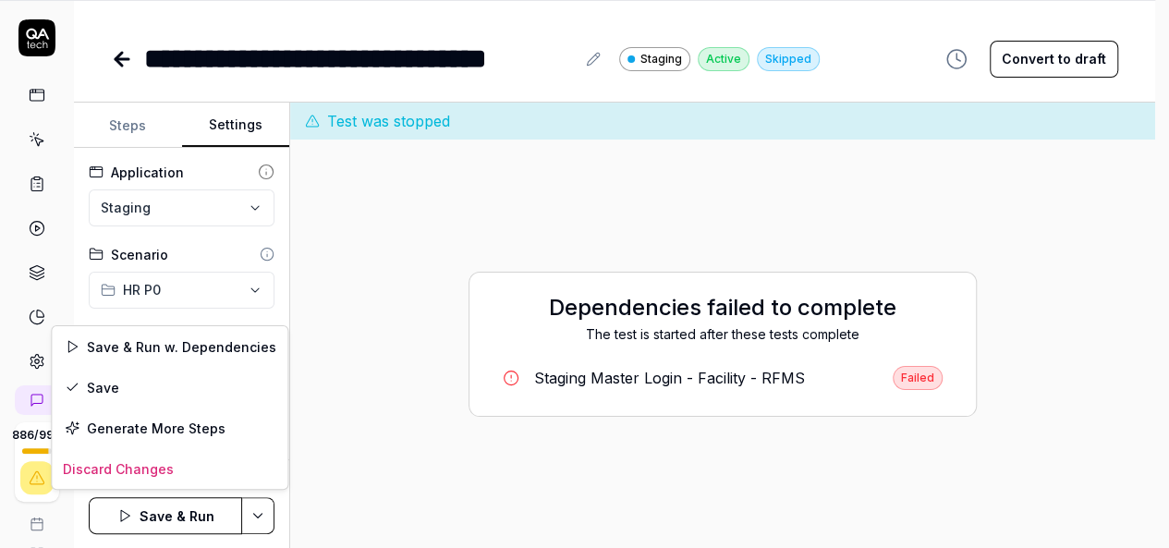
click at [253, 511] on html "**********" at bounding box center [584, 214] width 1169 height 669
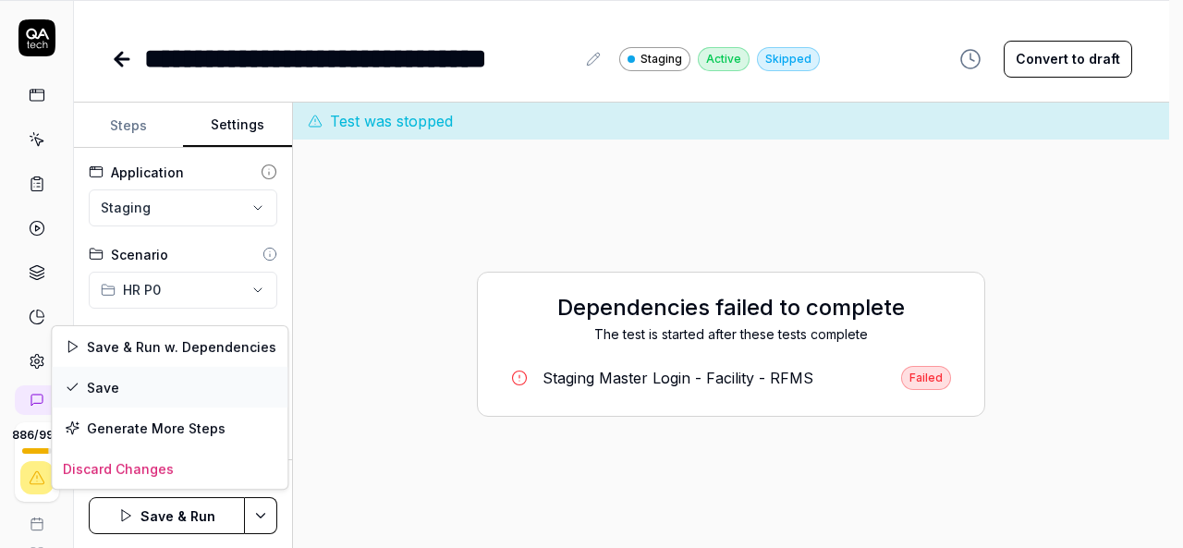
click at [135, 394] on div "Save" at bounding box center [170, 387] width 236 height 41
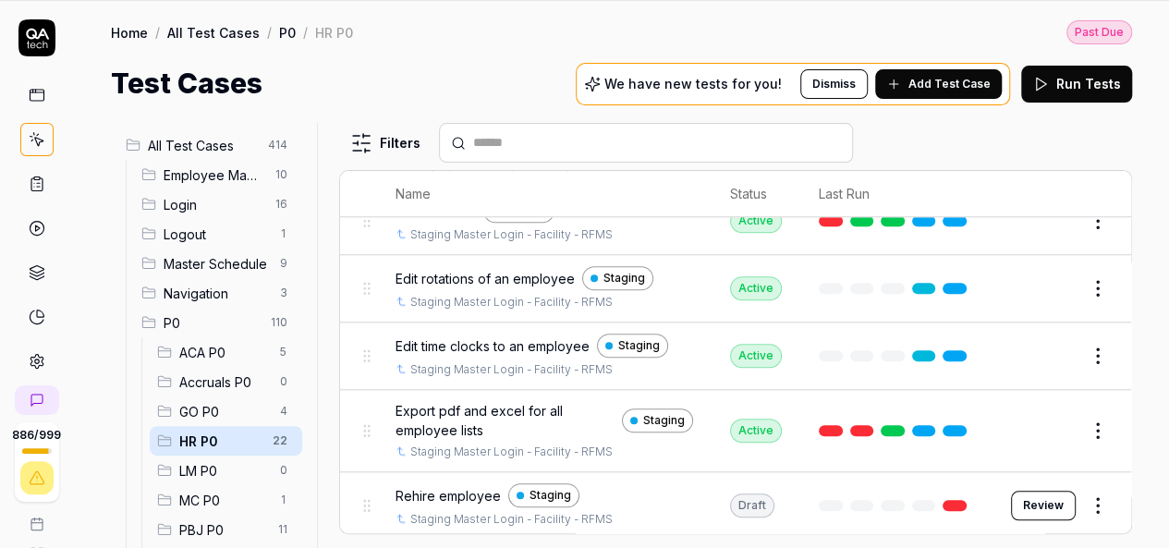
scroll to position [832, 0]
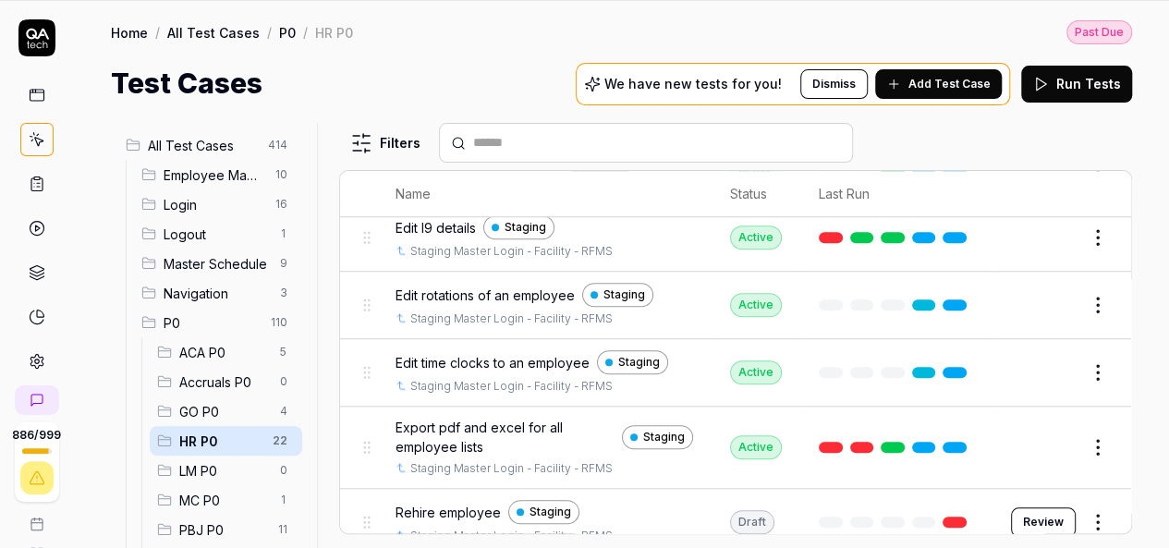
click at [1031, 358] on button "Edit" at bounding box center [1053, 373] width 44 height 30
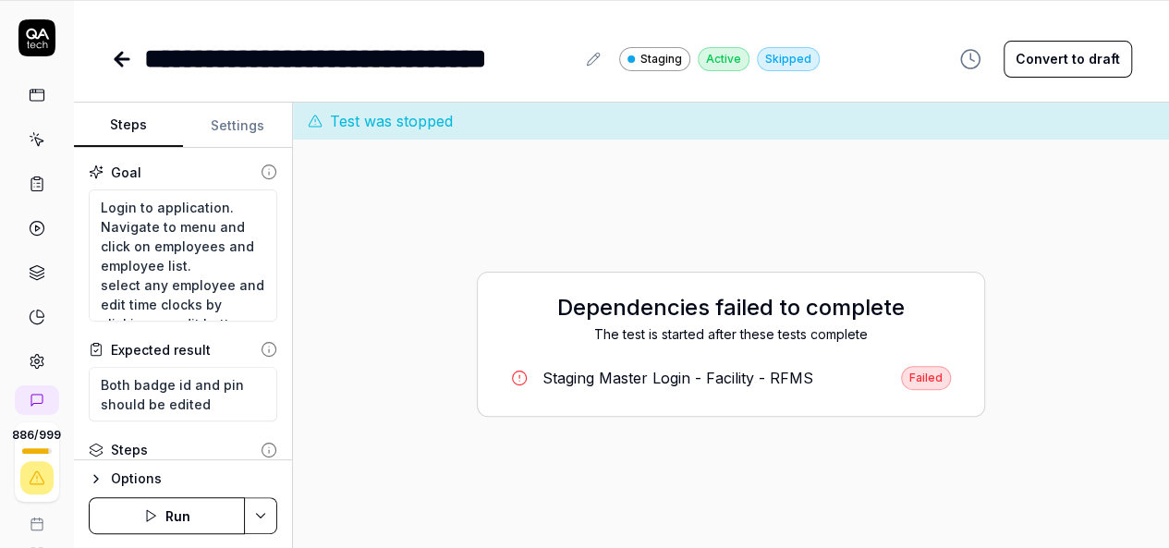
click at [235, 128] on button "Settings" at bounding box center [237, 125] width 109 height 44
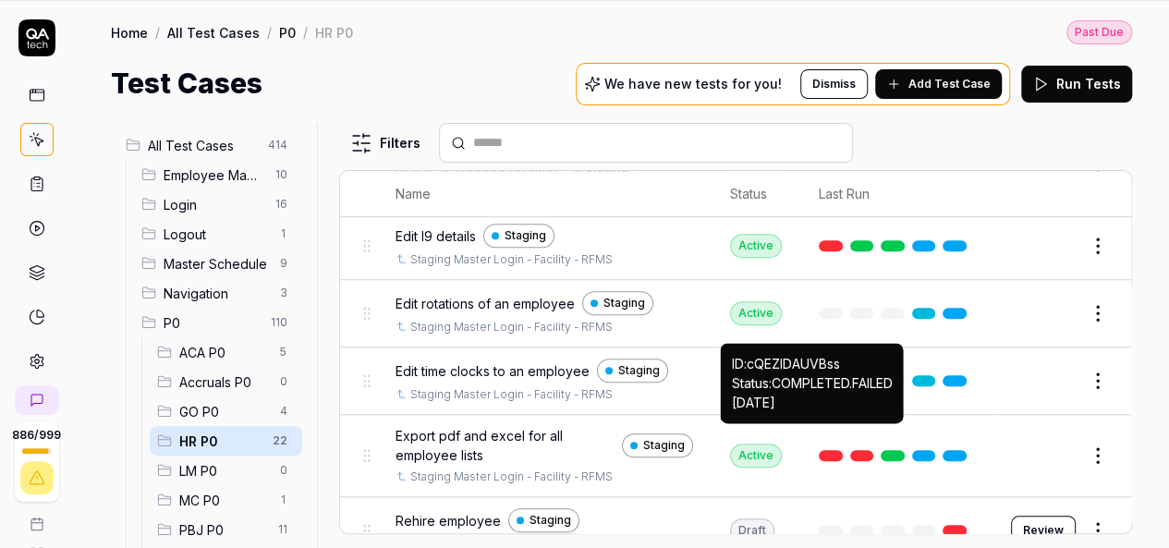
scroll to position [832, 0]
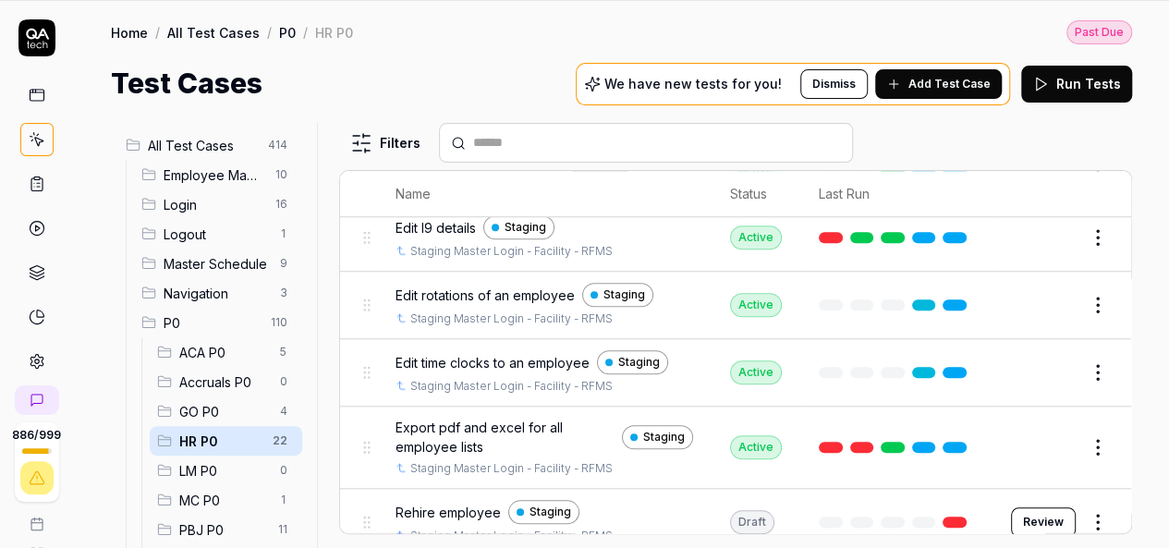
click at [1031, 432] on button "Edit" at bounding box center [1053, 447] width 44 height 30
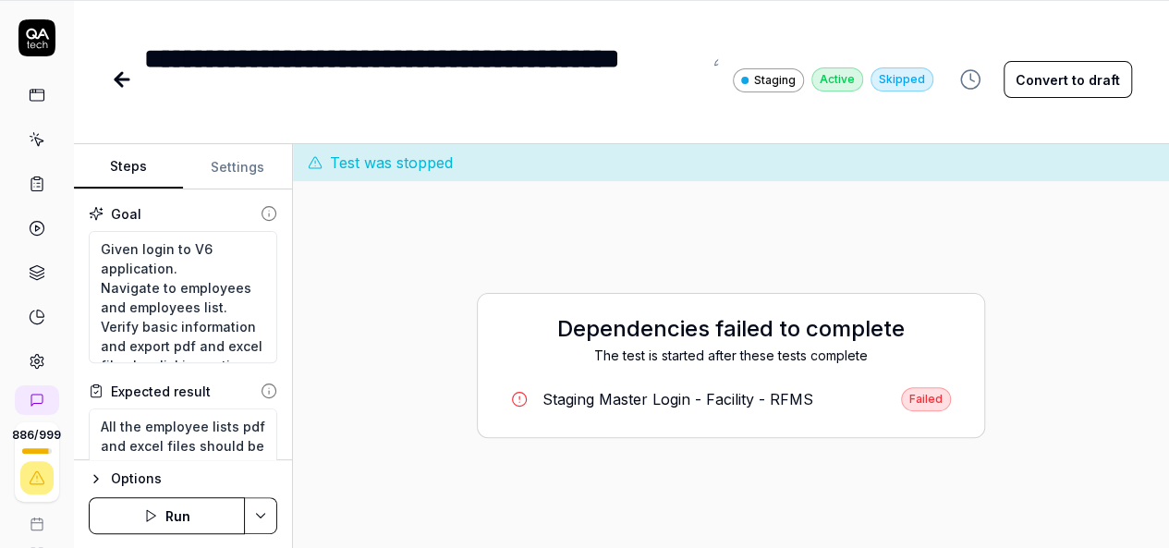
click at [224, 156] on button "Settings" at bounding box center [237, 167] width 109 height 44
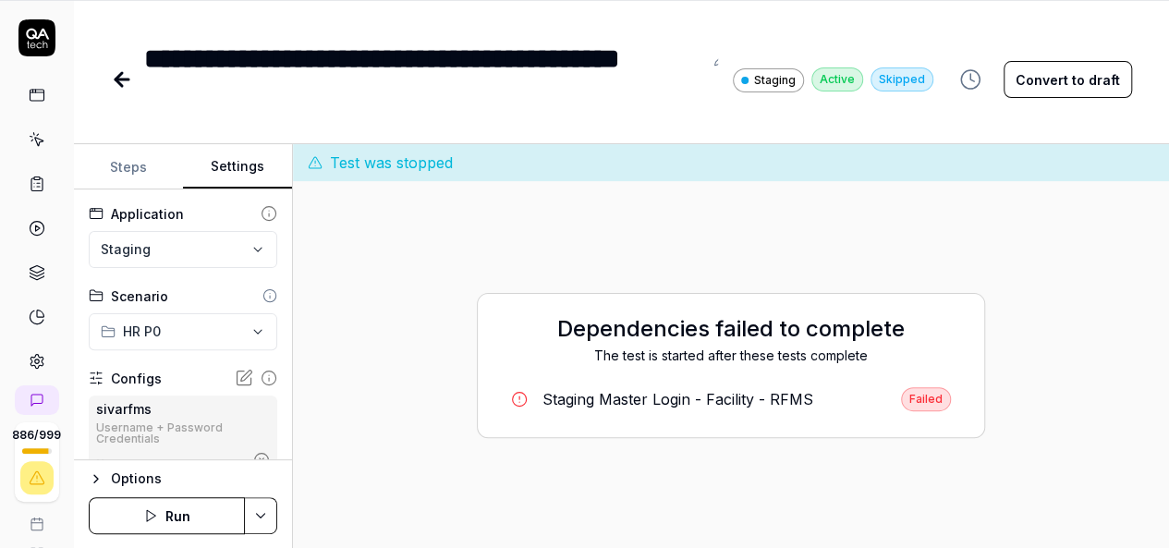
scroll to position [185, 0]
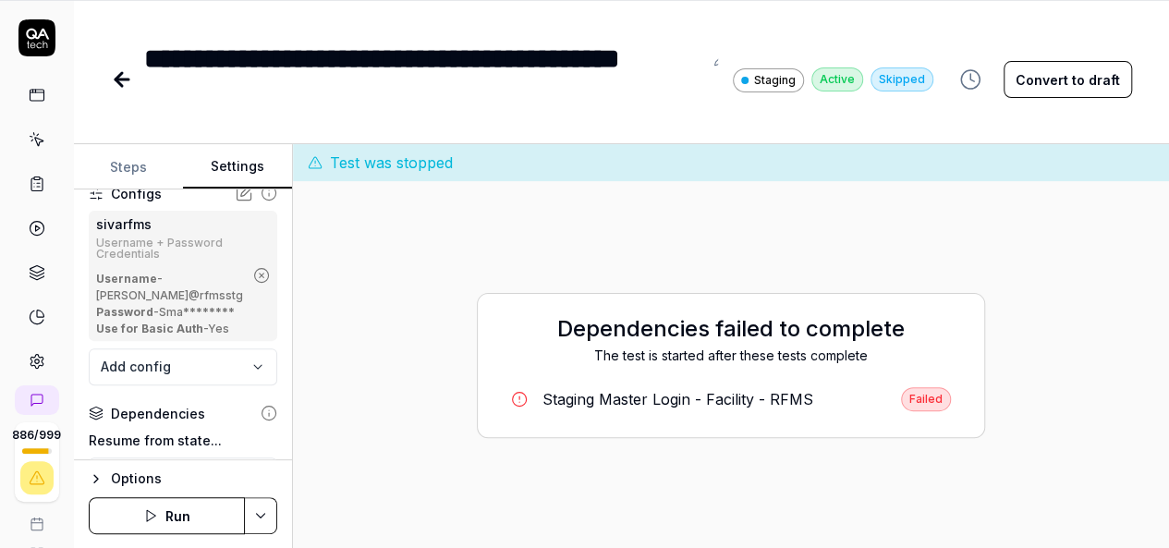
click at [255, 283] on circle "button" at bounding box center [262, 276] width 14 height 14
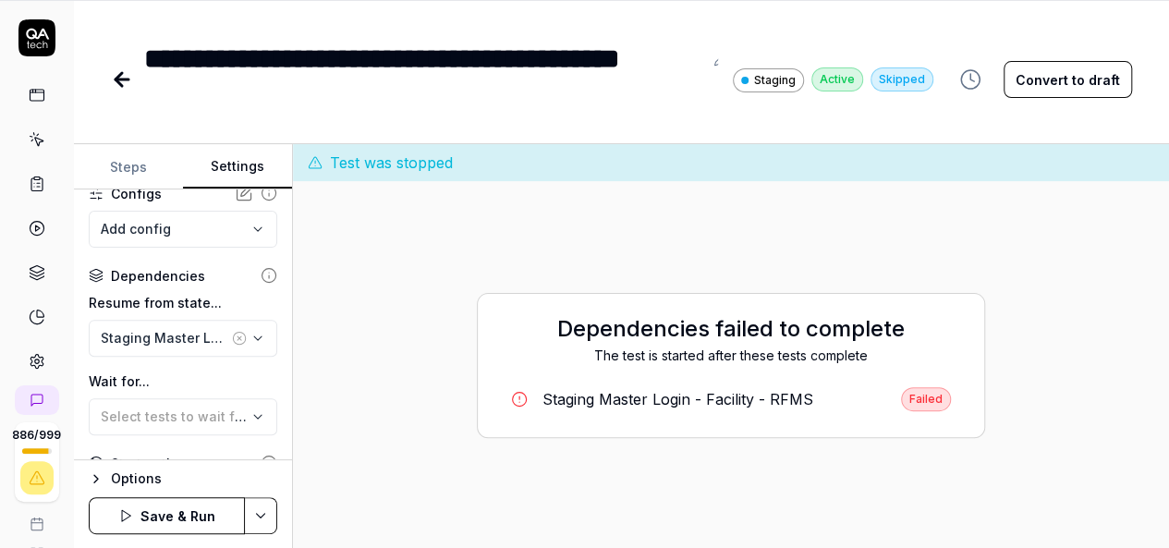
click at [261, 513] on html "**********" at bounding box center [584, 214] width 1169 height 669
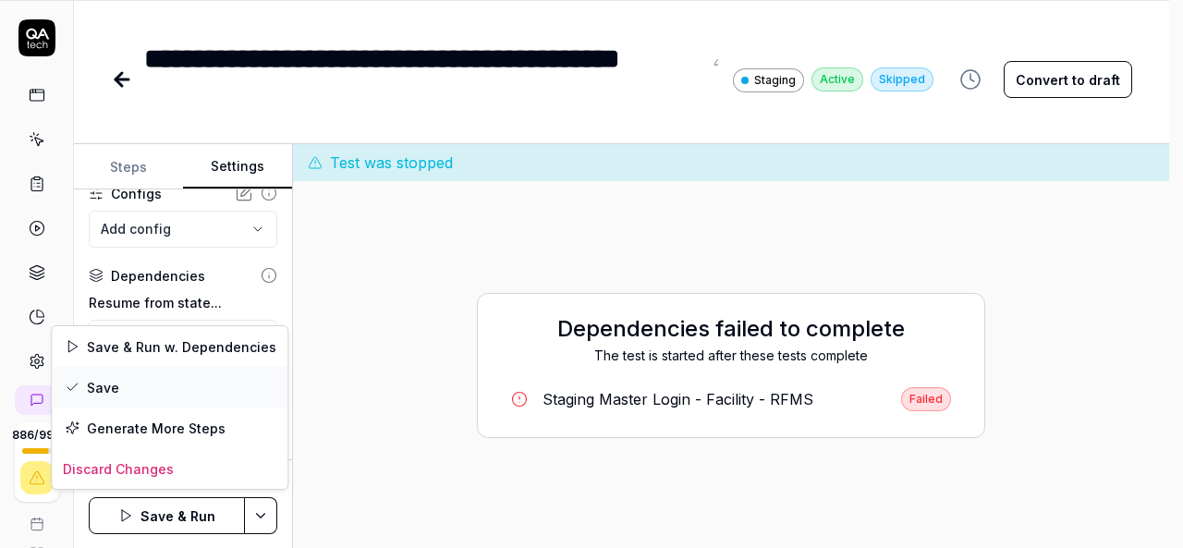
click at [161, 374] on div "Save" at bounding box center [170, 387] width 236 height 41
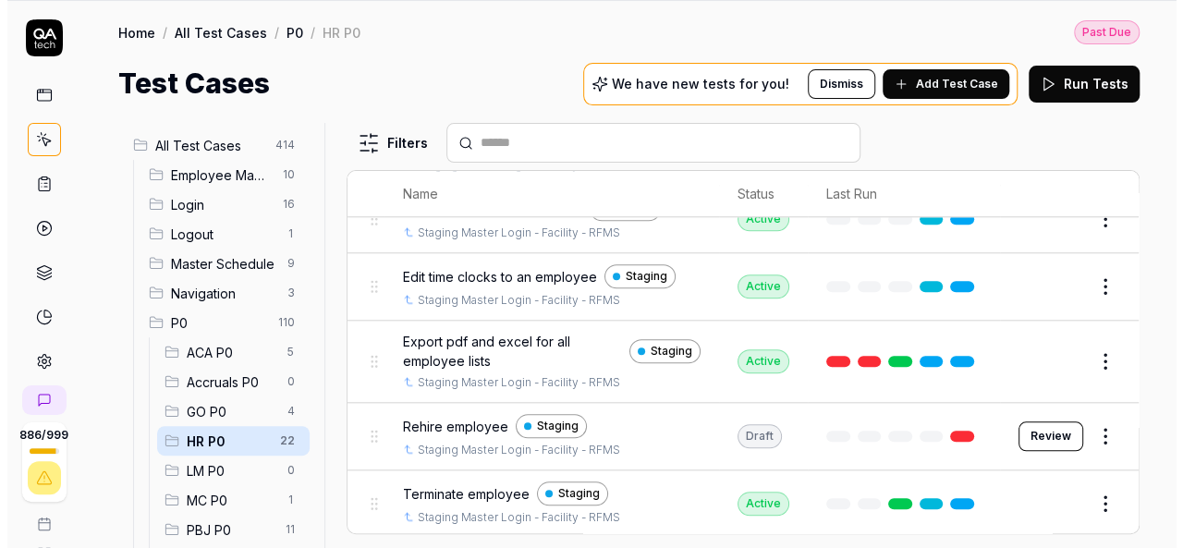
scroll to position [1016, 0]
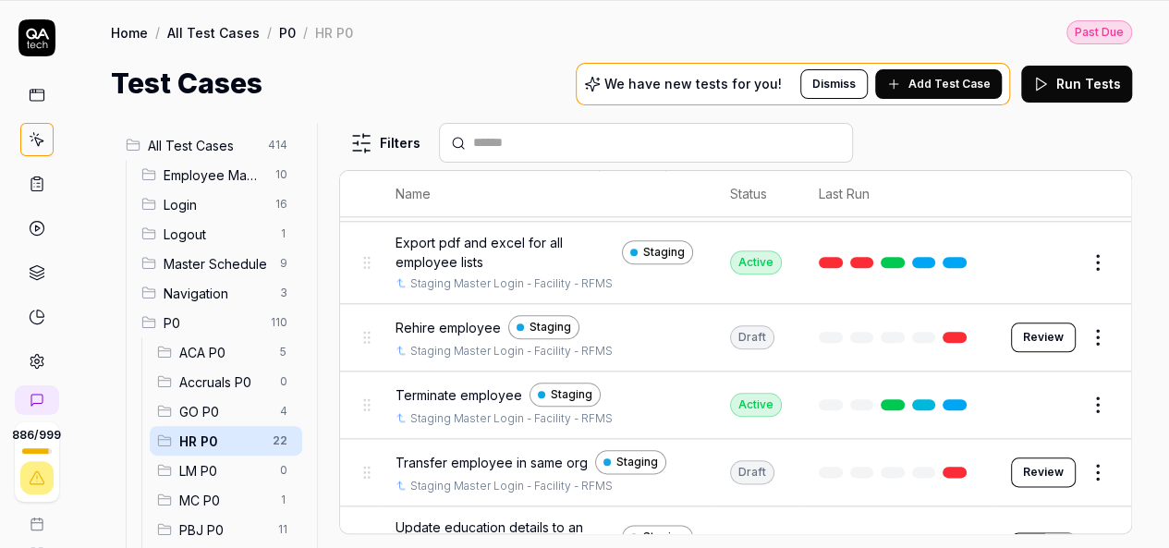
click at [1052, 326] on button "Review" at bounding box center [1043, 337] width 65 height 30
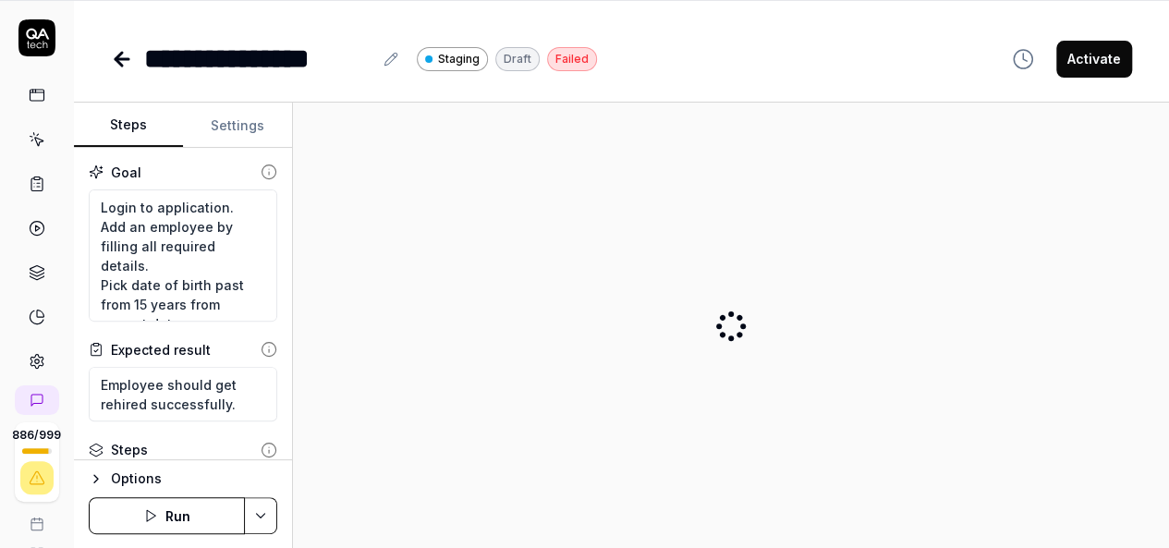
click at [250, 117] on button "Settings" at bounding box center [237, 125] width 109 height 44
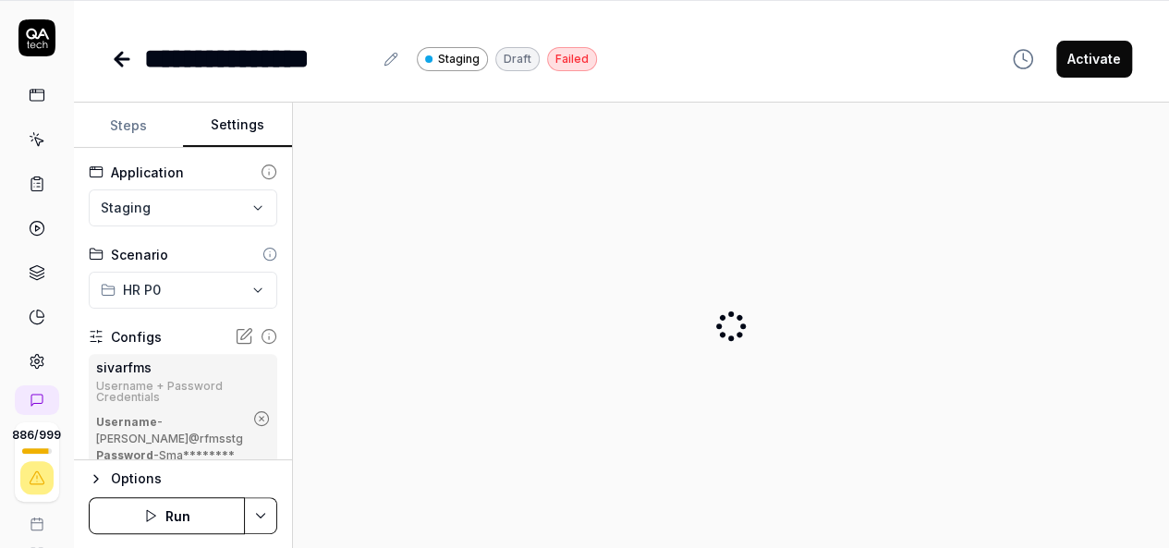
click at [253, 427] on icon "button" at bounding box center [261, 418] width 17 height 17
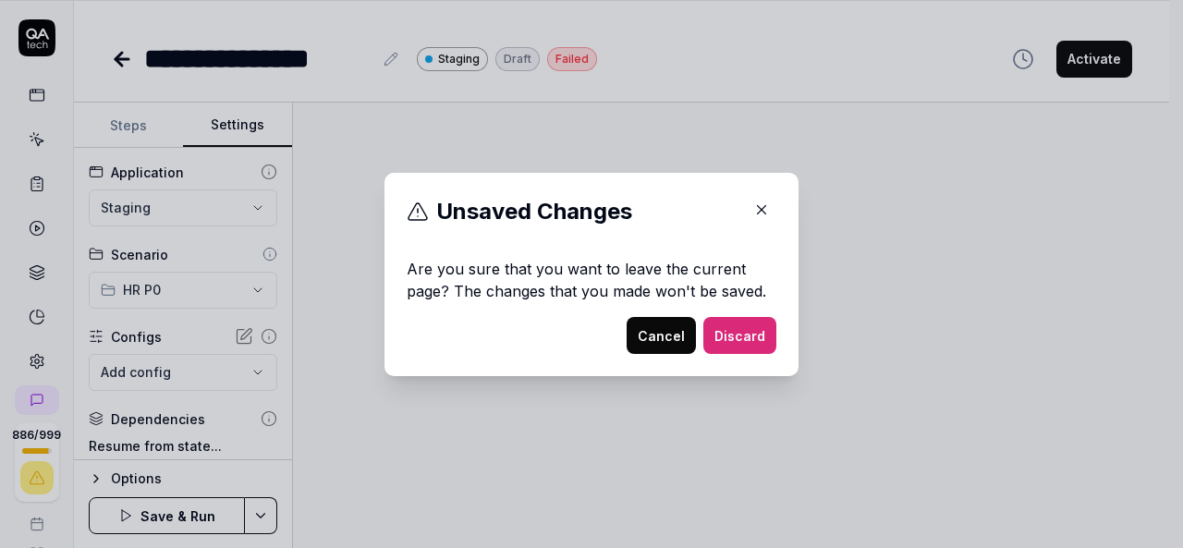
click at [266, 517] on div "​ Unsaved Changes Are you sure that you want to leave the current page? The cha…" at bounding box center [591, 274] width 1183 height 548
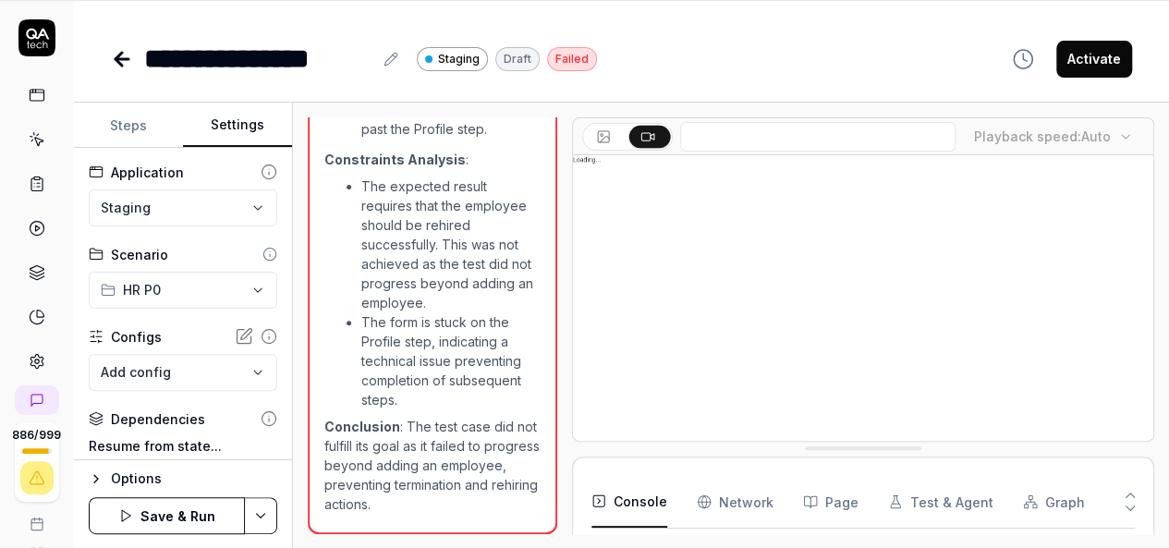
scroll to position [315, 0]
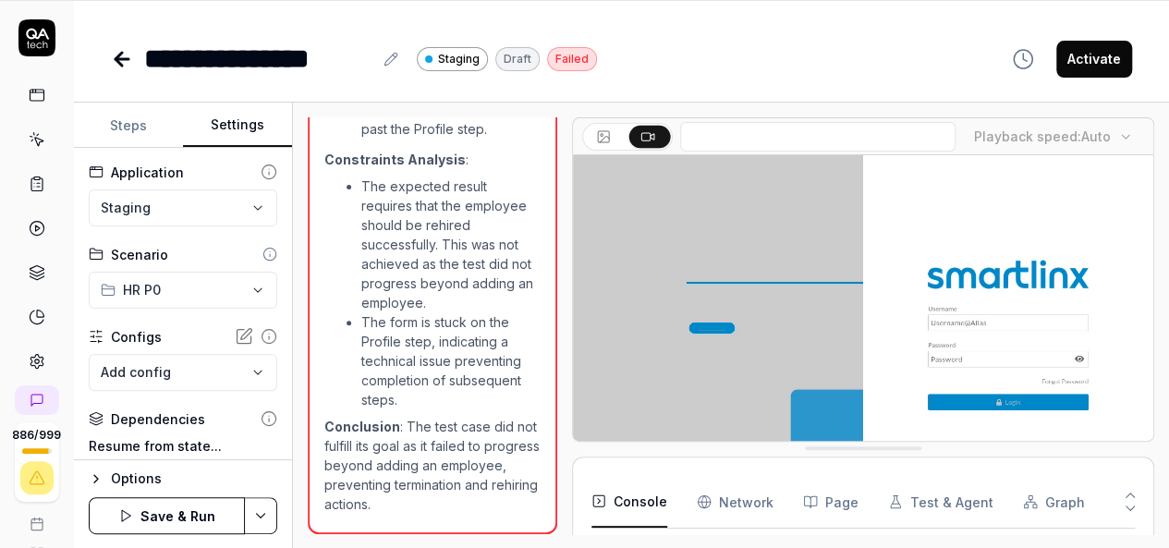
click at [257, 510] on html "**********" at bounding box center [584, 214] width 1169 height 669
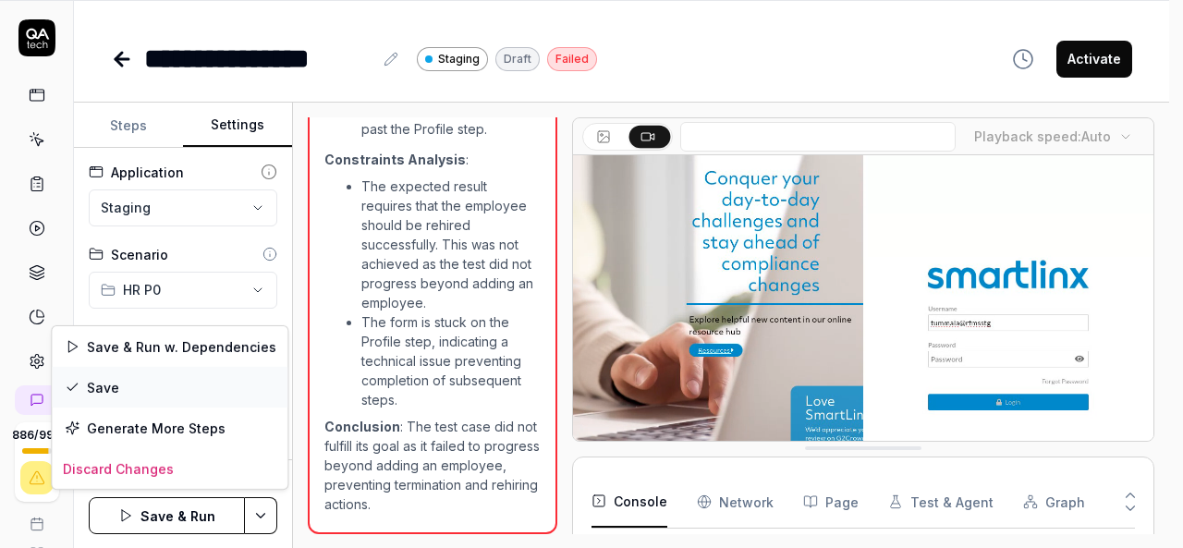
click at [102, 391] on div "Save" at bounding box center [170, 387] width 236 height 41
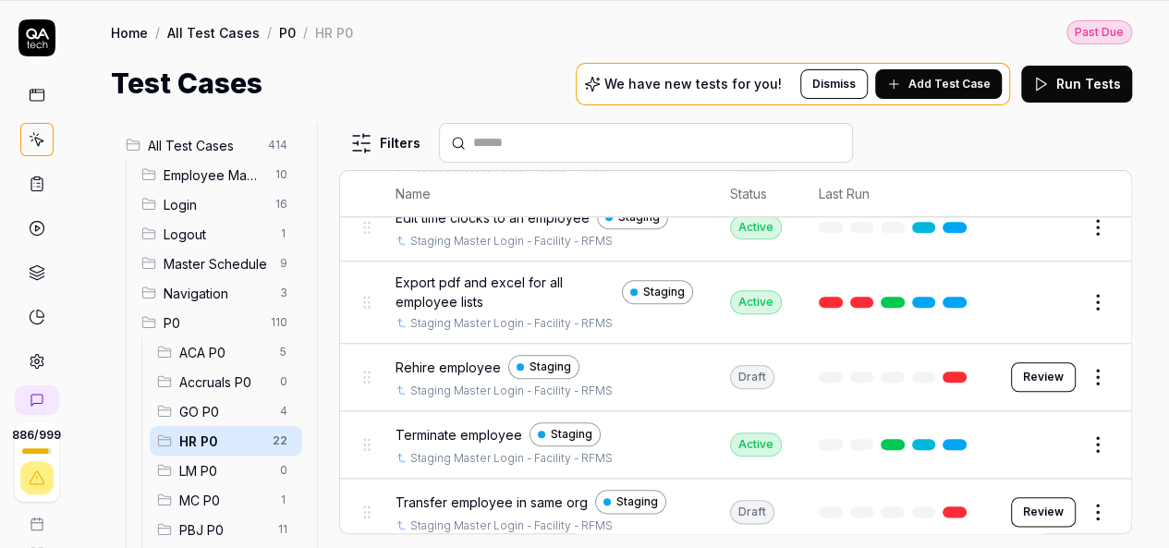
scroll to position [1016, 0]
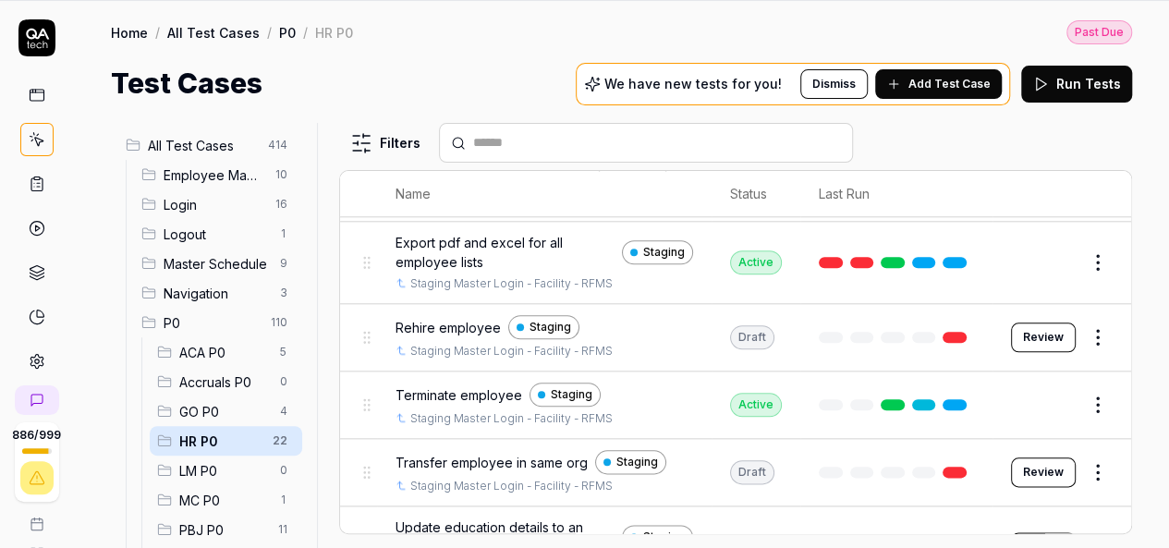
click at [1049, 390] on button "Edit" at bounding box center [1053, 405] width 44 height 30
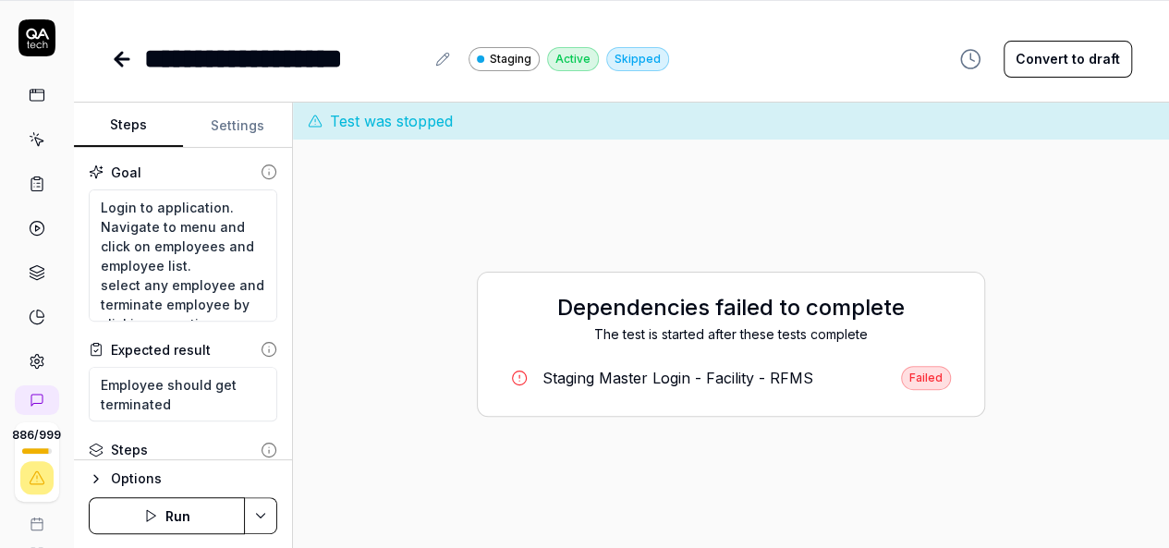
click at [258, 124] on button "Settings" at bounding box center [237, 125] width 109 height 44
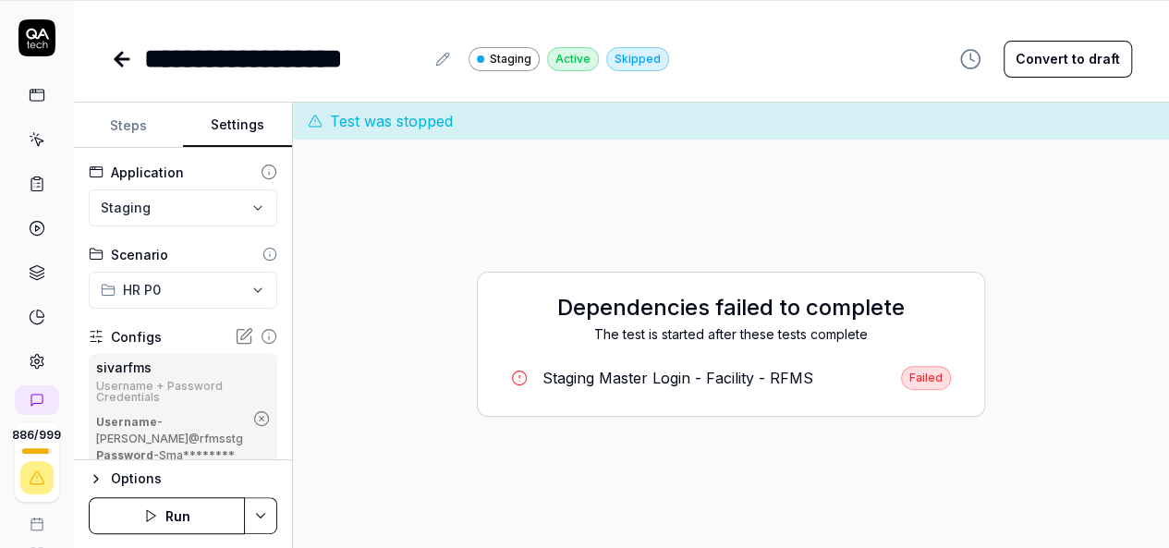
click at [253, 426] on icon "button" at bounding box center [261, 418] width 17 height 17
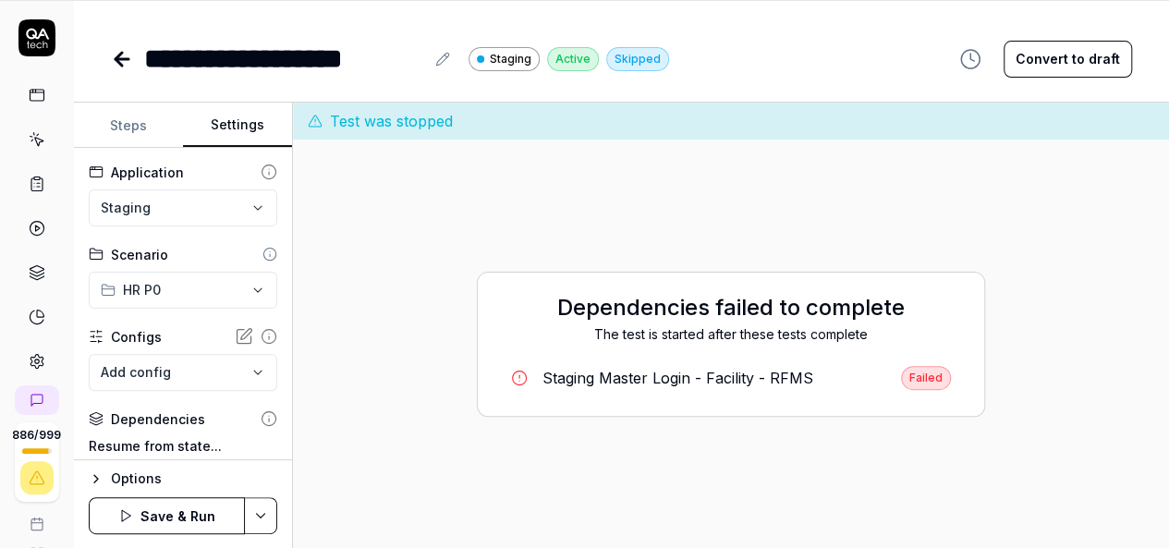
click at [259, 496] on html "**********" at bounding box center [584, 214] width 1169 height 669
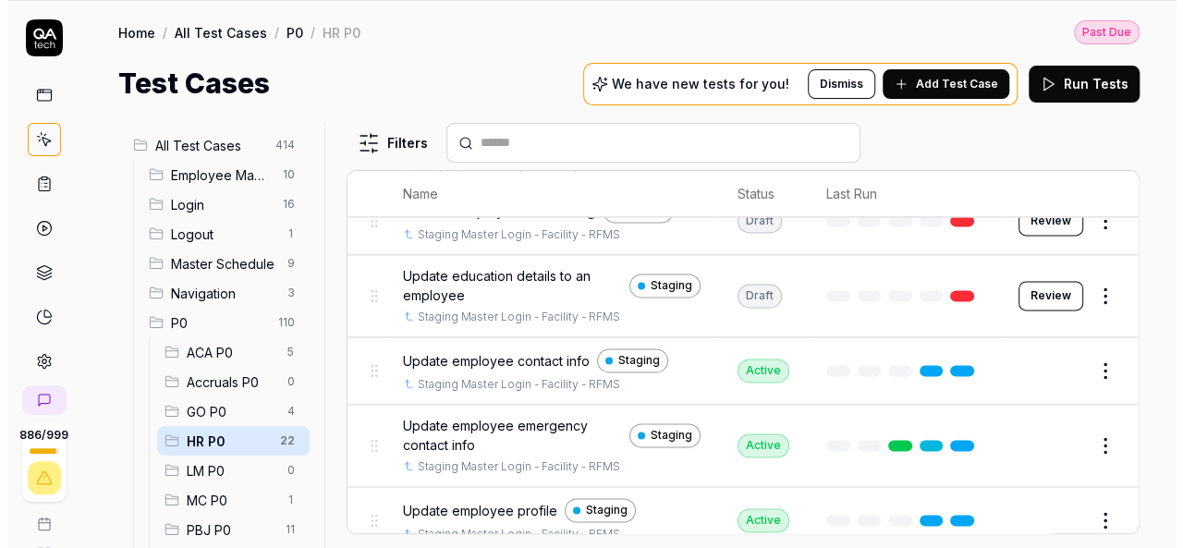
scroll to position [1083, 0]
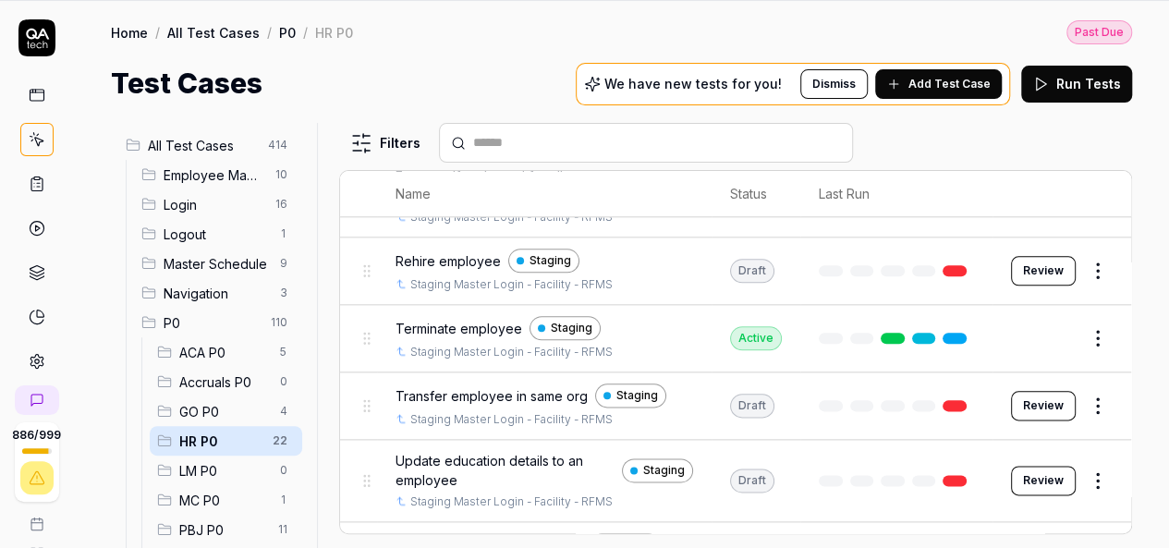
click at [1026, 391] on button "Review" at bounding box center [1043, 406] width 65 height 30
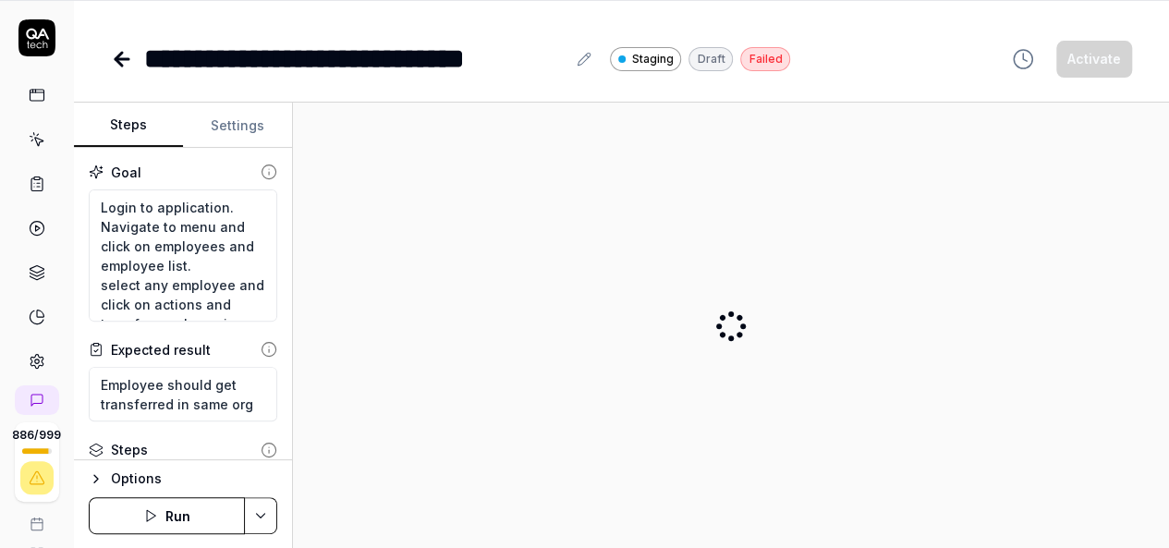
click at [236, 128] on button "Settings" at bounding box center [237, 125] width 109 height 44
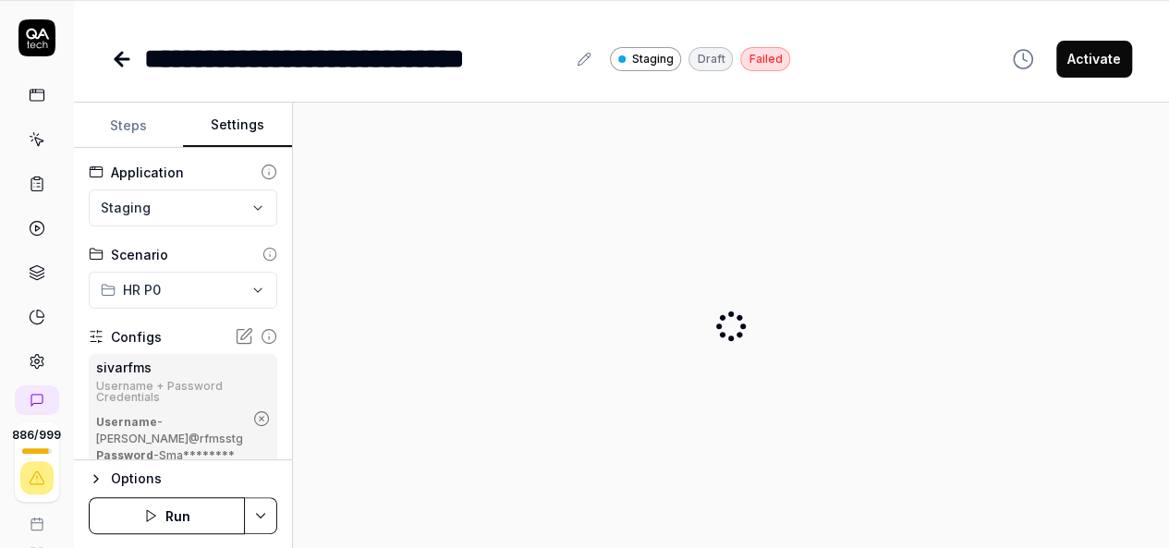
click at [253, 427] on icon "button" at bounding box center [261, 418] width 17 height 17
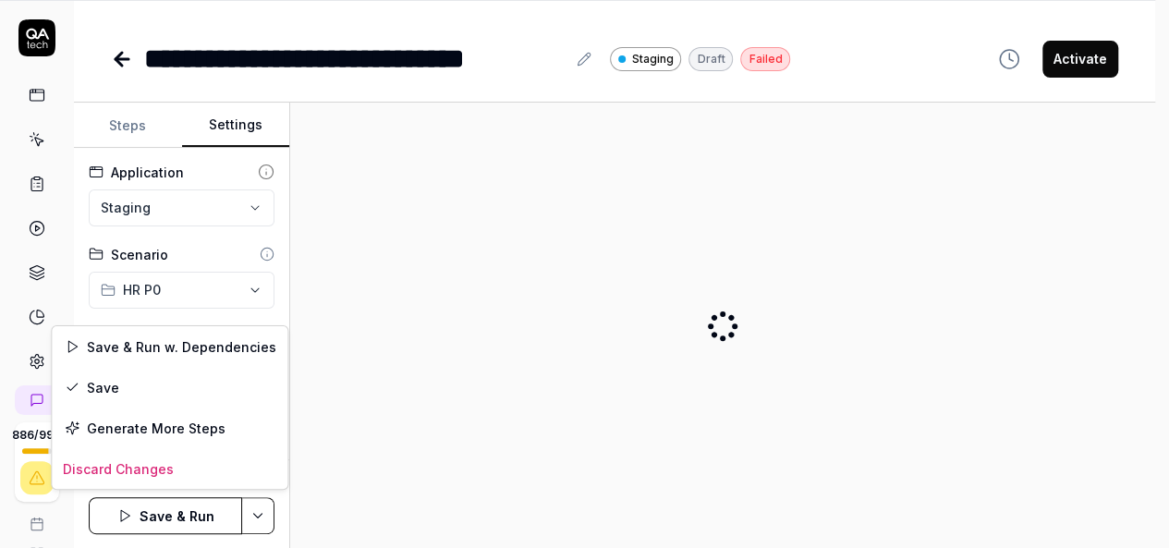
click at [261, 505] on html "**********" at bounding box center [584, 214] width 1169 height 669
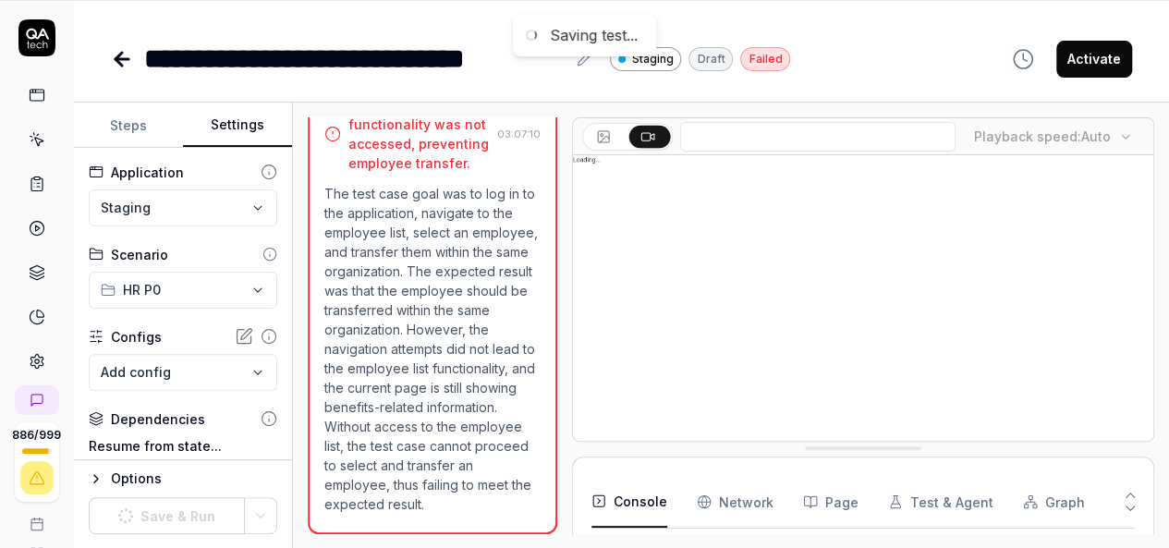
scroll to position [277, 0]
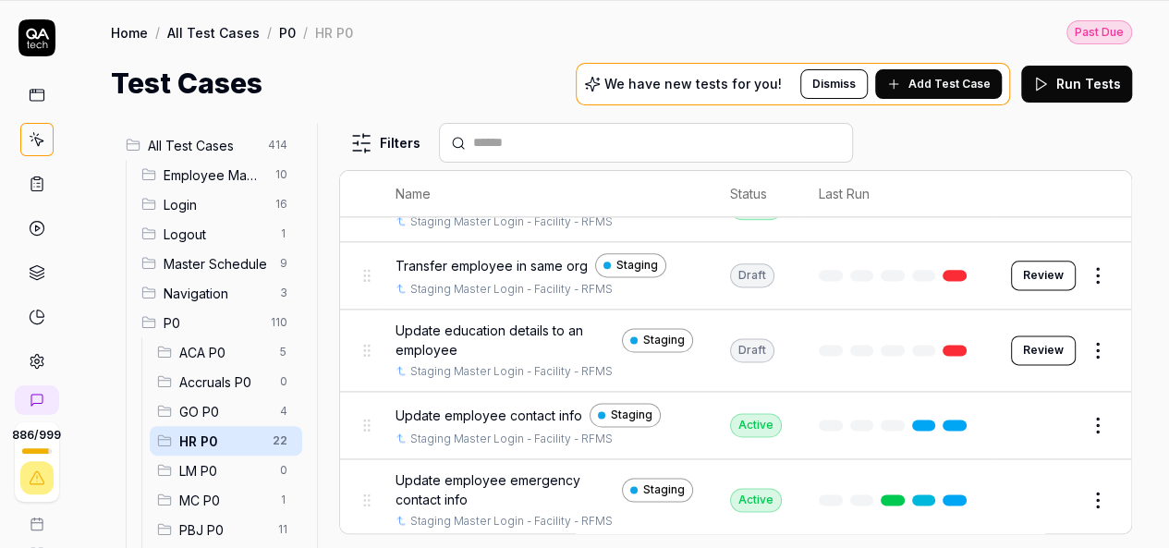
scroll to position [1175, 0]
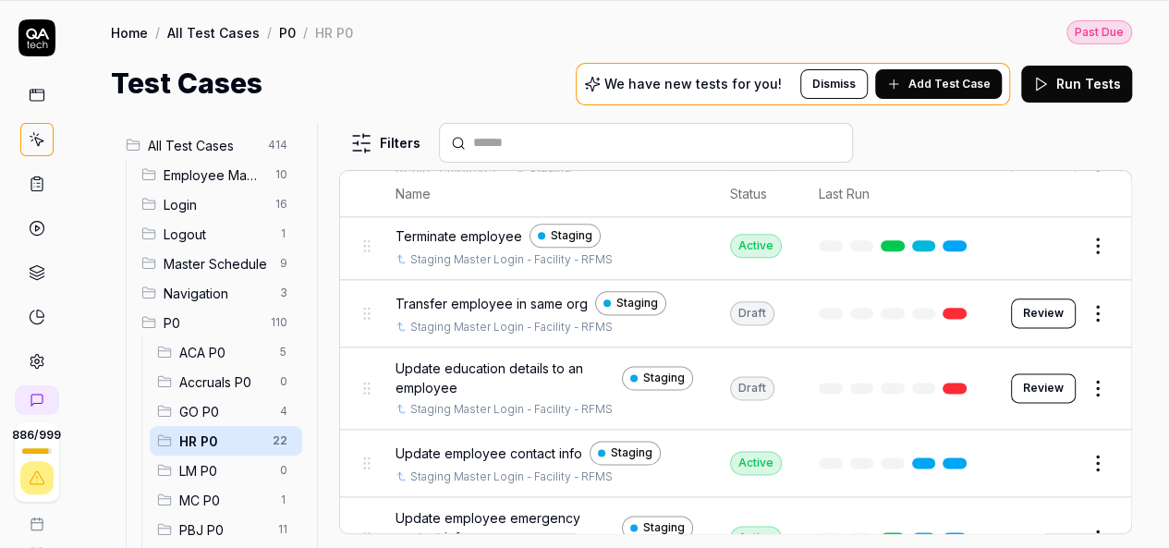
click at [1034, 374] on button "Review" at bounding box center [1043, 388] width 65 height 30
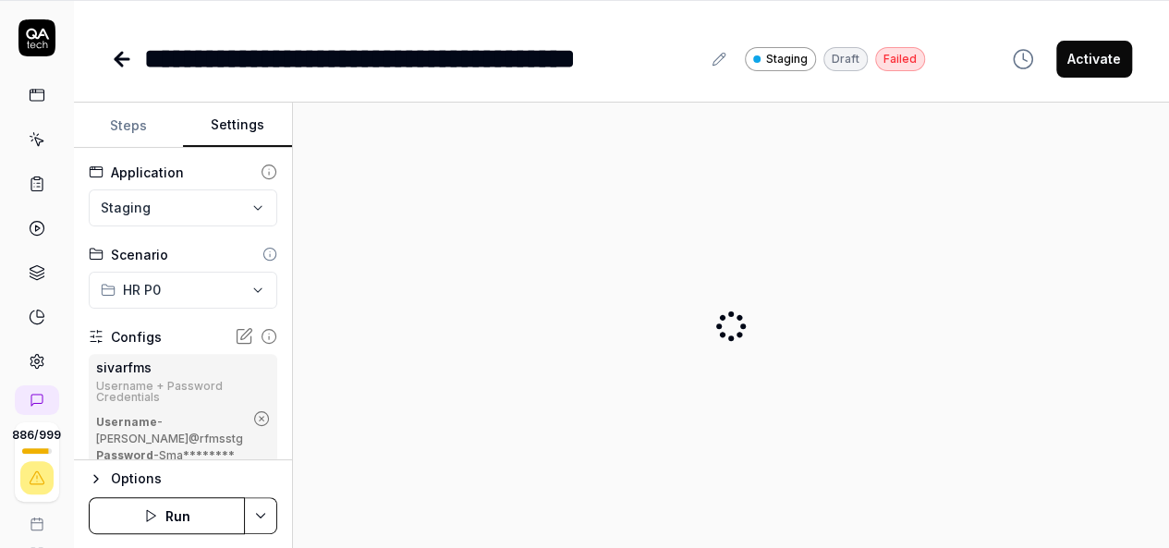
click at [227, 116] on button "Settings" at bounding box center [237, 125] width 109 height 44
click at [260, 421] on icon "button" at bounding box center [262, 419] width 5 height 5
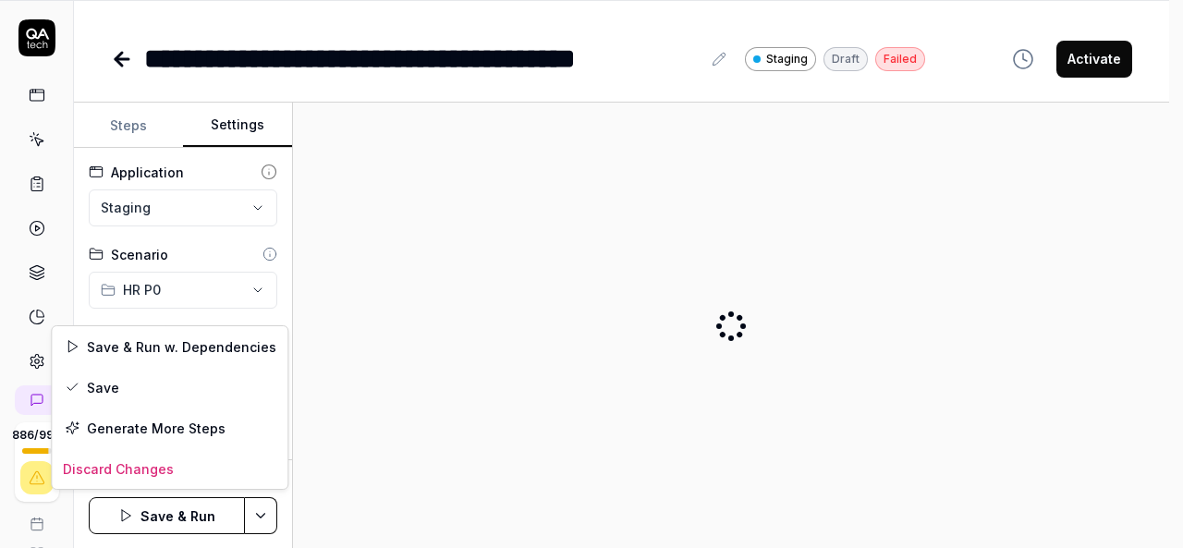
click at [257, 514] on html "**********" at bounding box center [591, 214] width 1183 height 669
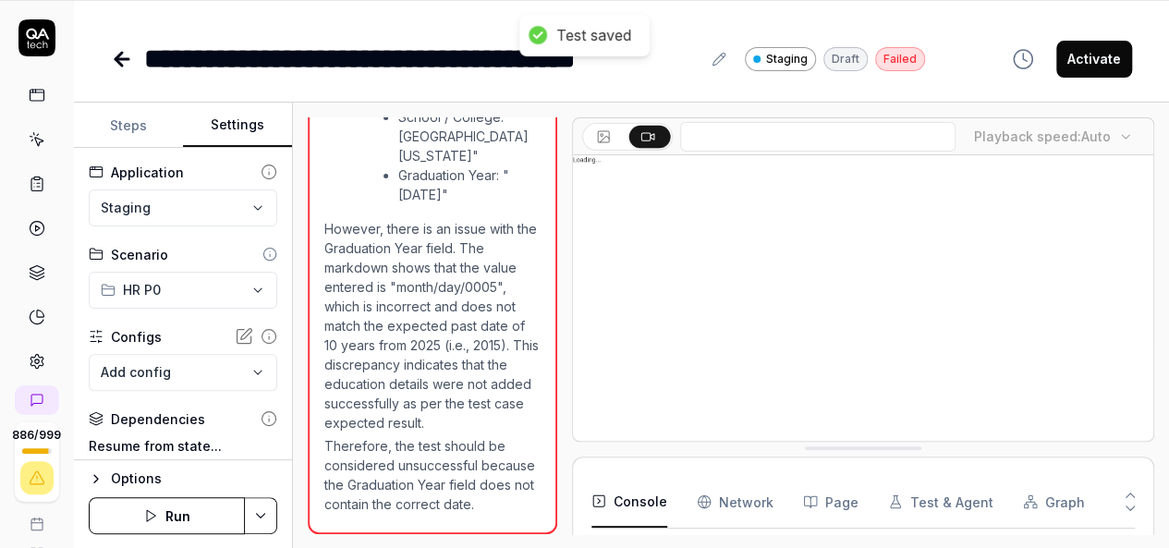
scroll to position [543, 0]
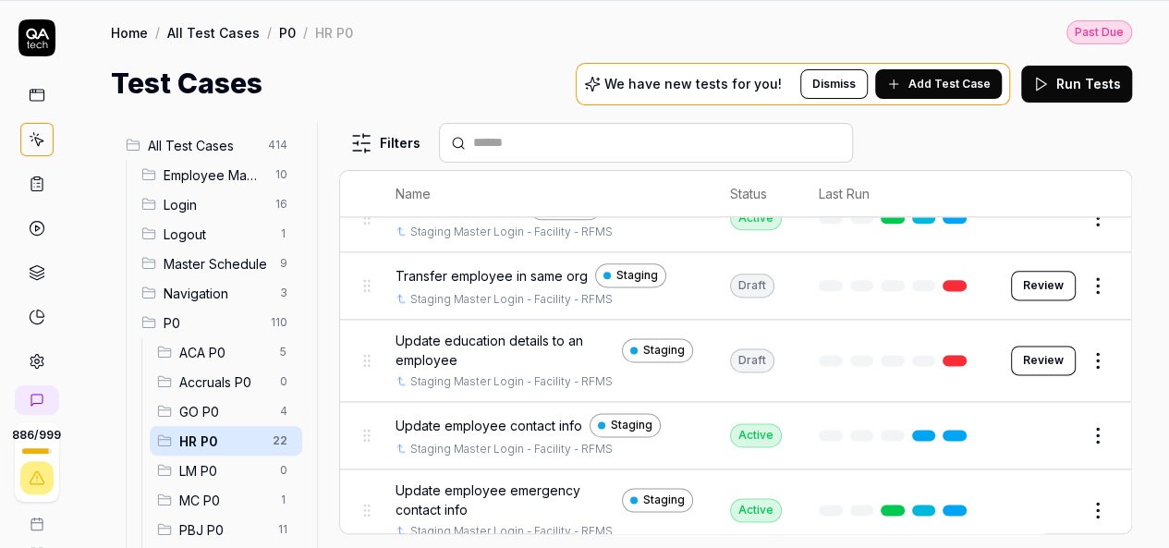
scroll to position [1175, 0]
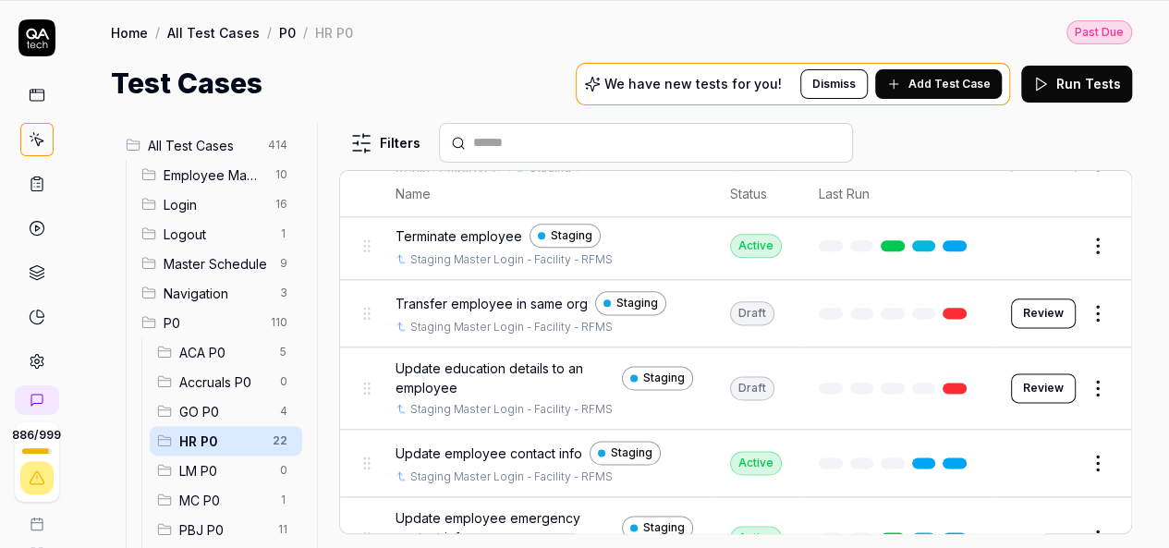
click at [1042, 373] on button "Review" at bounding box center [1043, 388] width 65 height 30
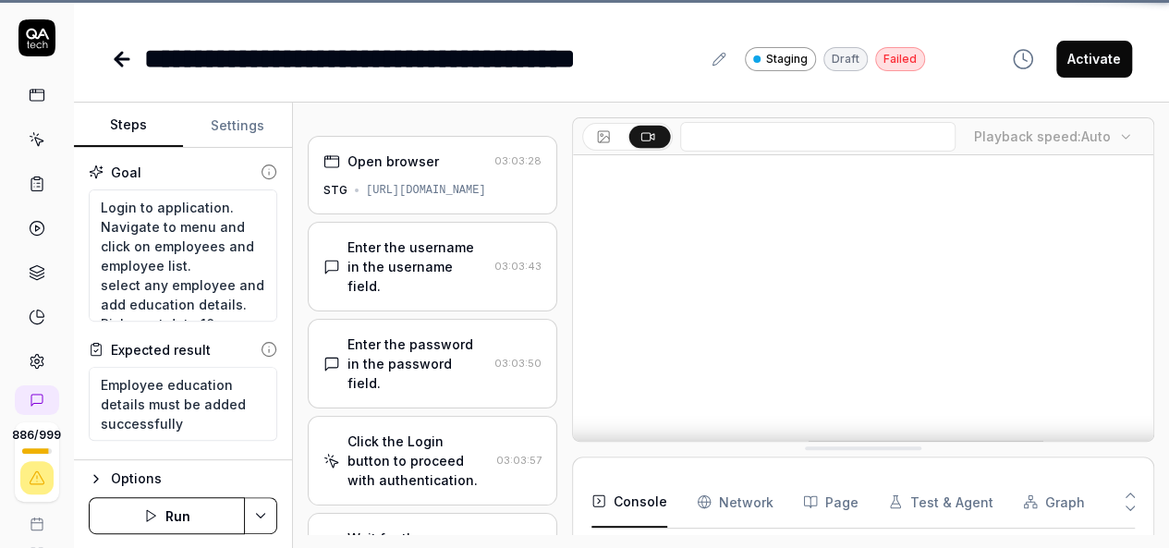
scroll to position [555, 0]
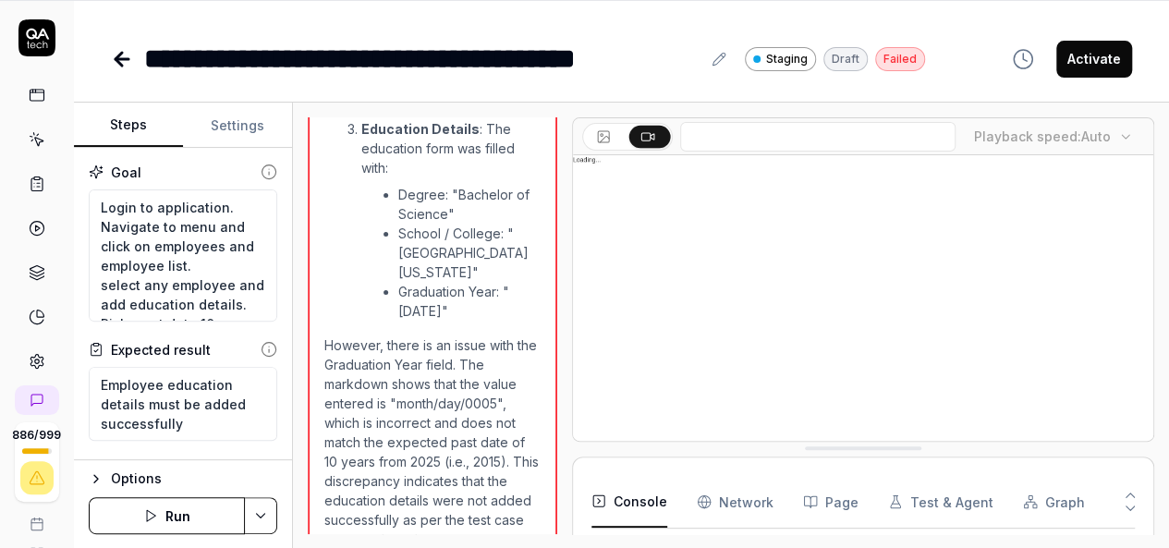
click at [225, 132] on button "Settings" at bounding box center [237, 125] width 109 height 44
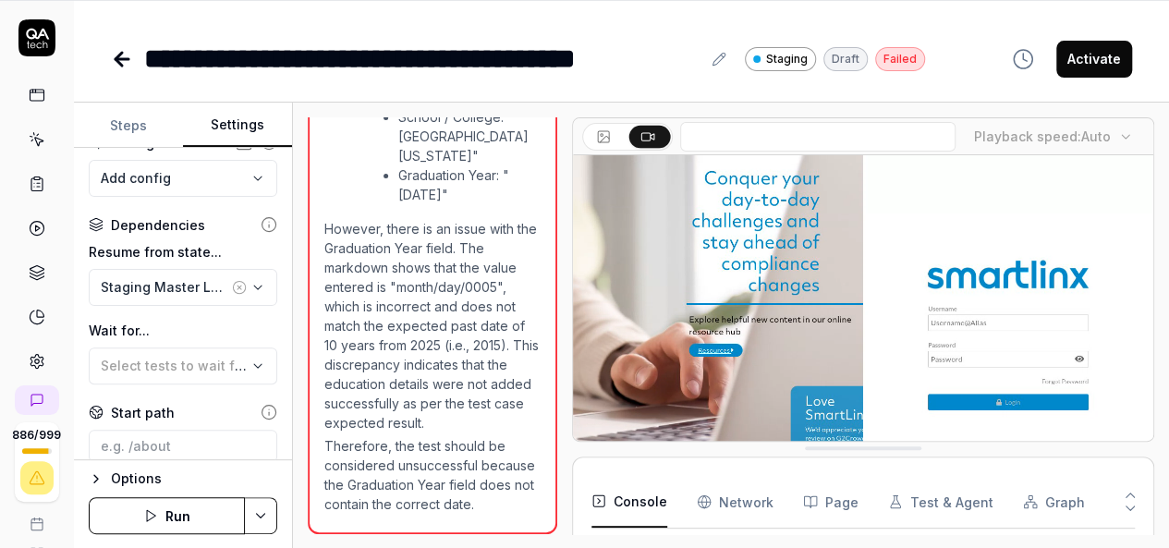
scroll to position [277, 0]
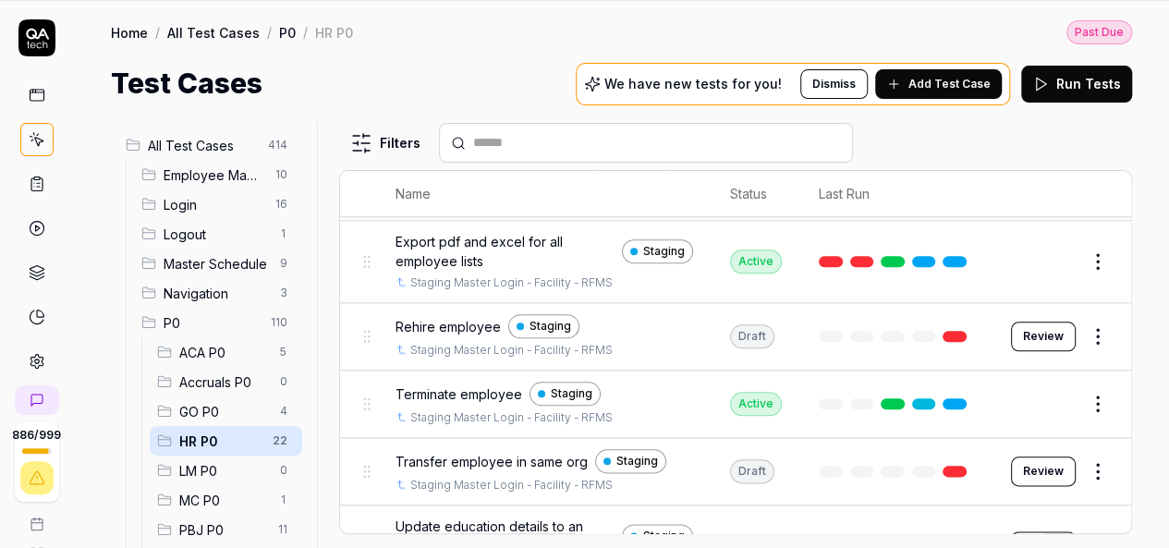
scroll to position [1268, 0]
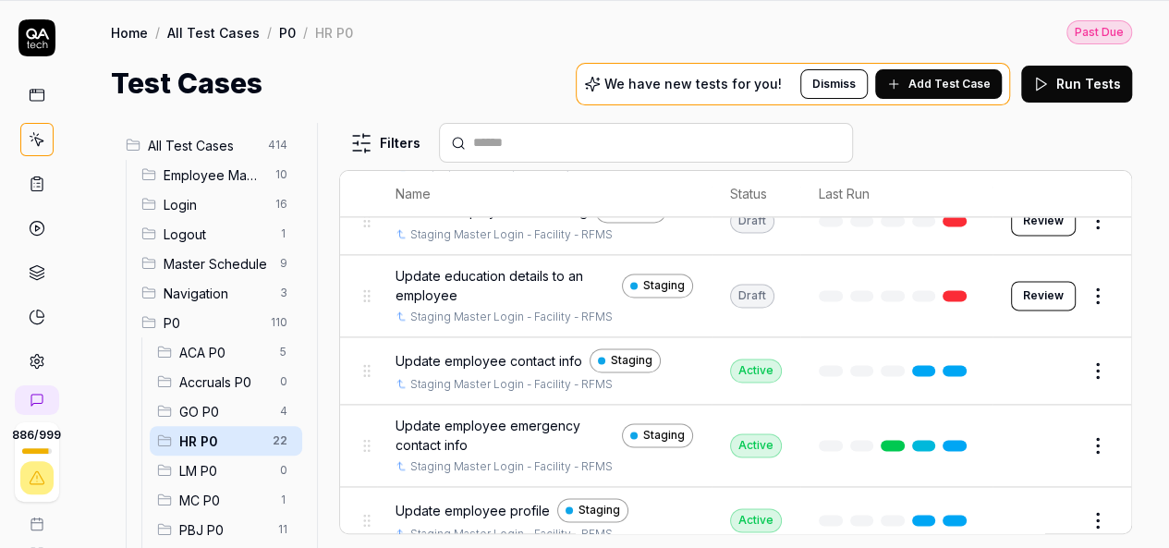
click at [1031, 358] on button "Edit" at bounding box center [1053, 371] width 44 height 30
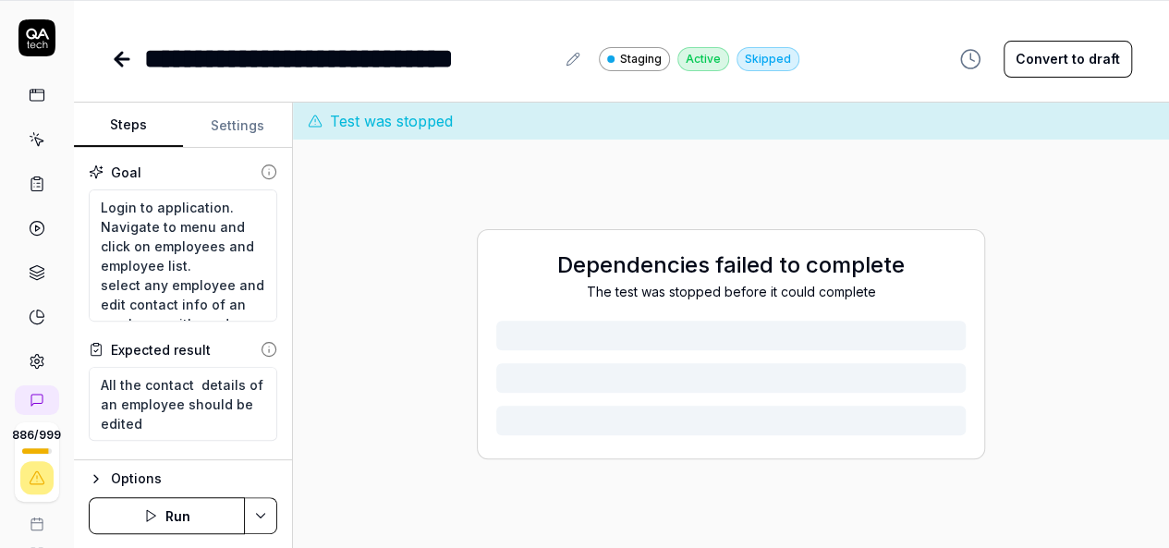
click at [237, 126] on button "Settings" at bounding box center [237, 125] width 109 height 44
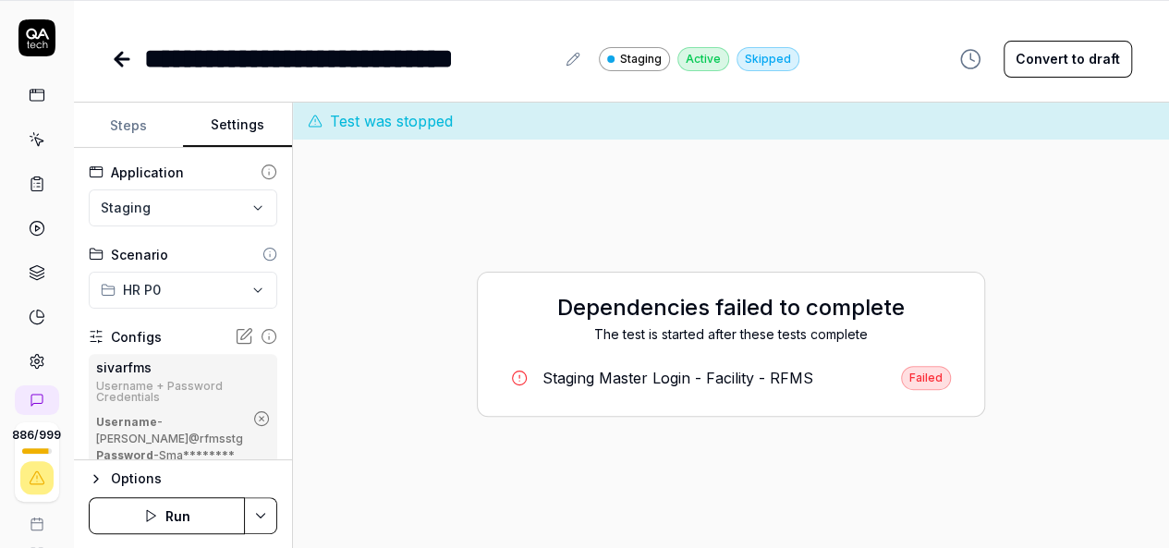
click at [253, 427] on icon "button" at bounding box center [261, 418] width 17 height 17
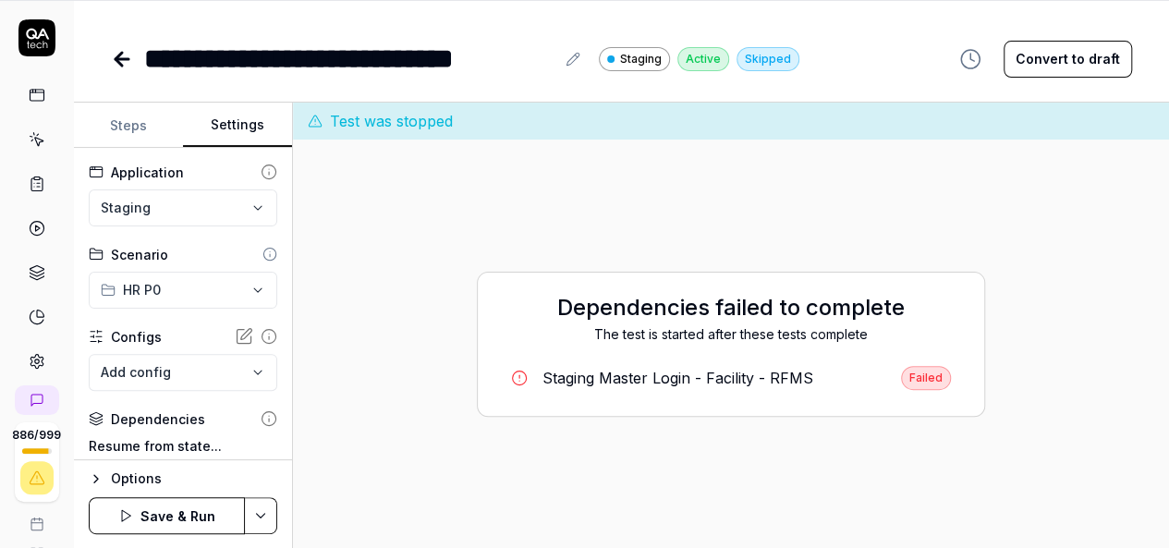
click at [257, 509] on html "**********" at bounding box center [584, 214] width 1169 height 669
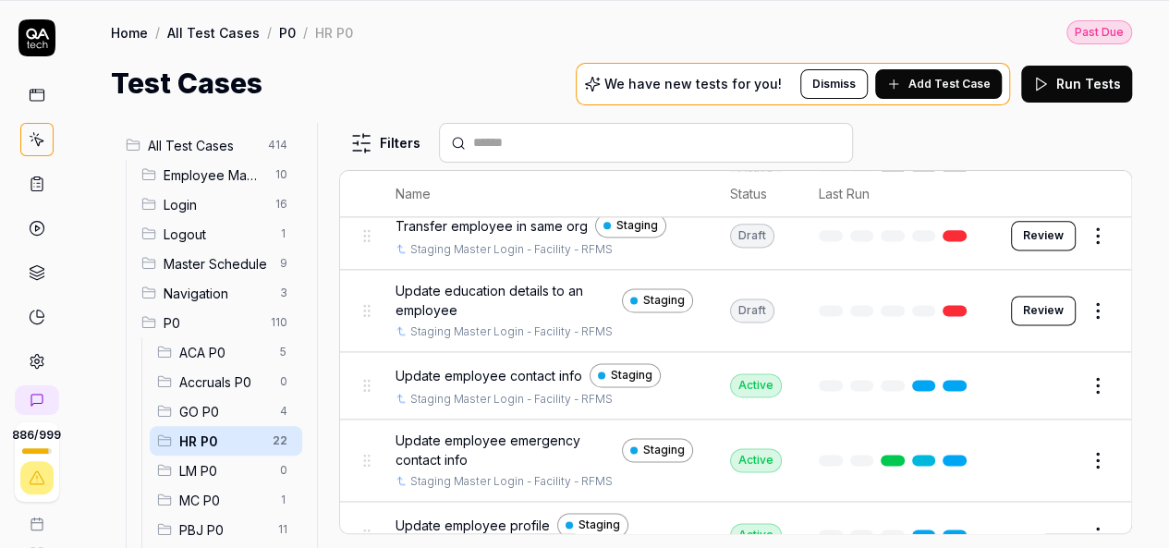
scroll to position [1268, 0]
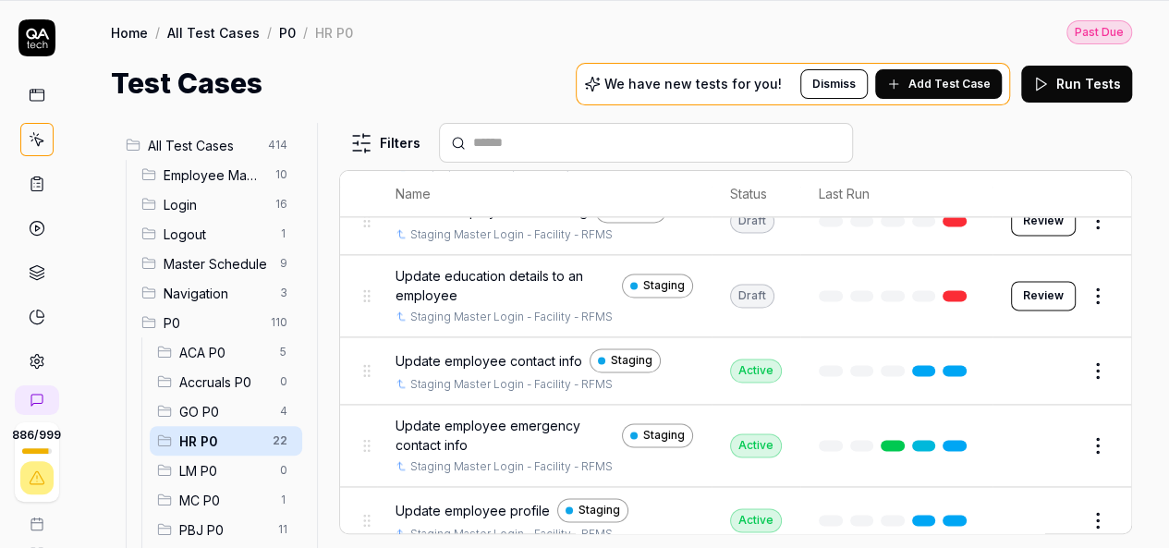
click at [1048, 431] on button "Edit" at bounding box center [1053, 446] width 44 height 30
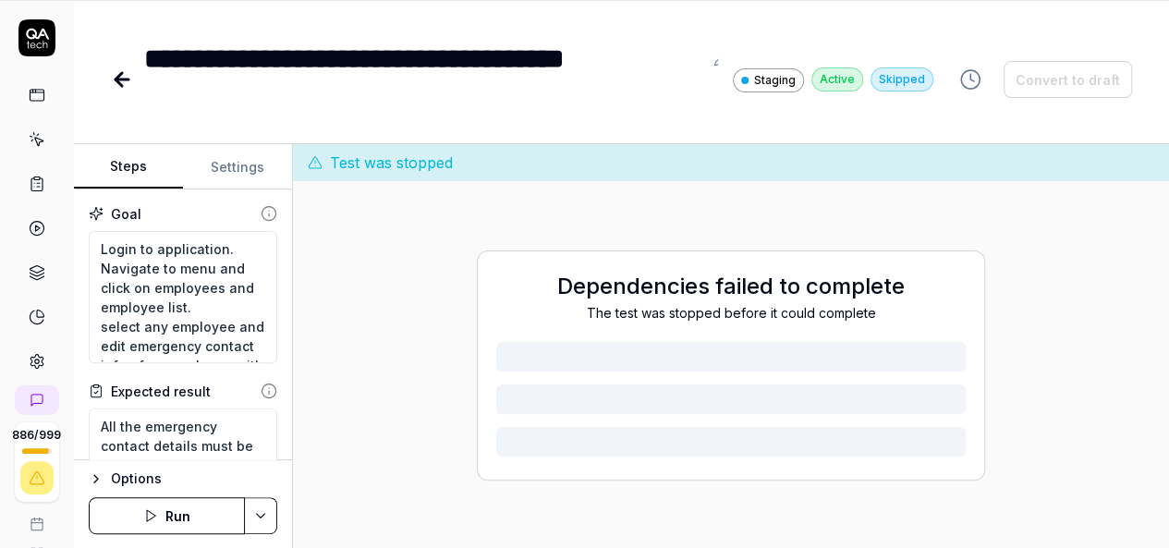
click at [233, 149] on button "Settings" at bounding box center [237, 167] width 109 height 44
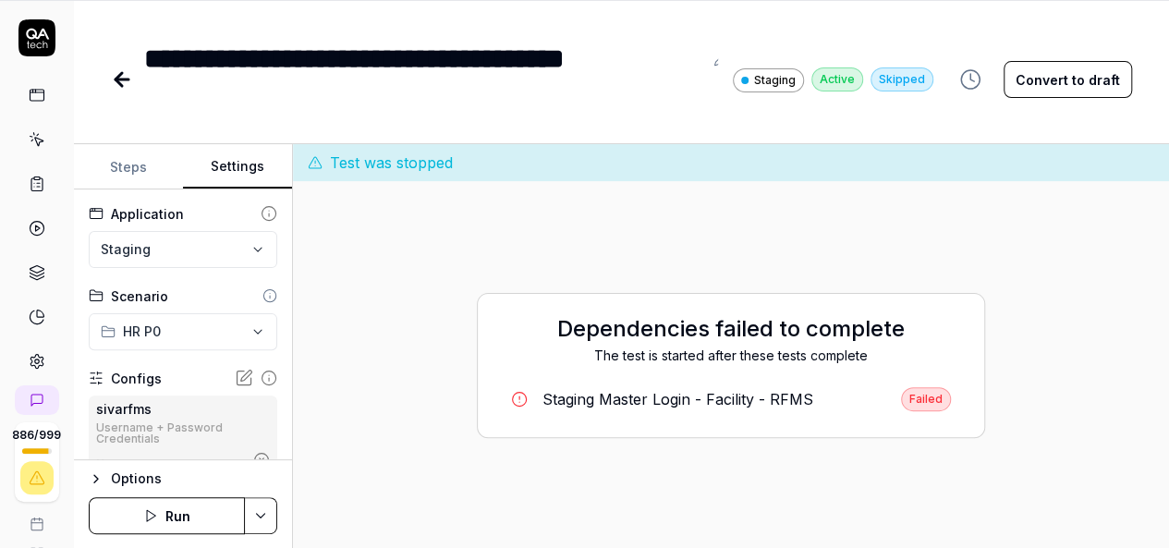
scroll to position [185, 0]
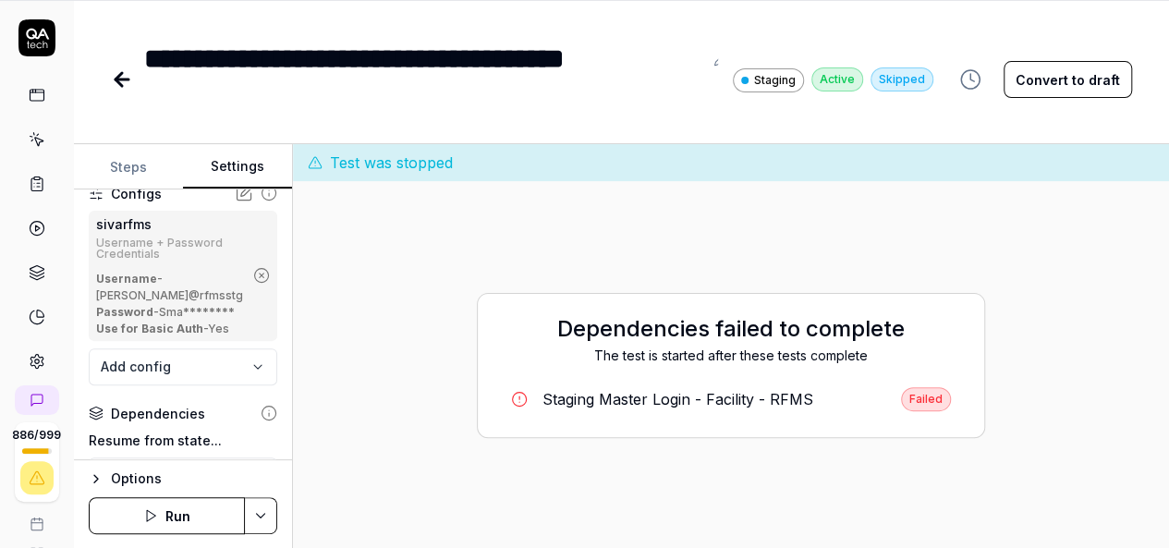
click at [253, 284] on icon "button" at bounding box center [261, 275] width 17 height 17
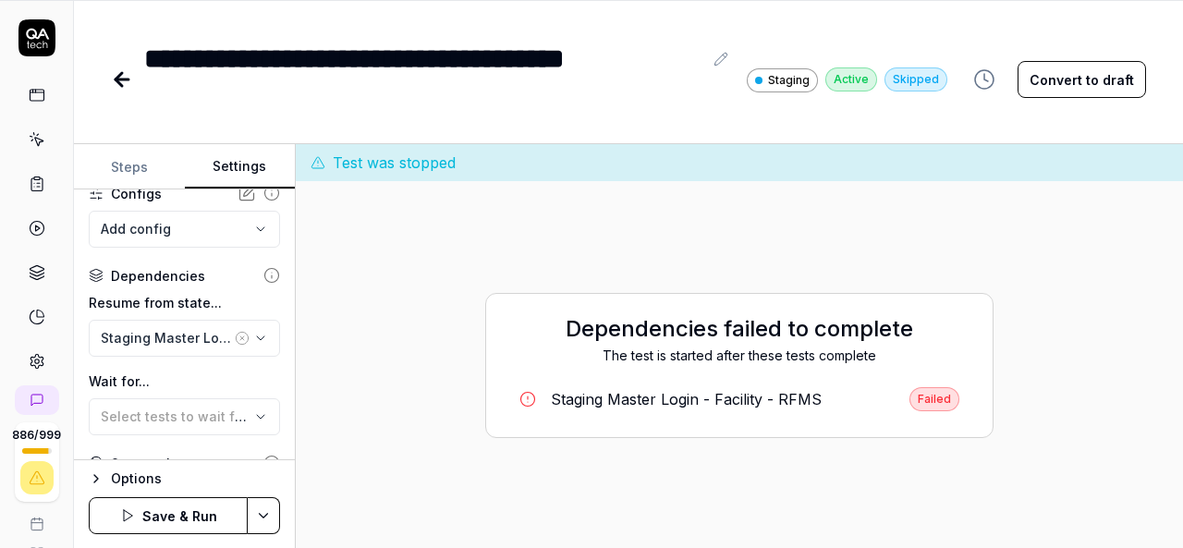
click at [260, 513] on html "**********" at bounding box center [591, 214] width 1183 height 669
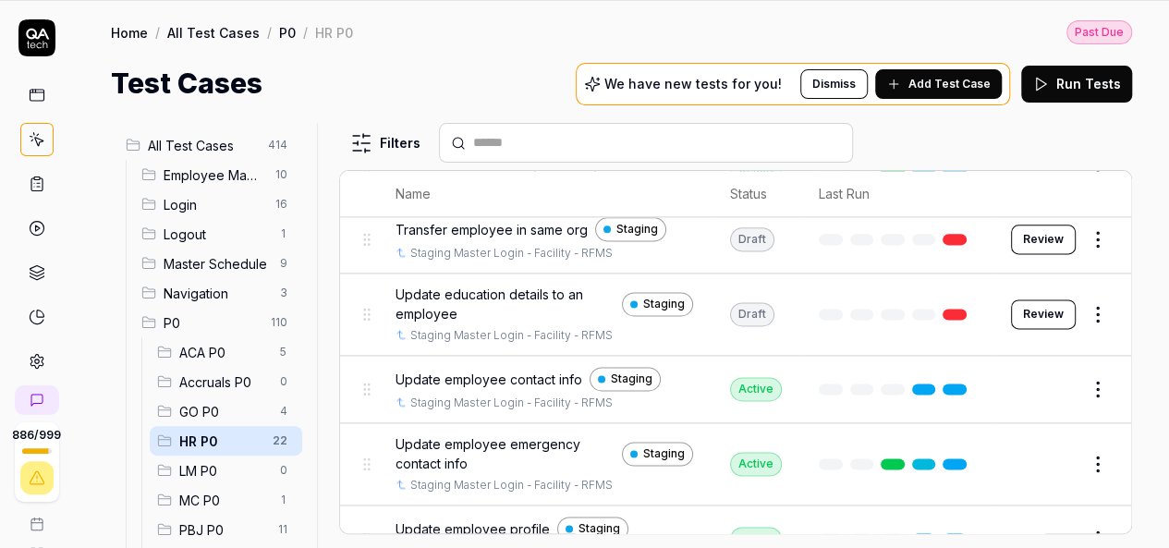
scroll to position [1268, 0]
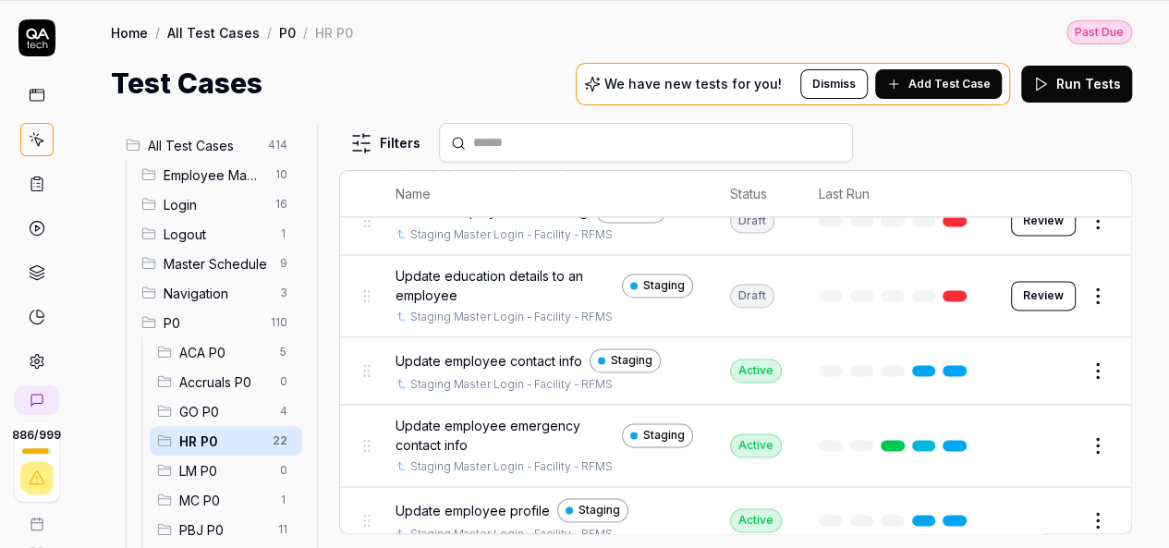
drag, startPoint x: 1042, startPoint y: 504, endPoint x: 1028, endPoint y: 500, distance: 14.3
click at [1042, 505] on button "Edit" at bounding box center [1053, 520] width 44 height 30
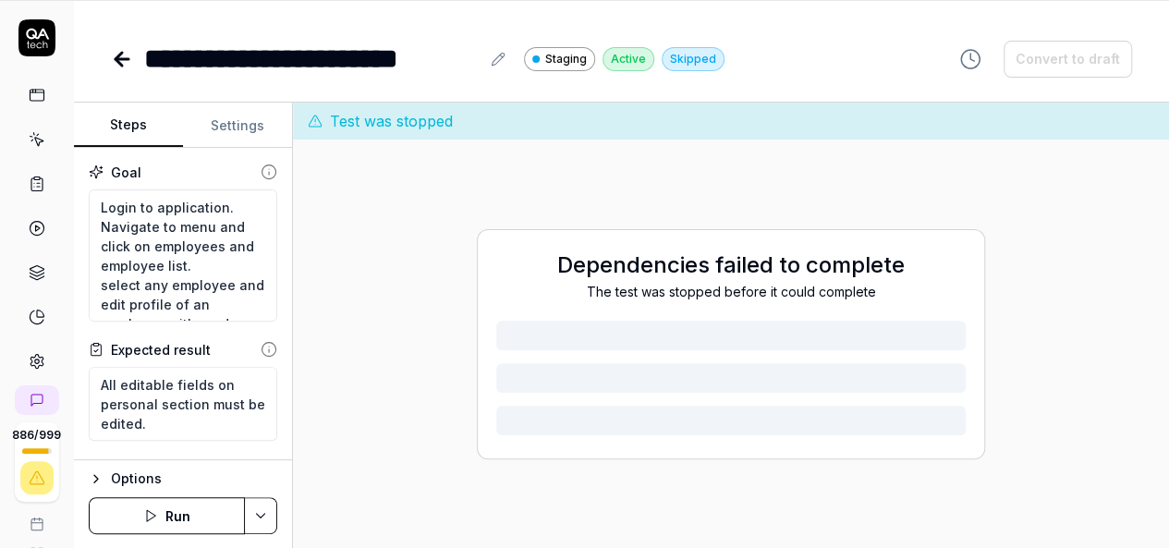
type textarea "*"
click at [233, 120] on button "Settings" at bounding box center [237, 125] width 109 height 44
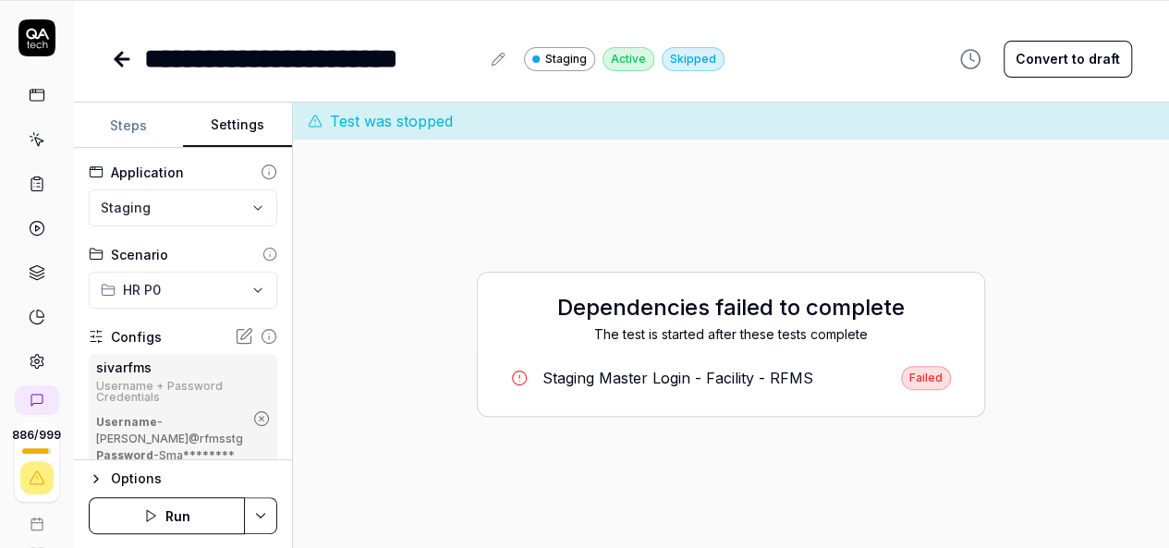
click at [253, 427] on icon "button" at bounding box center [261, 418] width 17 height 17
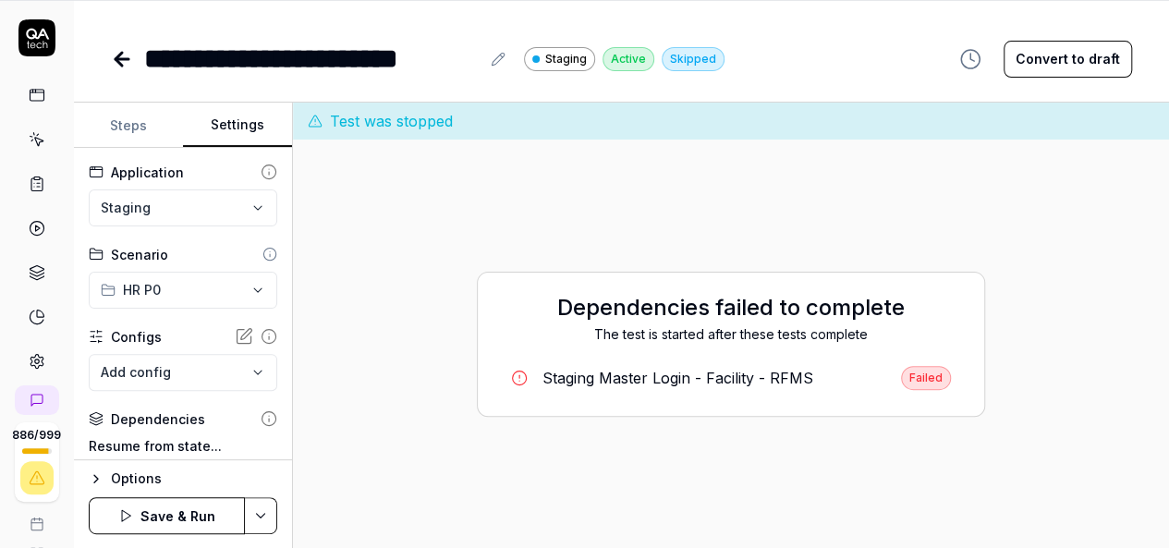
click at [262, 506] on html "**********" at bounding box center [584, 214] width 1169 height 669
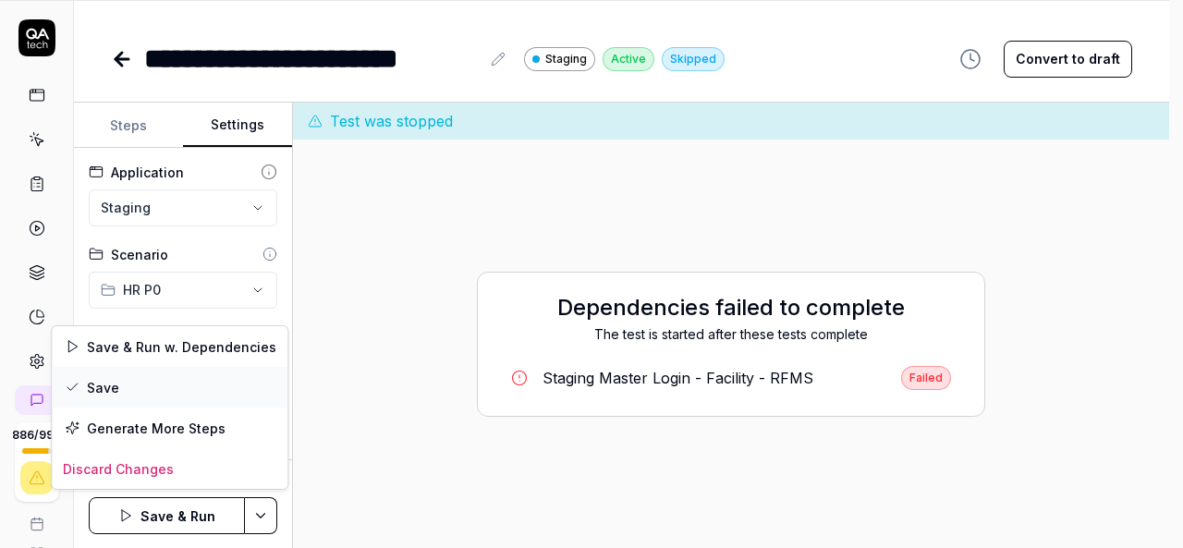
click at [152, 393] on div "Save" at bounding box center [170, 387] width 236 height 41
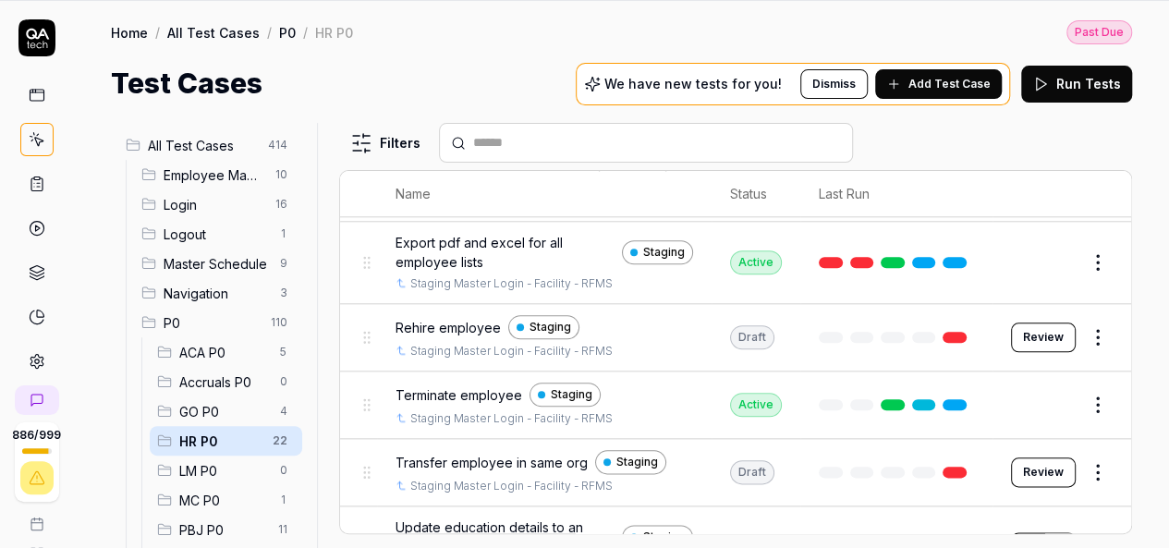
scroll to position [1268, 0]
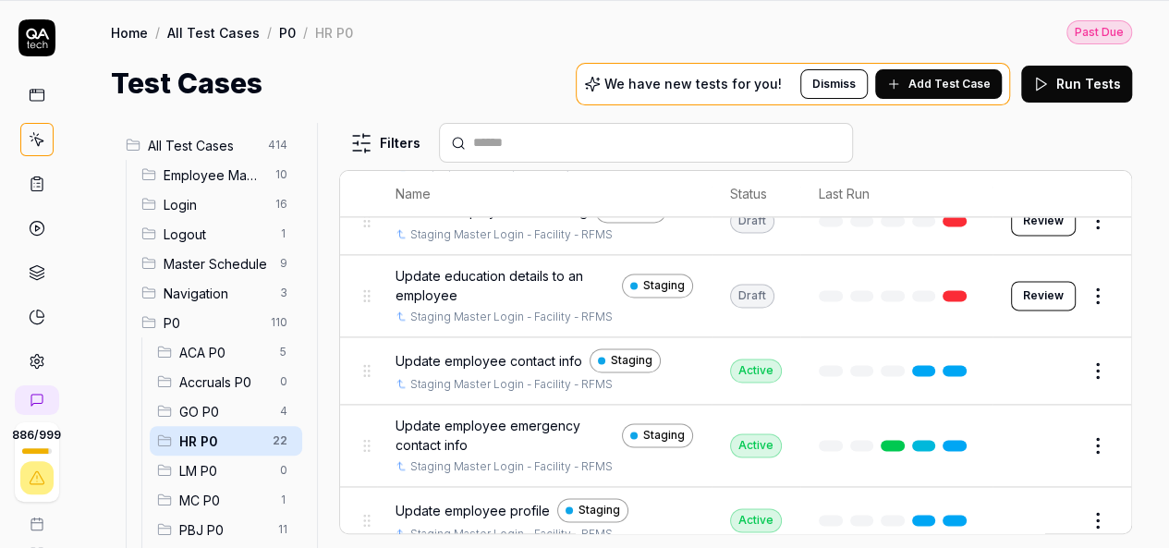
click at [469, 501] on span "Update employee profile" at bounding box center [472, 510] width 154 height 19
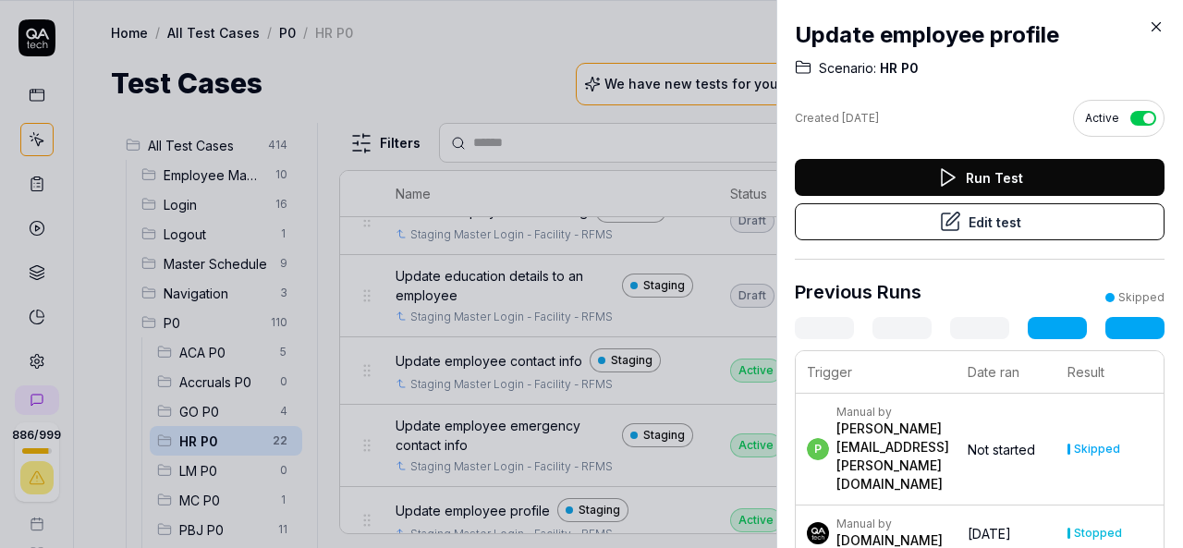
click at [1003, 171] on button "Run Test" at bounding box center [980, 177] width 370 height 37
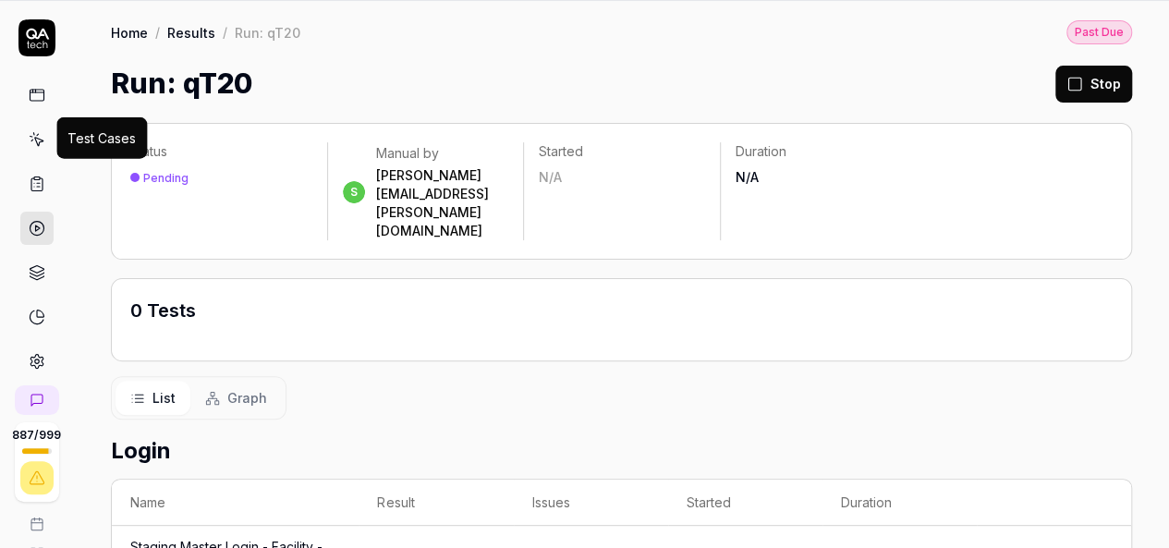
click at [33, 140] on icon at bounding box center [37, 139] width 17 height 17
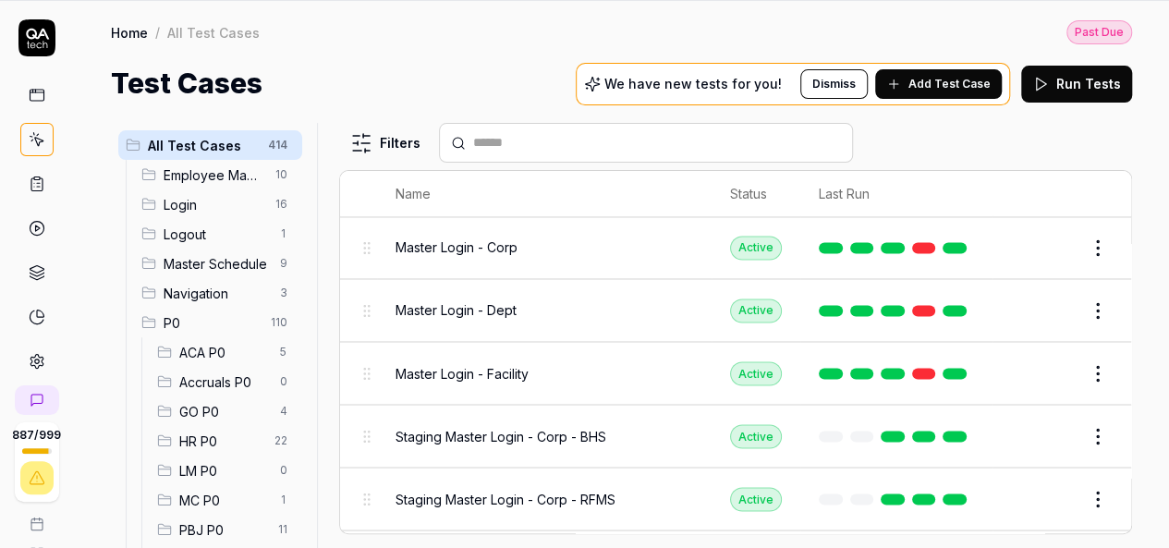
scroll to position [2864, 0]
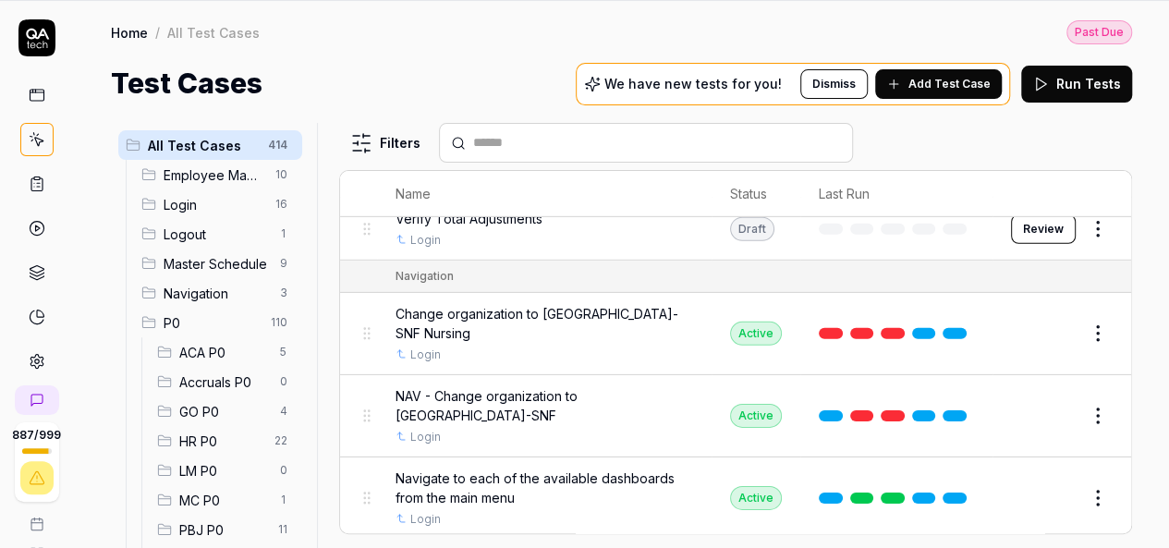
click at [212, 435] on span "HR P0" at bounding box center [221, 441] width 84 height 19
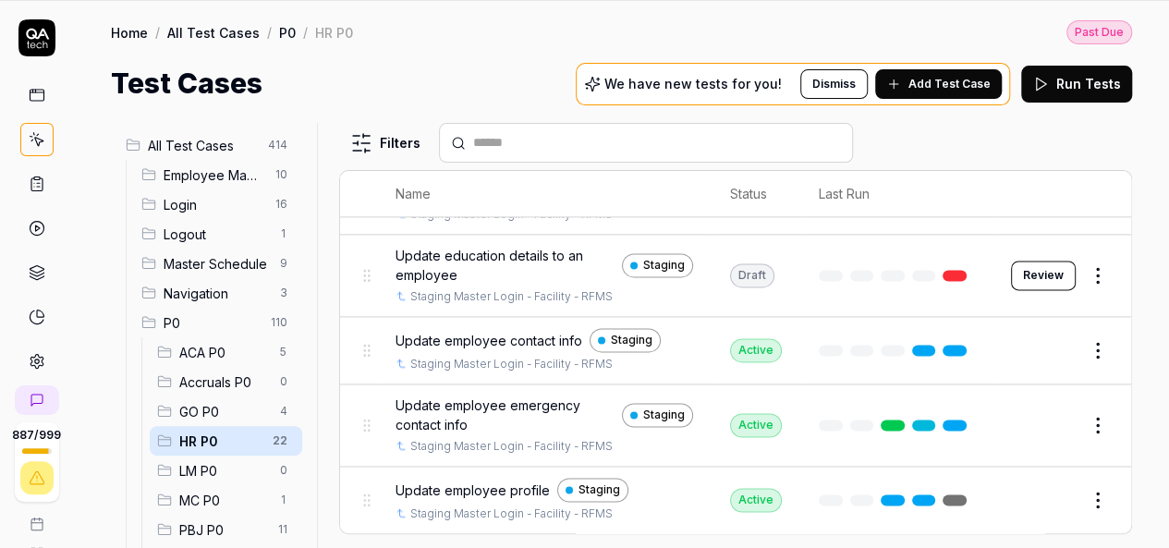
scroll to position [1268, 0]
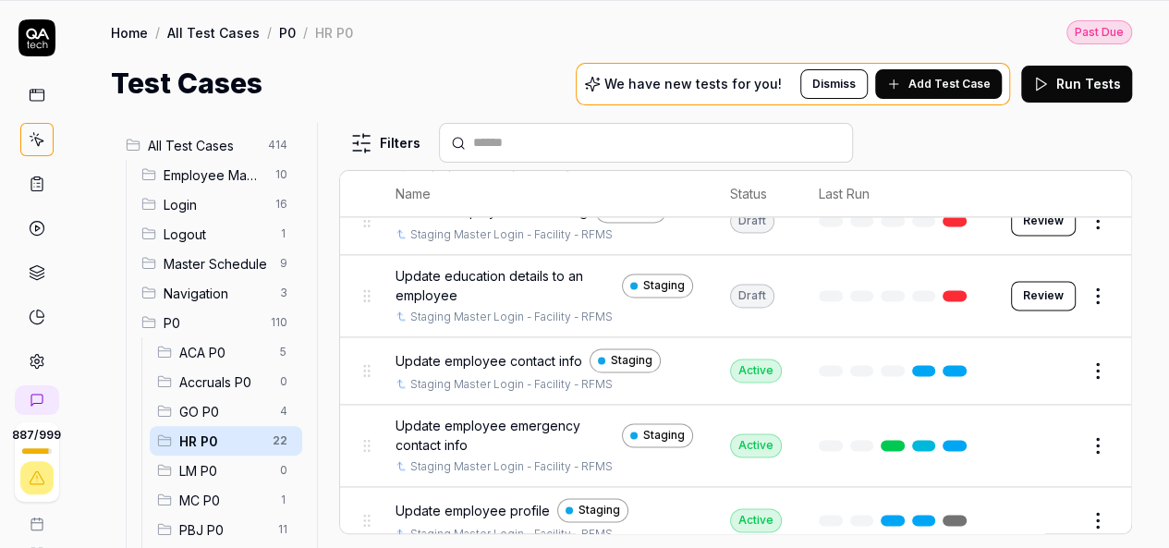
click at [460, 417] on span "Update employee emergency contact info" at bounding box center [504, 435] width 219 height 39
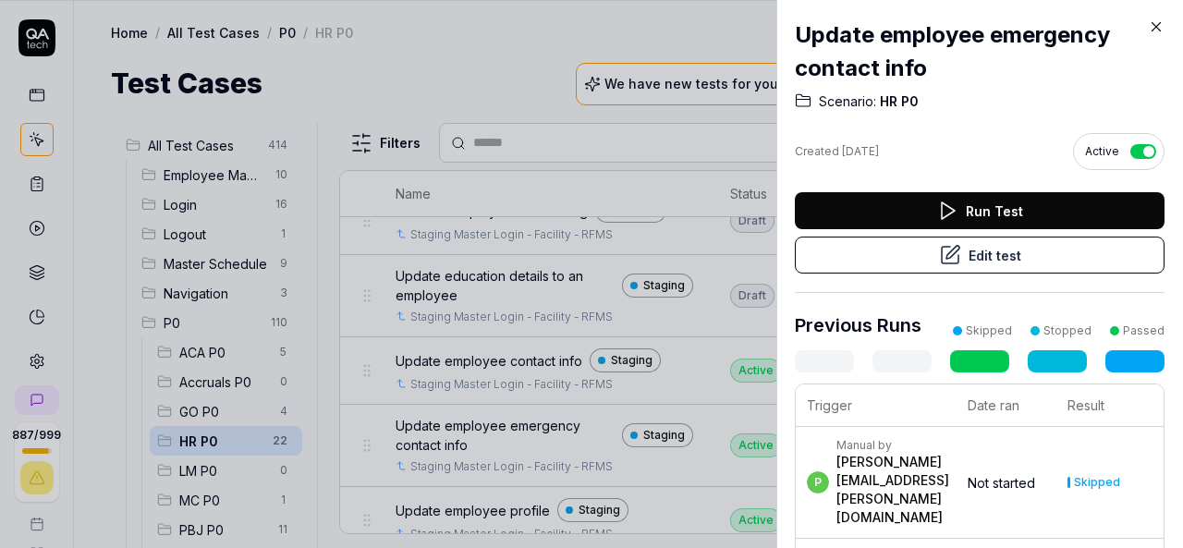
click at [983, 204] on button "Run Test" at bounding box center [980, 210] width 370 height 37
